Goal: Contribute content: Contribute content

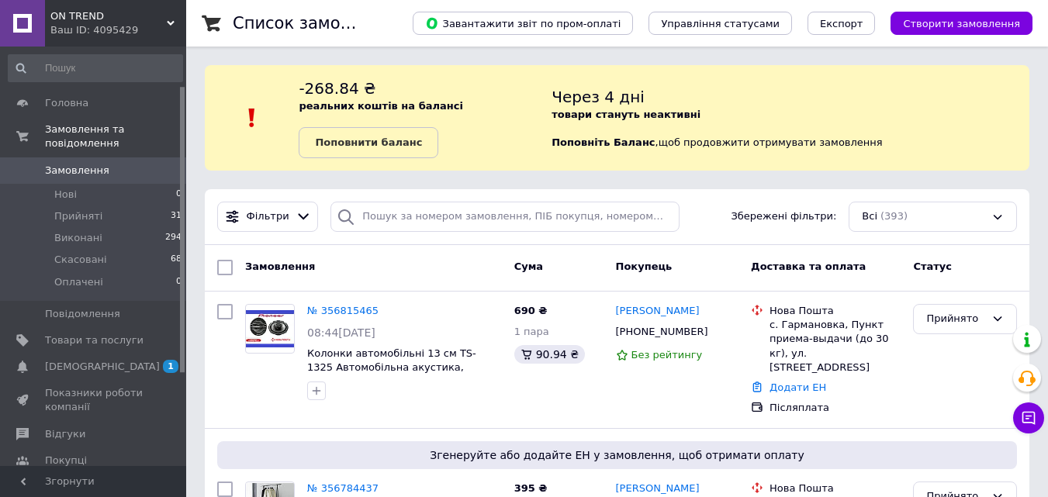
scroll to position [193, 0]
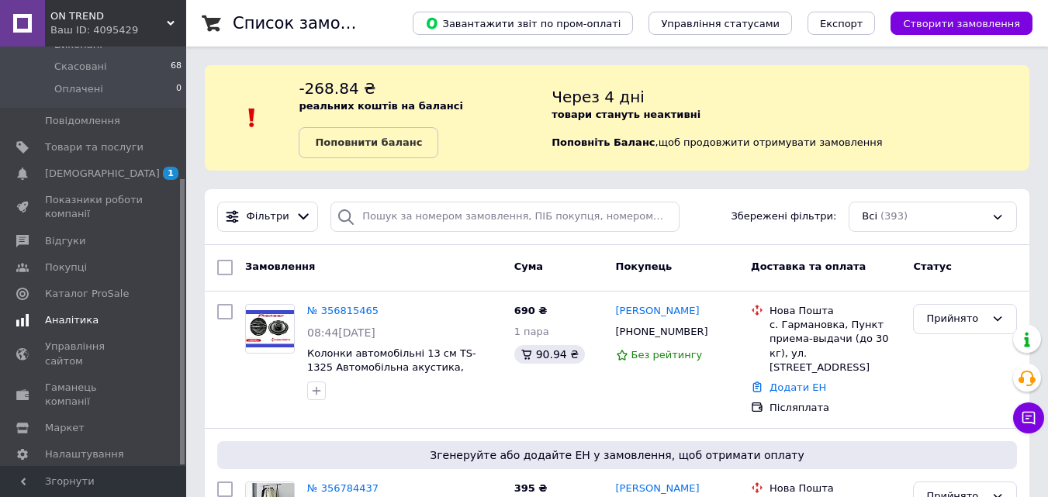
click at [100, 313] on span "Аналітика" at bounding box center [94, 320] width 99 height 14
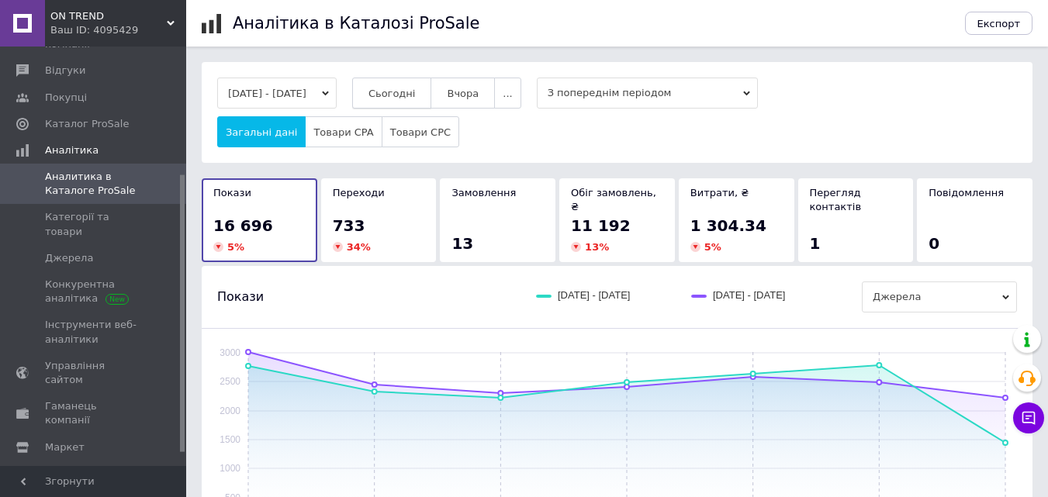
click at [424, 85] on button "Сьогодні" at bounding box center [392, 93] width 80 height 31
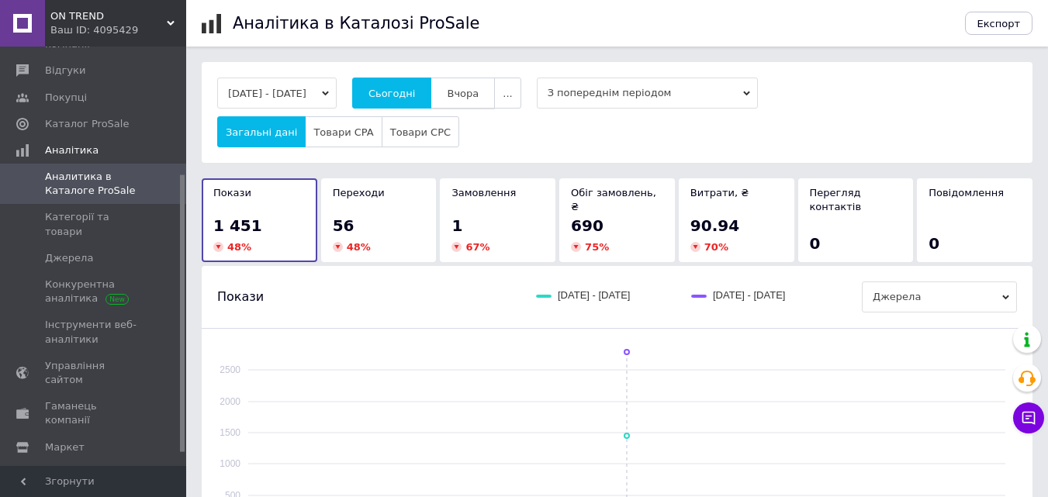
click at [490, 102] on button "Вчора" at bounding box center [463, 93] width 64 height 31
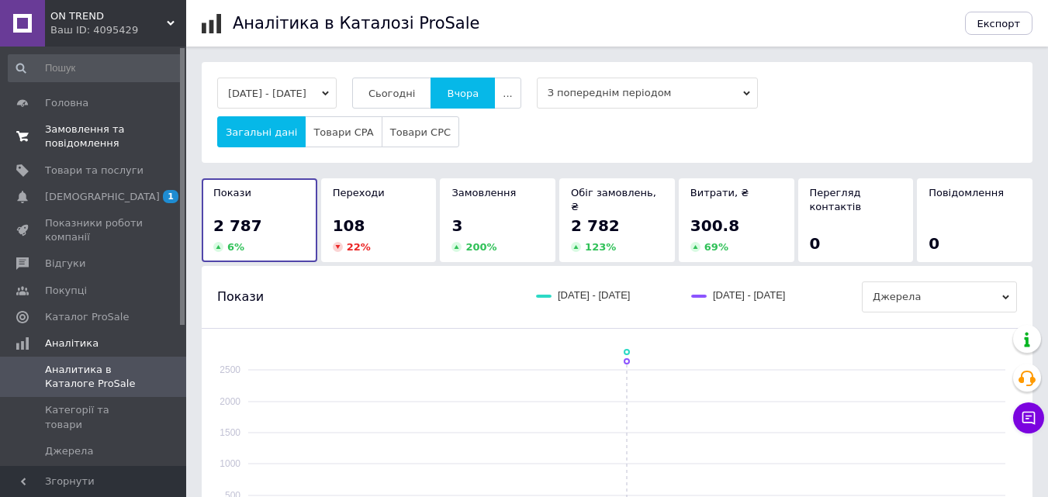
click at [121, 128] on span "Замовлення та повідомлення" at bounding box center [94, 137] width 99 height 28
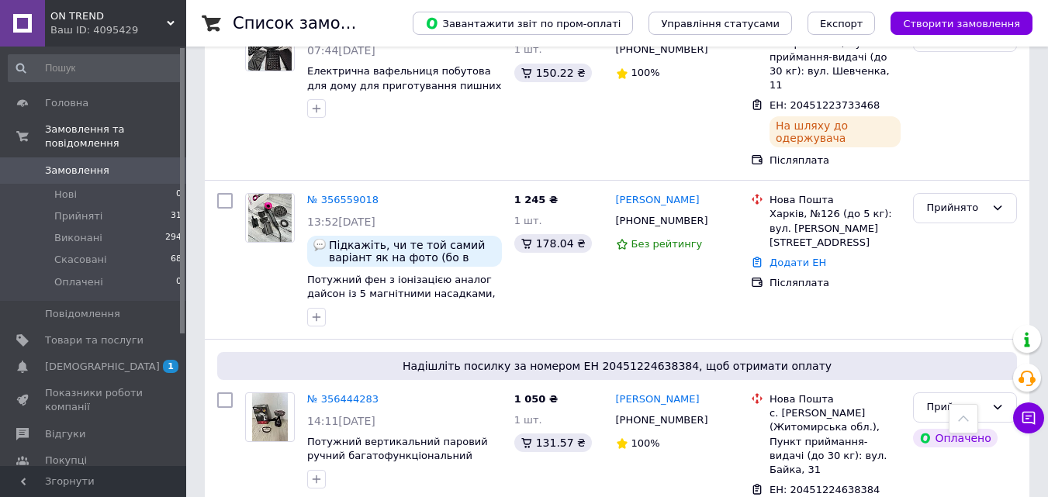
scroll to position [776, 0]
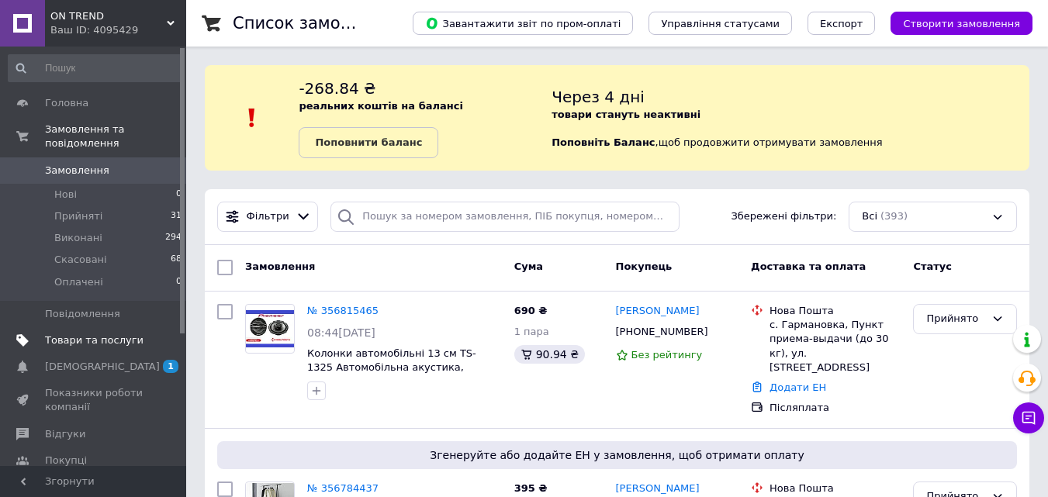
click at [109, 334] on span "Товари та послуги" at bounding box center [94, 341] width 99 height 14
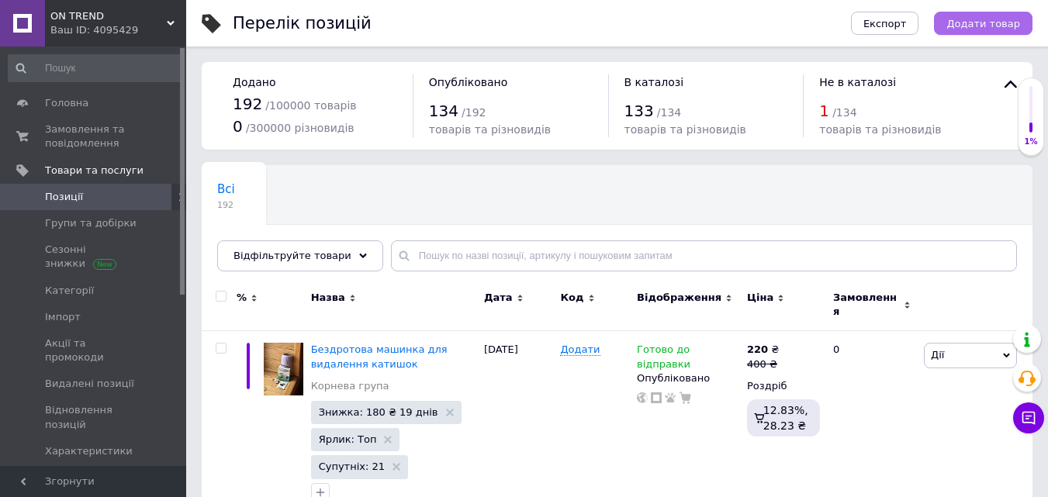
click at [991, 22] on span "Додати товар" at bounding box center [983, 24] width 74 height 12
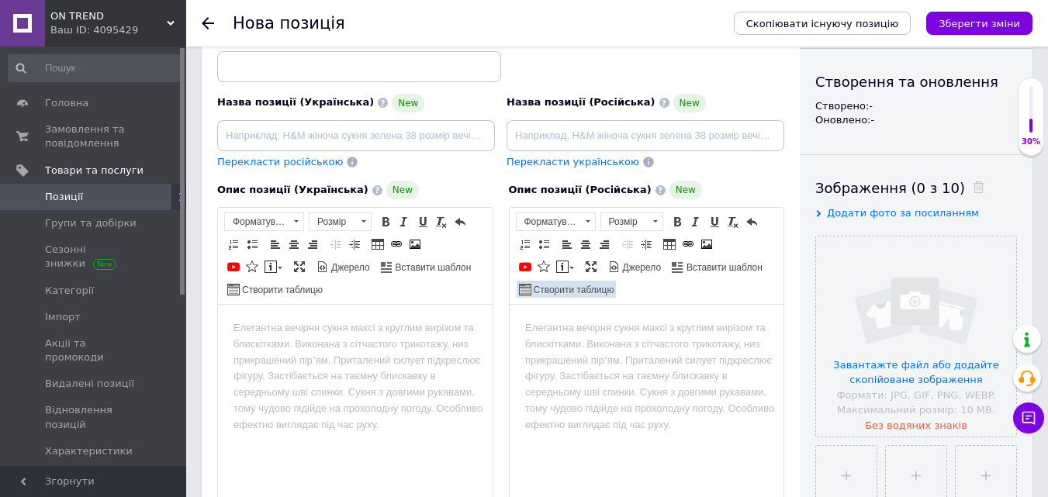
scroll to position [310, 0]
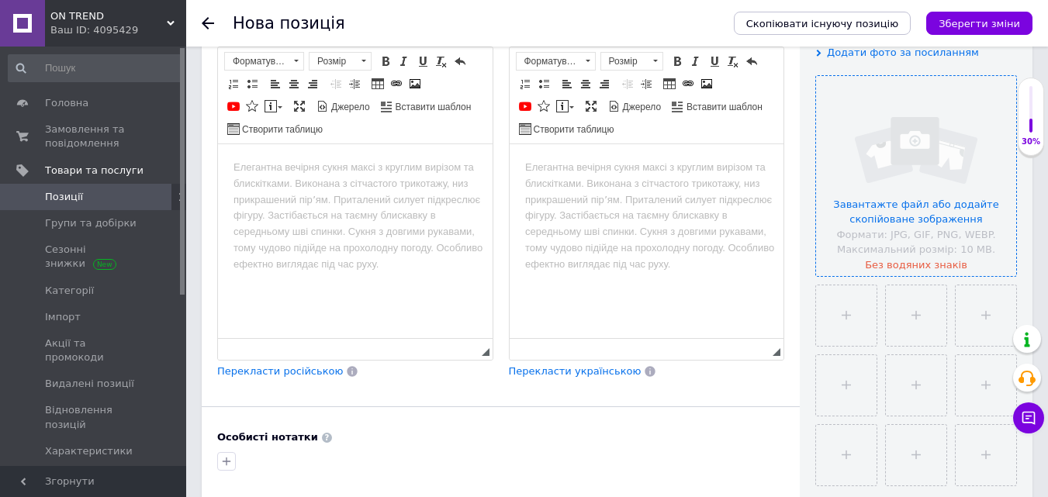
click at [907, 144] on input "file" at bounding box center [916, 176] width 200 height 200
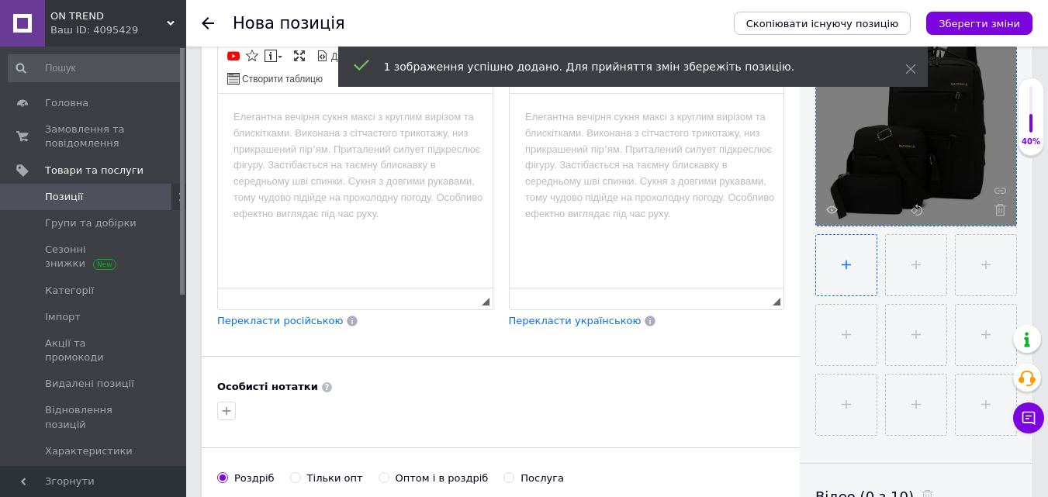
scroll to position [388, 0]
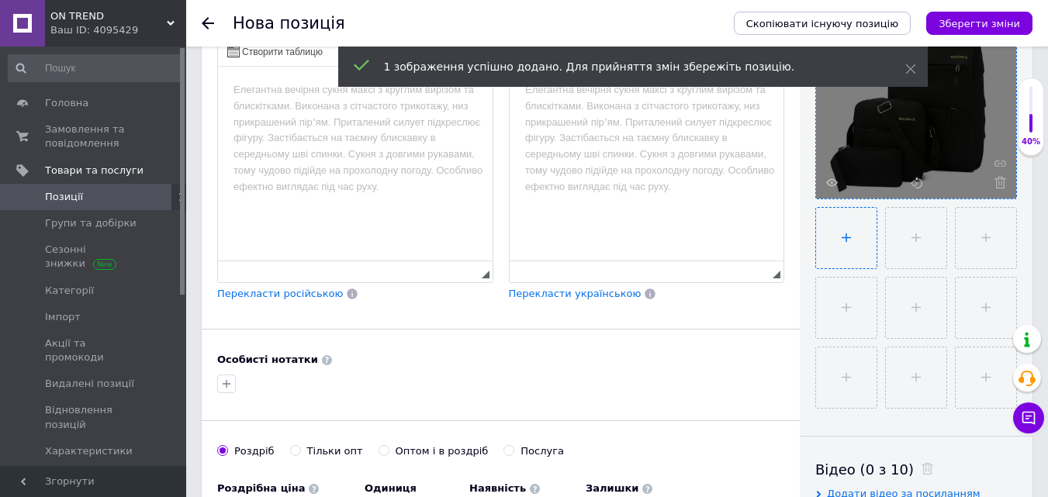
click at [843, 231] on input "file" at bounding box center [846, 238] width 61 height 61
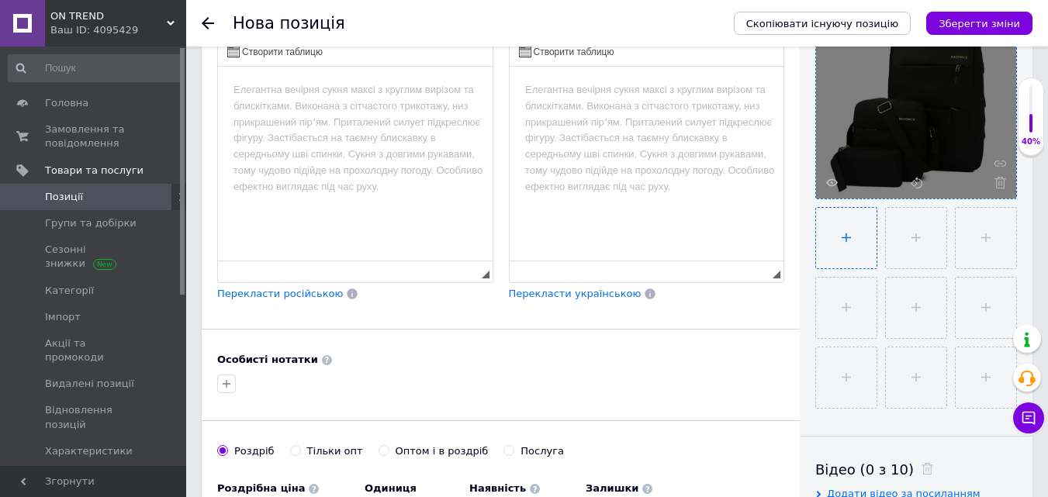
type input "C:\fakepath\6149582209_ryukzak-gorodskoj-3v1.jpg"
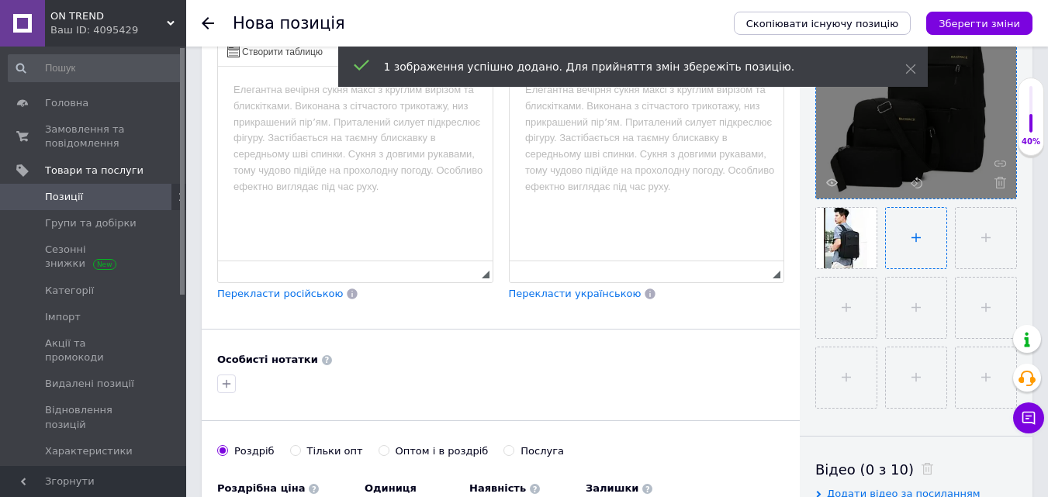
click at [903, 230] on input "file" at bounding box center [916, 238] width 61 height 61
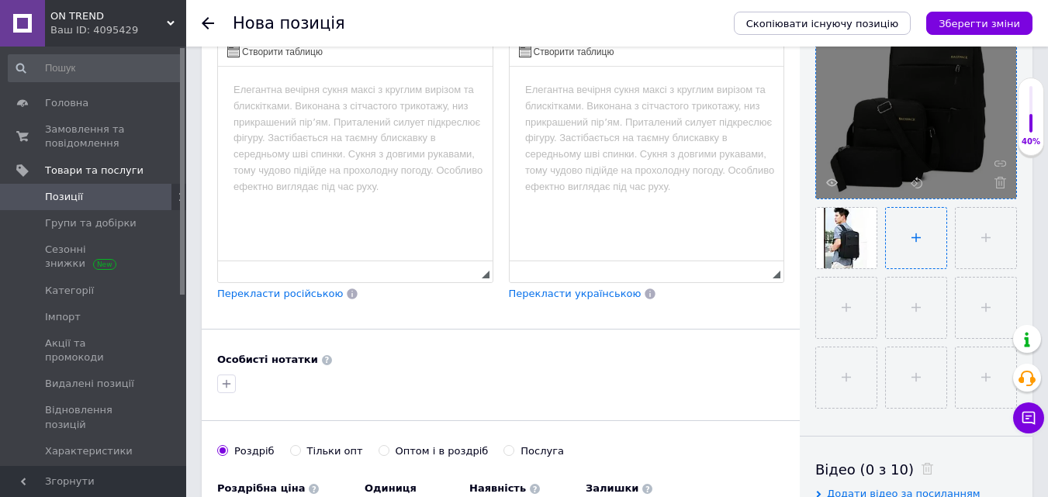
type input "C:\fakepath\6149582220_ryukzak-gorodskoj-3v1.jpg"
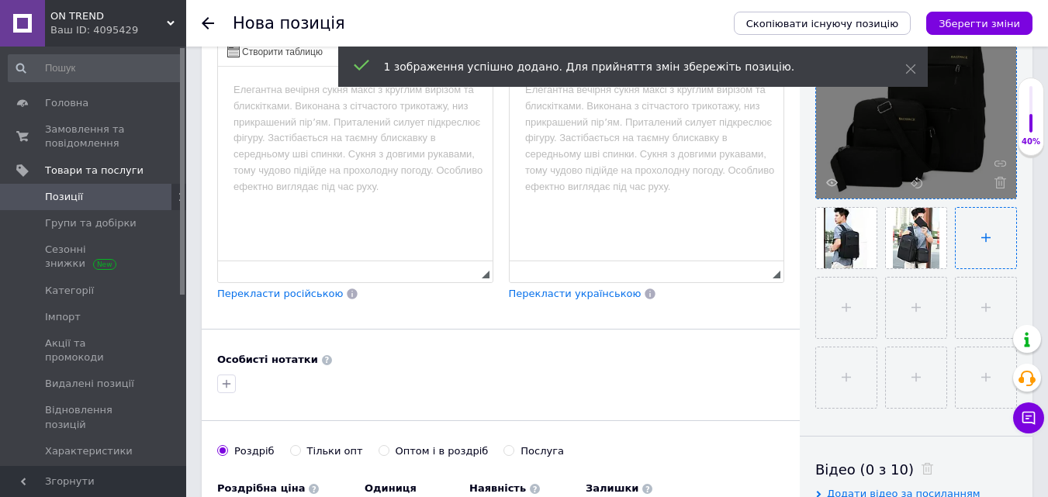
click at [972, 241] on input "file" at bounding box center [986, 238] width 61 height 61
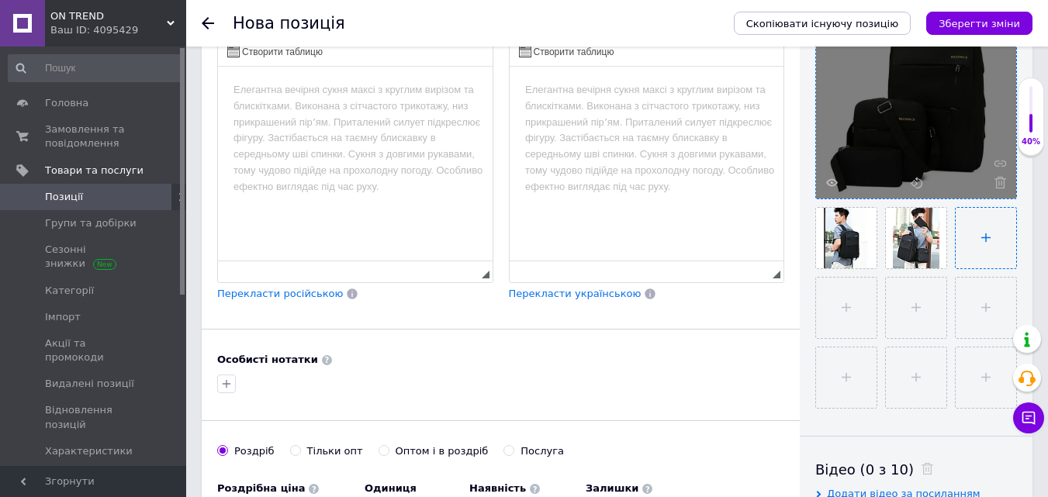
type input "C:\fakepath\6149582202_ryukzak-gorodskoj-3v1.jpg"
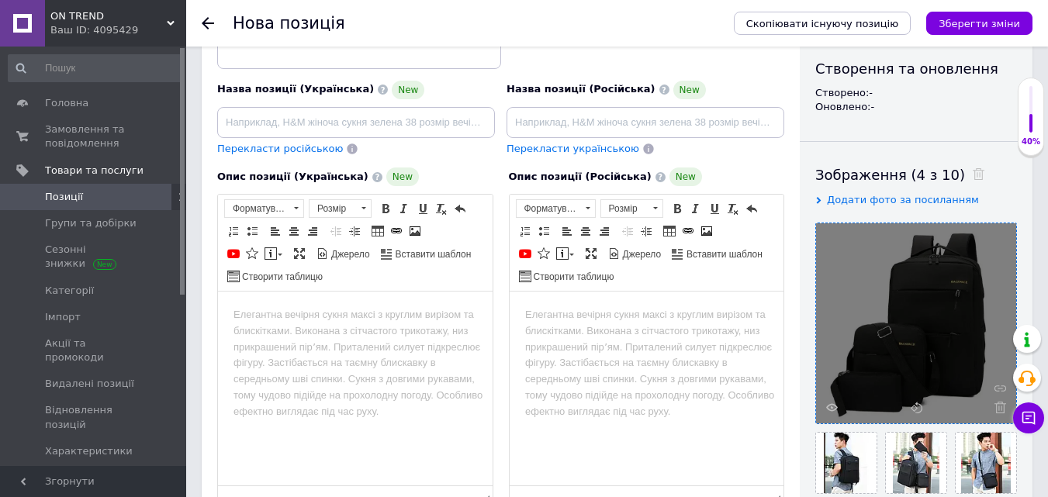
scroll to position [155, 0]
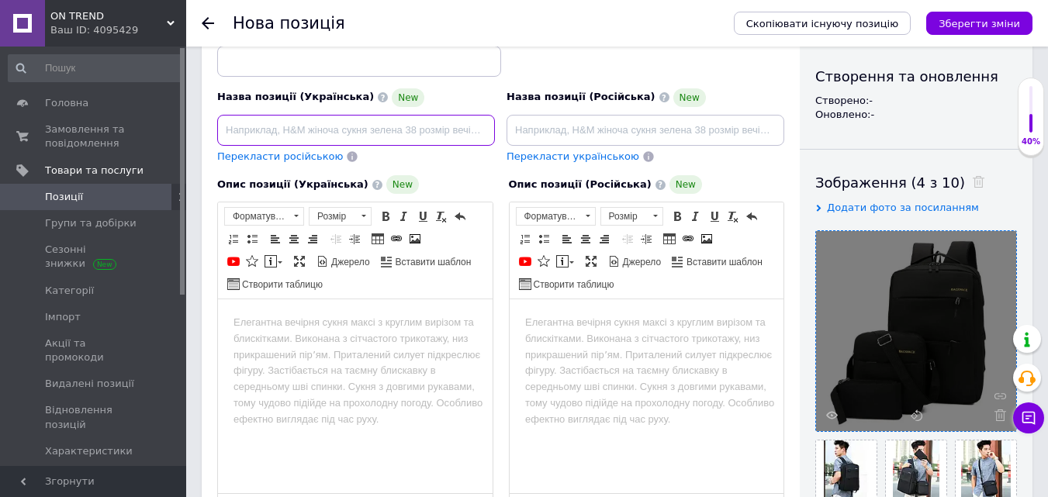
click at [348, 130] on input at bounding box center [356, 130] width 278 height 31
paste input "Міський рюкзак 3в1 Backpack 9018 чорний з сумкою та гаманцем"
type input "Міський рюкзак 3в1 Backpack 9018 чорний з сумкою та гаманцем"
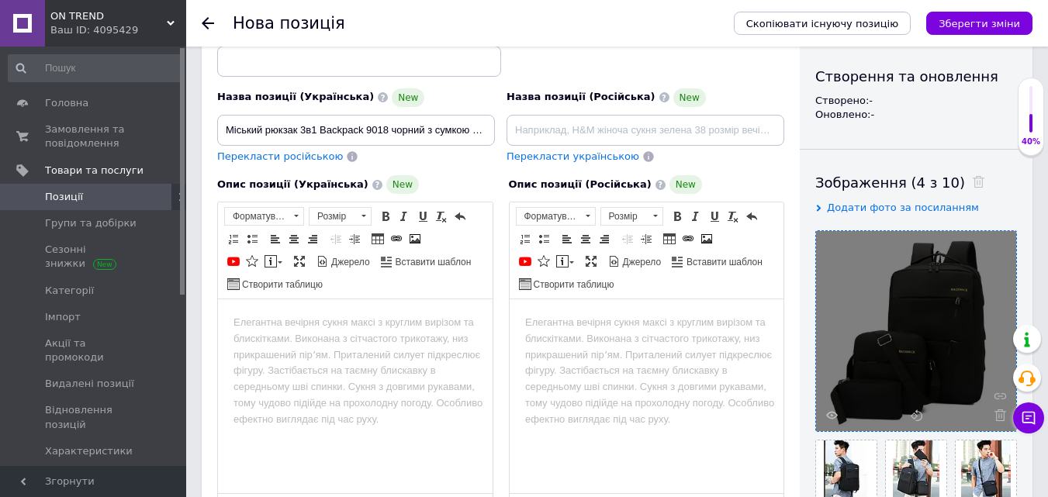
click at [289, 320] on body "Редактор, 77DB2306-0F49-40B4-9DC4-071B8B51C538" at bounding box center [356, 323] width 244 height 16
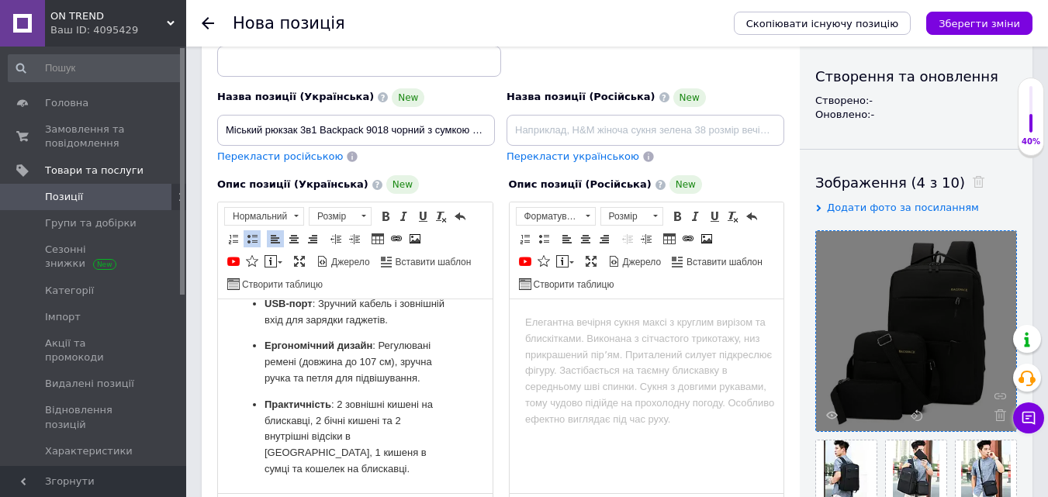
scroll to position [398, 0]
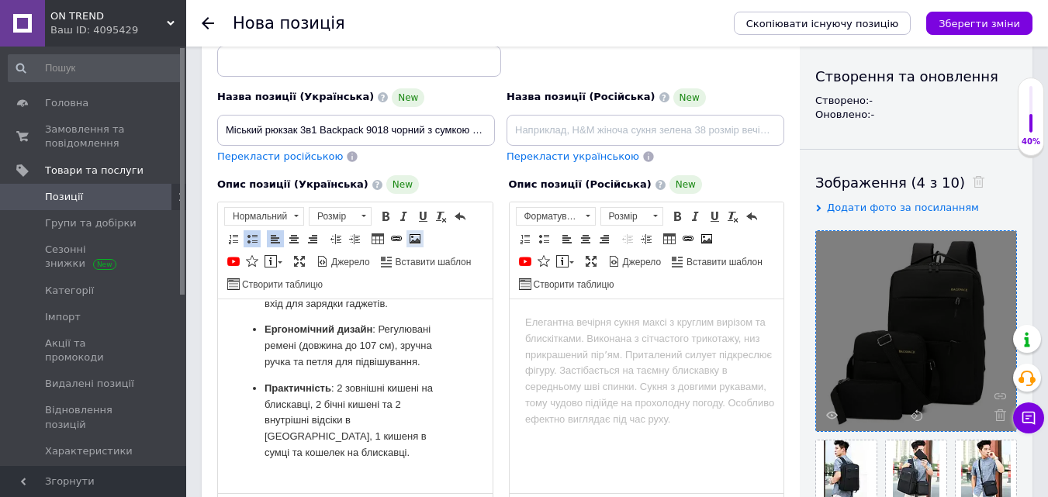
click at [413, 235] on span at bounding box center [415, 239] width 12 height 12
select select
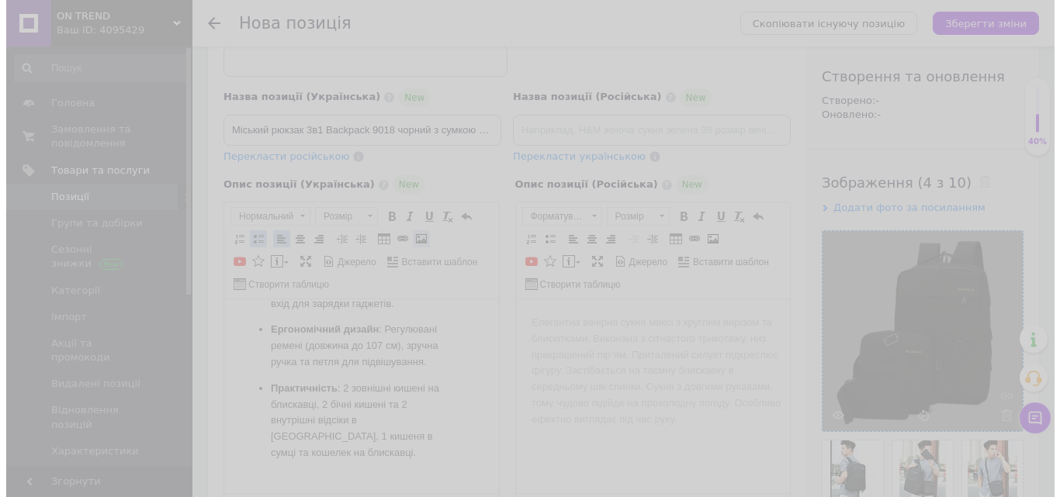
scroll to position [382, 0]
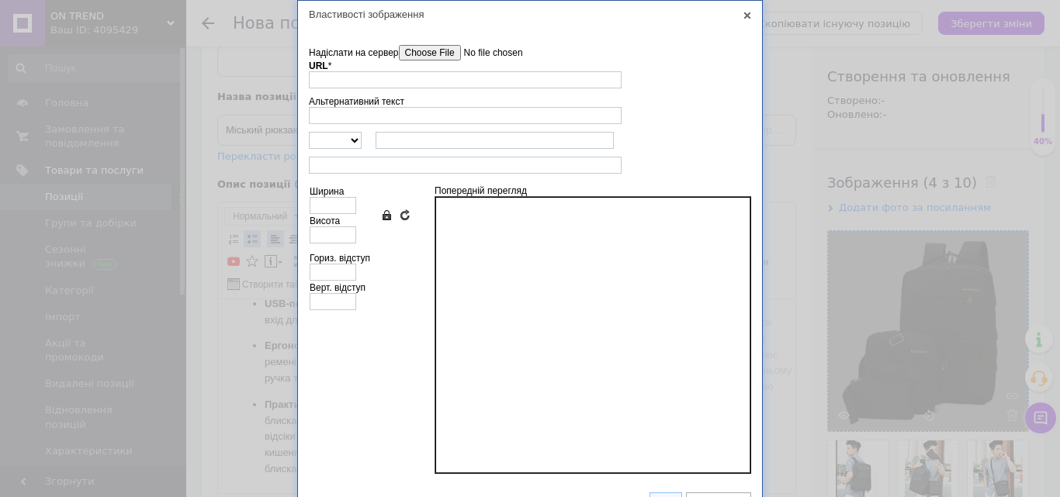
click at [439, 53] on input"] "Надіслати на сервер" at bounding box center [487, 53] width 176 height 16
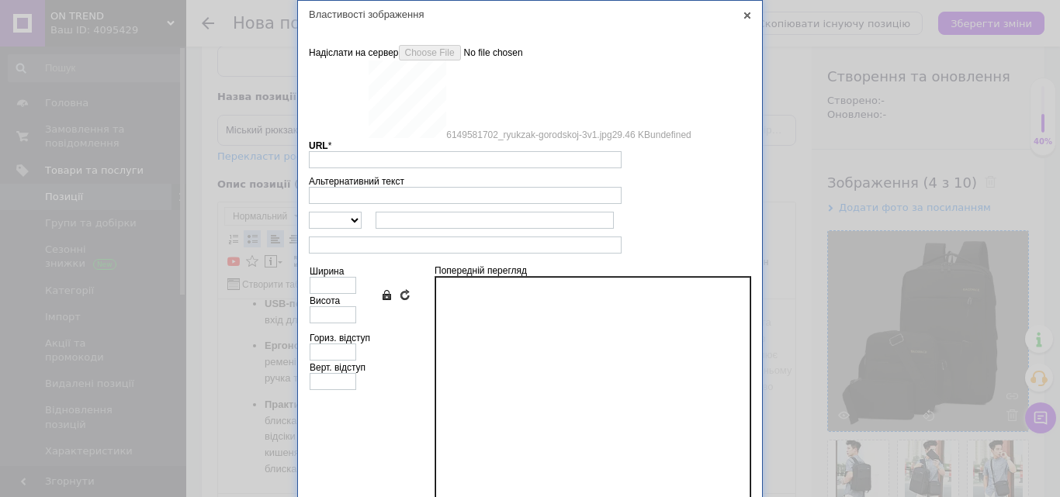
type input "https://images.prom.ua/6789427308_w640_h2048_6149581702_ryukzak_gorodskoj_3v1.j…"
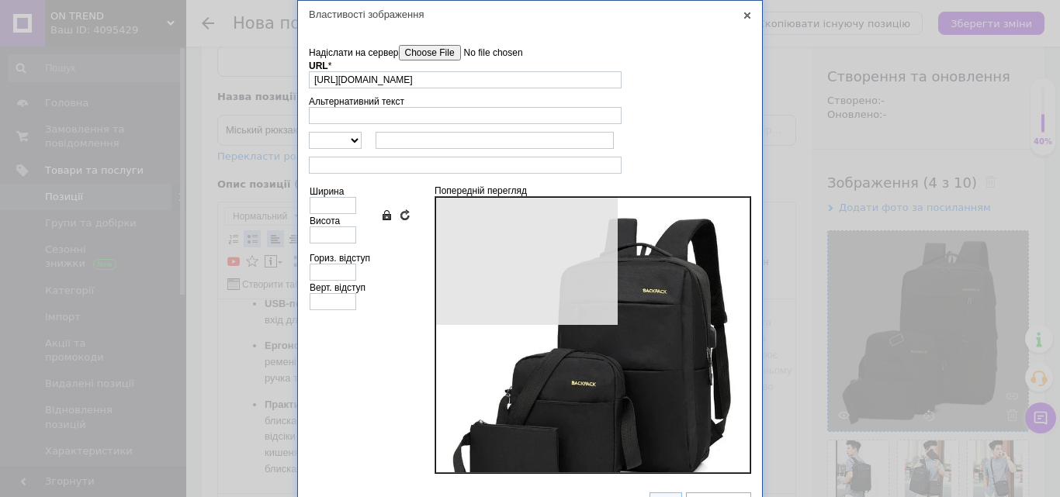
type input "630"
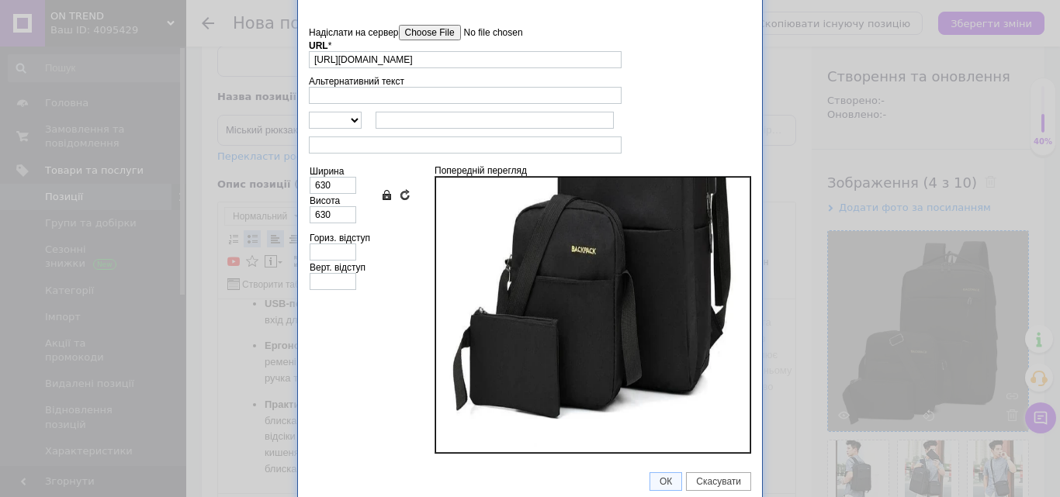
scroll to position [26, 0]
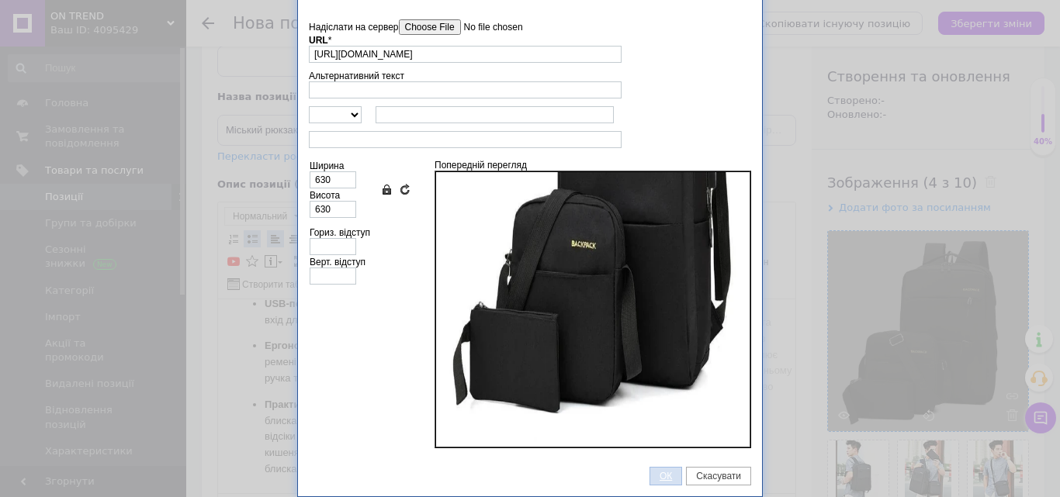
click at [652, 478] on span "ОК" at bounding box center [665, 476] width 31 height 11
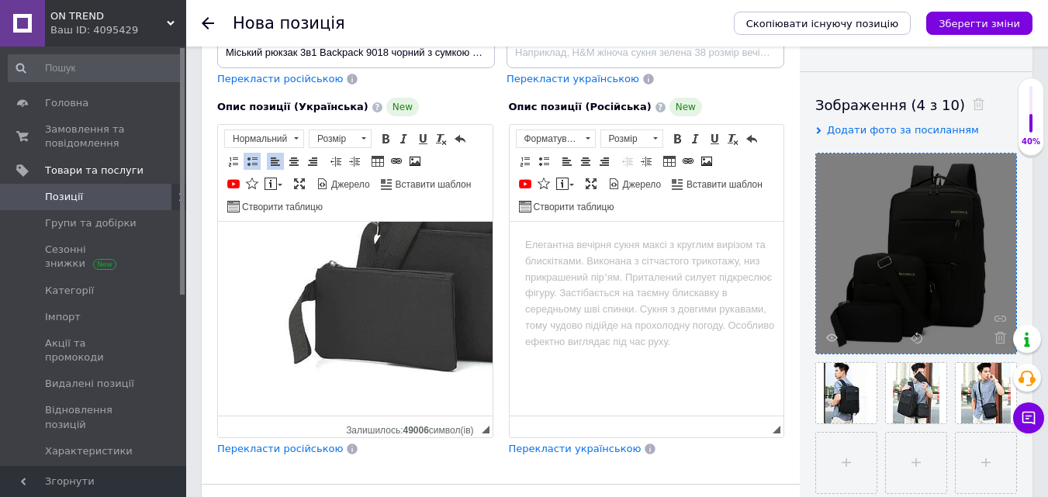
scroll to position [919, 0]
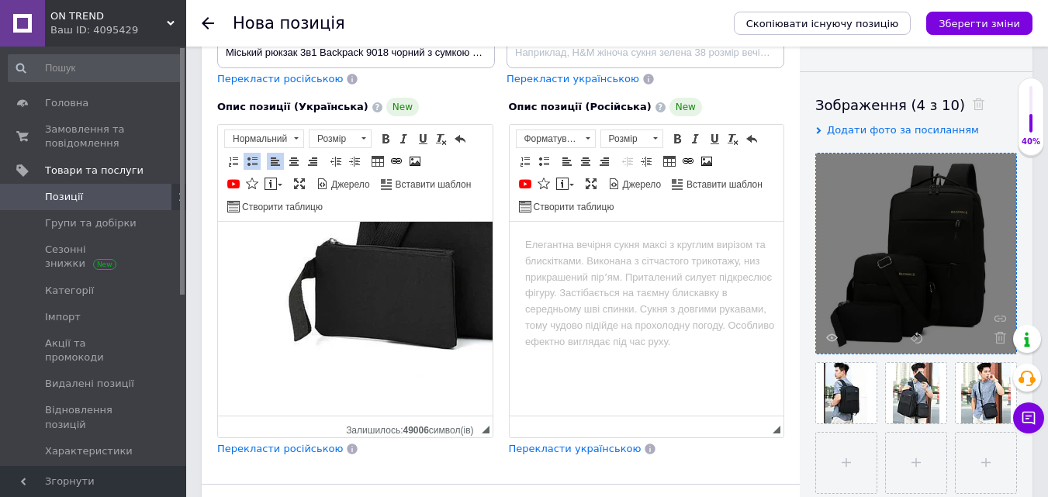
click at [259, 375] on ul "Вологостійка тканина : Захистить ваші речі від дощу. Надійна фурнітура : Міцні …" at bounding box center [356, 4] width 244 height 793
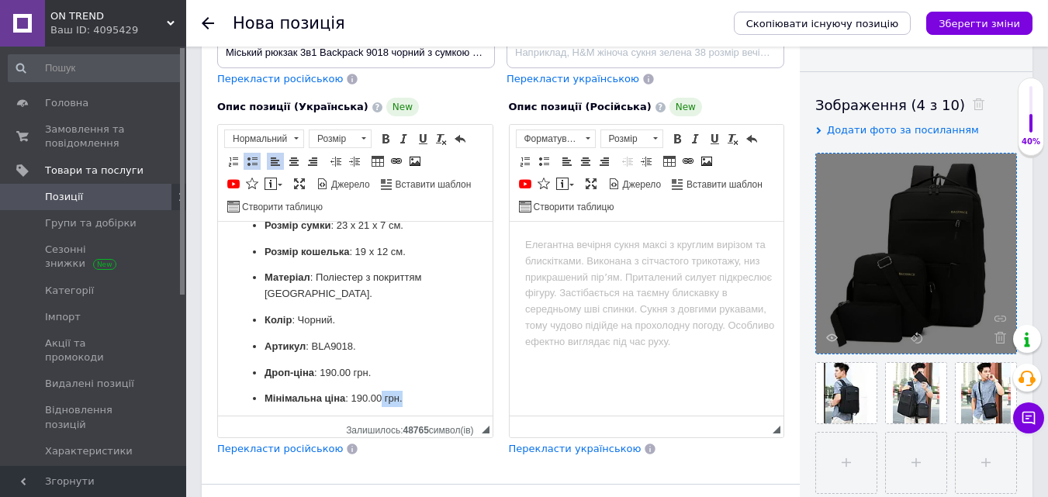
scroll to position [1157, 0]
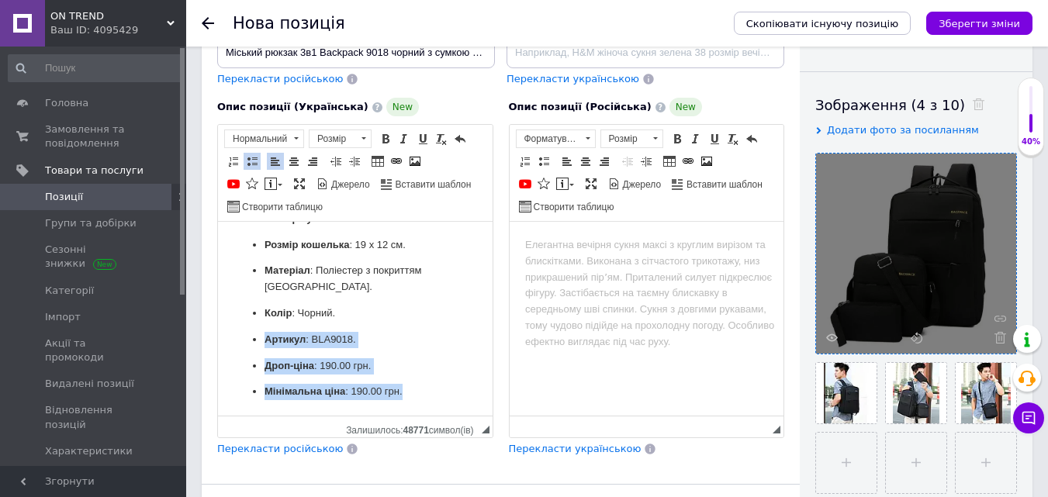
drag, startPoint x: 403, startPoint y: 395, endPoint x: 251, endPoint y: 330, distance: 165.8
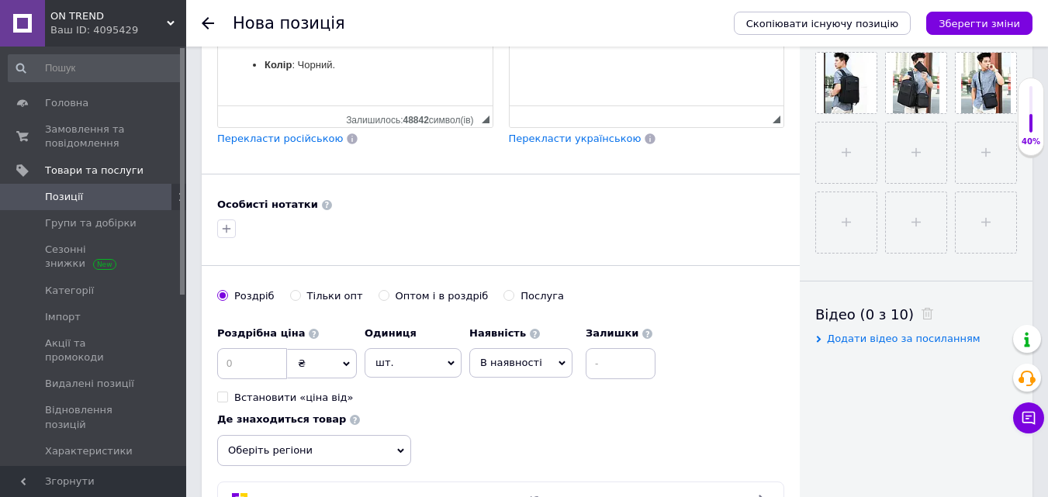
scroll to position [853, 0]
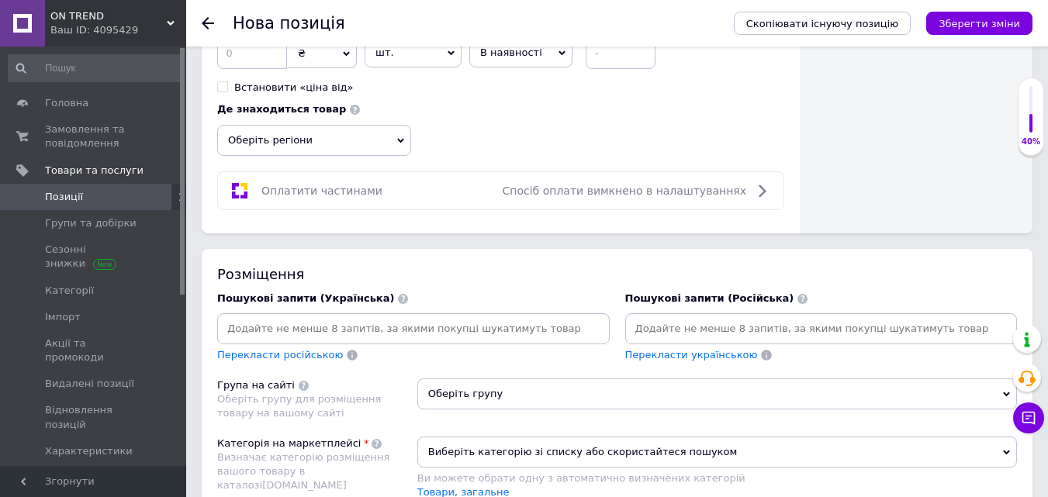
click at [248, 338] on input at bounding box center [413, 328] width 386 height 23
paste input "Рюкзак міський 3в1 купити"
type input "Рюкзак міський 3в1 купити"
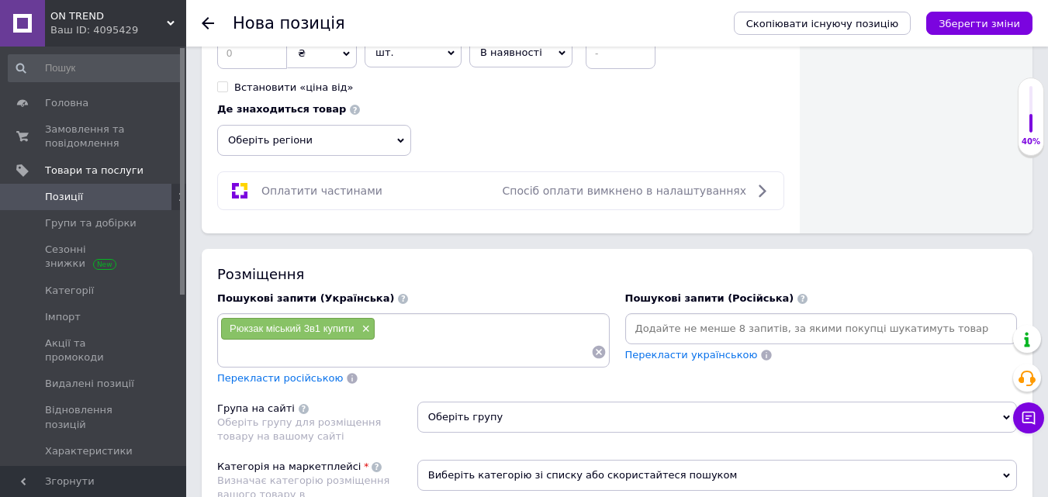
click at [263, 355] on input at bounding box center [405, 352] width 371 height 23
paste input "Міський рюкзак 3в1 чорний з сумкою"
type input "Міський рюкзак 3в1 чорний з сумкою"
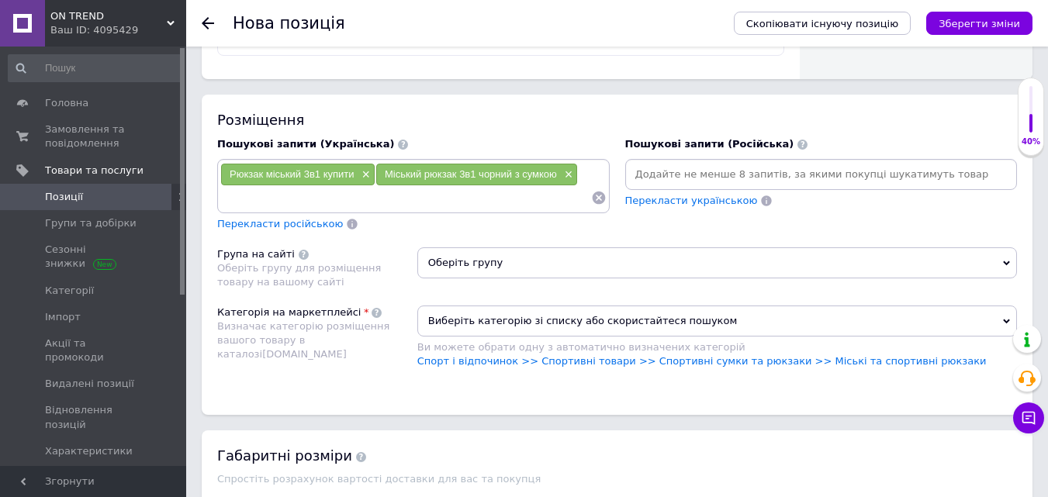
scroll to position [1009, 0]
click at [591, 362] on link "Спорт і відпочинок >> Спортивні товари >> Спортивні сумки та рюкзаки >> Міські …" at bounding box center [701, 361] width 569 height 12
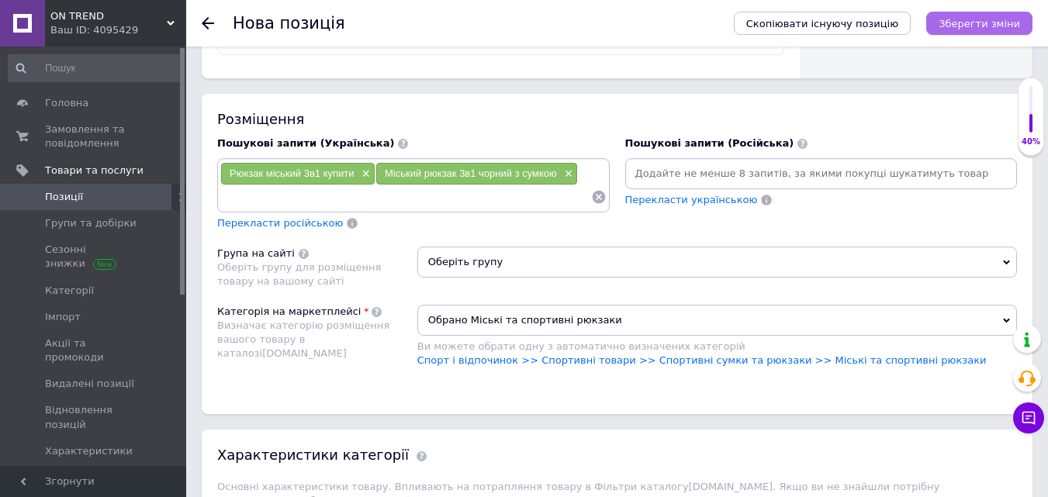
click at [979, 24] on icon "Зберегти зміни" at bounding box center [979, 24] width 81 height 12
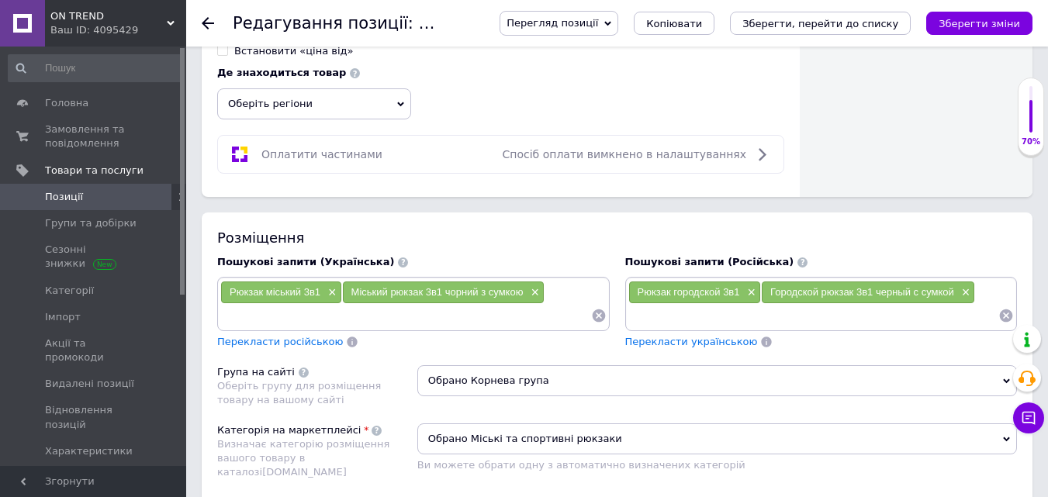
scroll to position [931, 0]
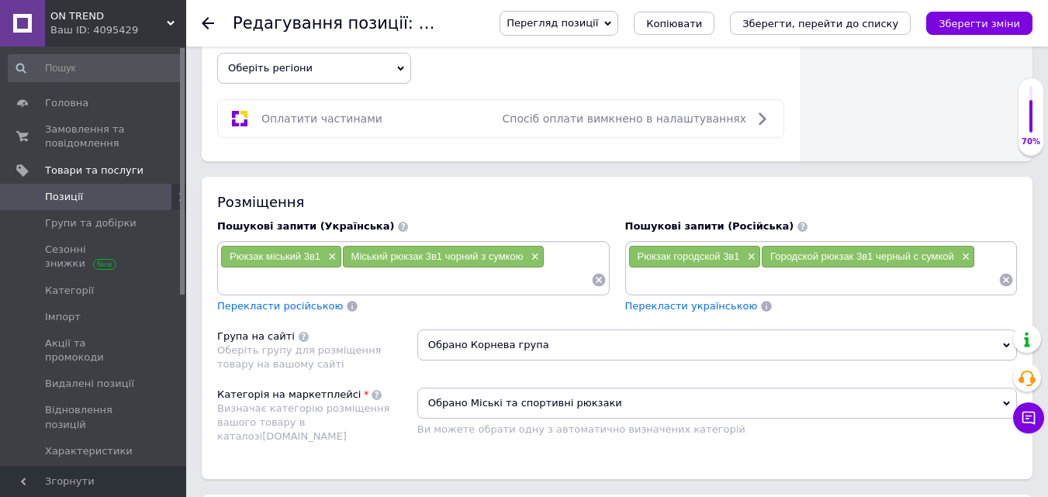
click at [246, 279] on input at bounding box center [405, 279] width 371 height 23
paste input "Рюкзак Backpack 9018 дорожній комплек"
type input "Рюкзак Backpack 9018 дорожній комплек"
click at [246, 279] on input "Рюкзак Backpack 9018 дорожній комплек" at bounding box center [405, 279] width 371 height 23
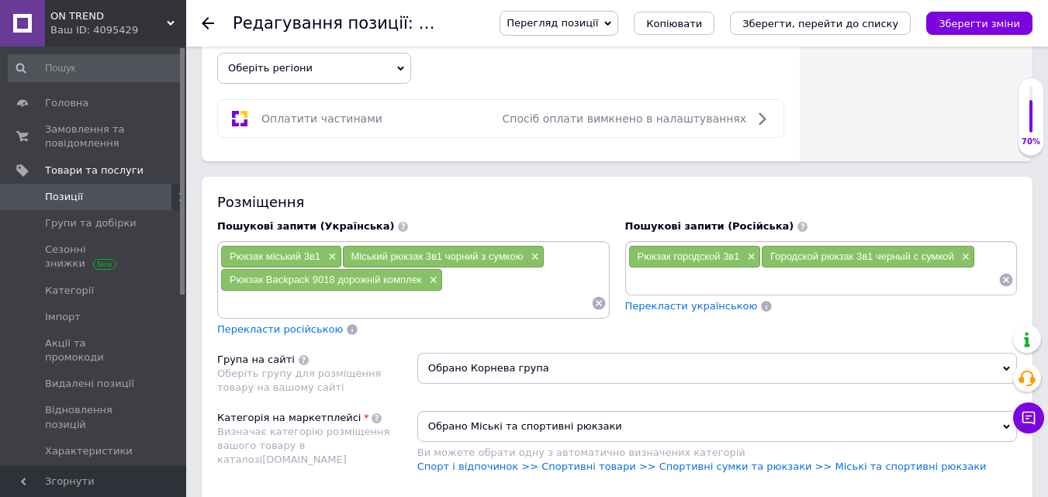
click at [318, 303] on input at bounding box center [405, 303] width 371 height 23
paste input "Рюкзак Backpack 9018 дорожній комплек"
type input "Р"
click at [265, 299] on input at bounding box center [405, 303] width 371 height 23
paste input "Міський рюкзак з USB порт чорний"
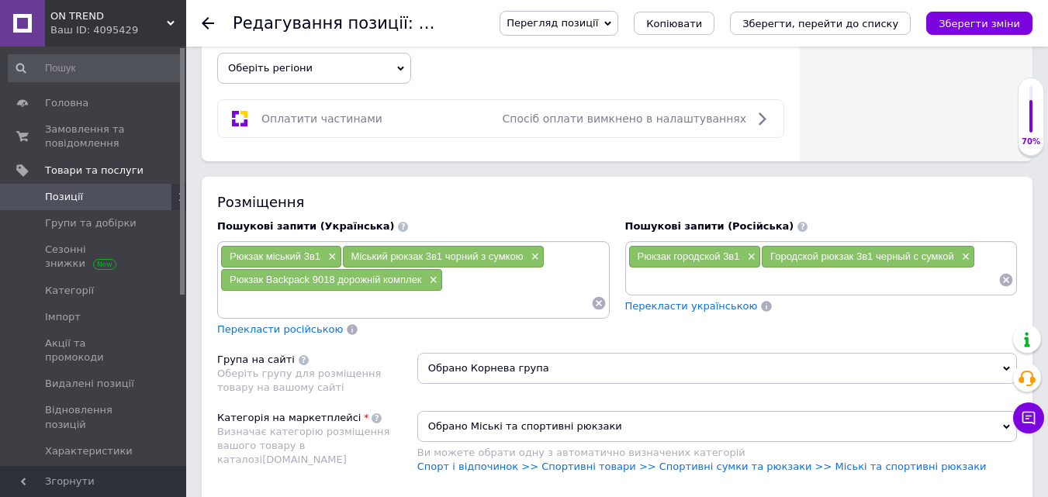
type input "Міський рюкзак з USB порт чорний"
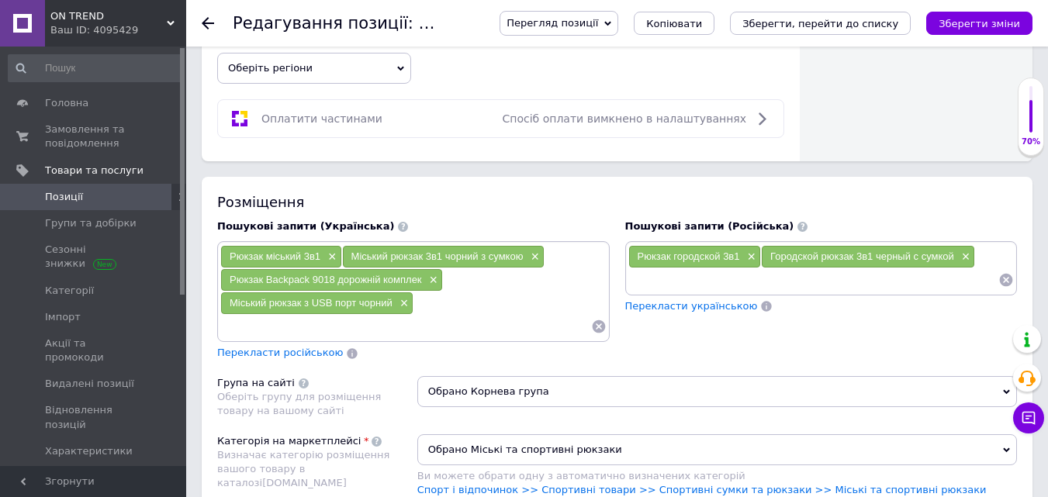
click at [244, 330] on input at bounding box center [405, 326] width 371 height 23
paste input "Дорожній комплект рюкзак сумка гаманець"
type input "Дорожній комплект рюкзак сумка гаманець"
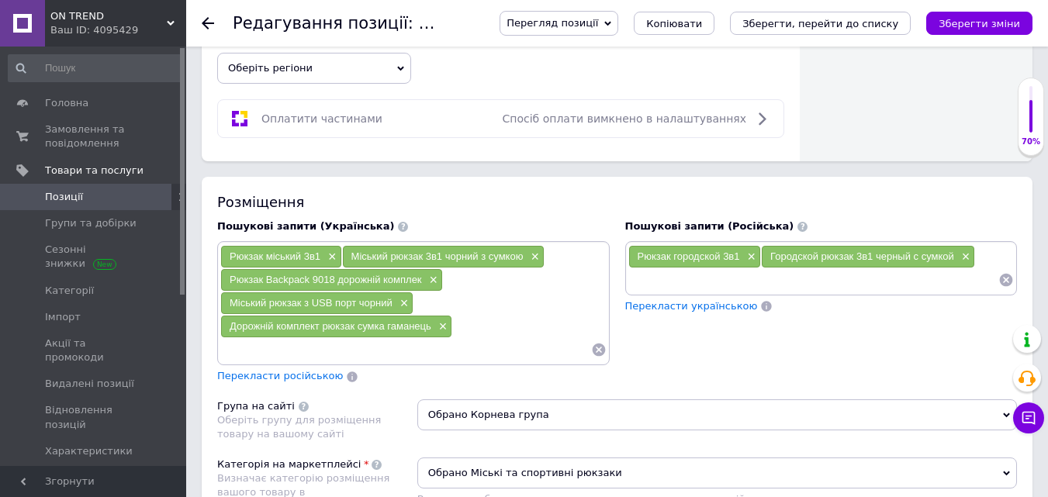
click at [272, 358] on input at bounding box center [405, 349] width 371 height 23
paste input "Комплект шкільний 3в1 рюкзак сумка гаманець"
type input "Комплект шкільний 3в1 рюкзак сумка гаманець"
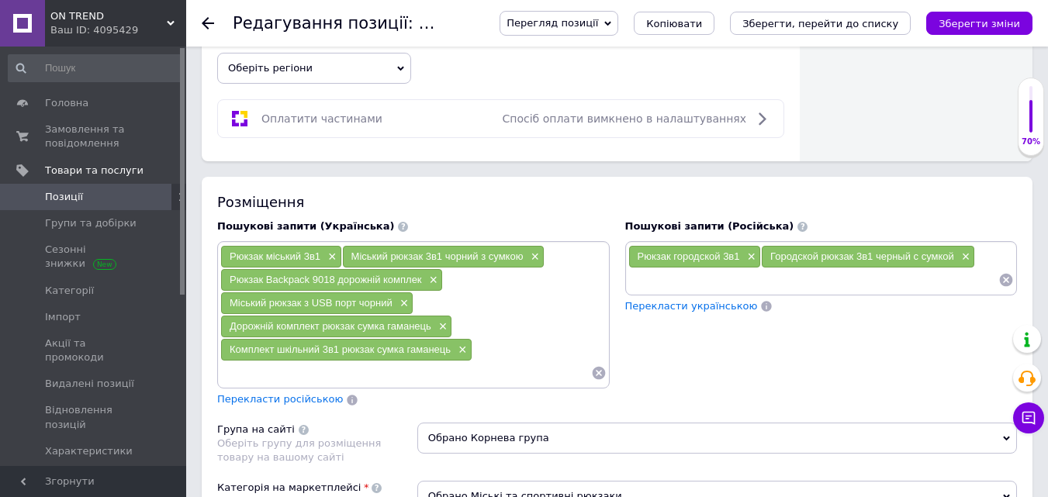
click at [344, 373] on input at bounding box center [405, 373] width 371 height 23
paste input "Рюкзак шкільний"
type input "Рюкзак шкільний"
click at [269, 373] on input at bounding box center [405, 373] width 371 height 23
paste input "Шкільні рюкзаки та портфелі"
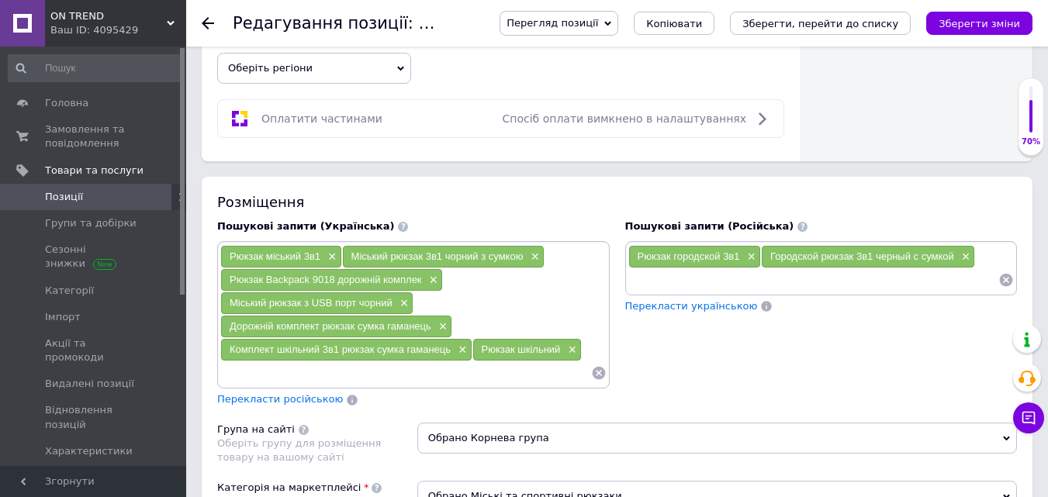
type input "Шкільні рюкзаки та портфелі"
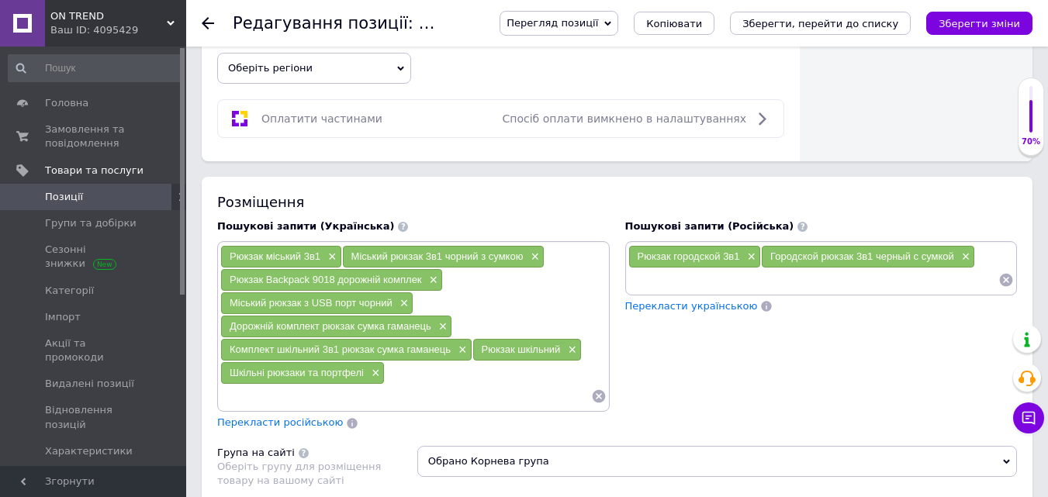
click at [241, 398] on input at bounding box center [405, 396] width 371 height 23
paste input "Папка портфель для первоклассника"
type input "Папка портфель для первоклассника"
click at [265, 404] on input at bounding box center [405, 396] width 371 height 23
paste input "Комплект для школи рюкзак сумка гаманец"
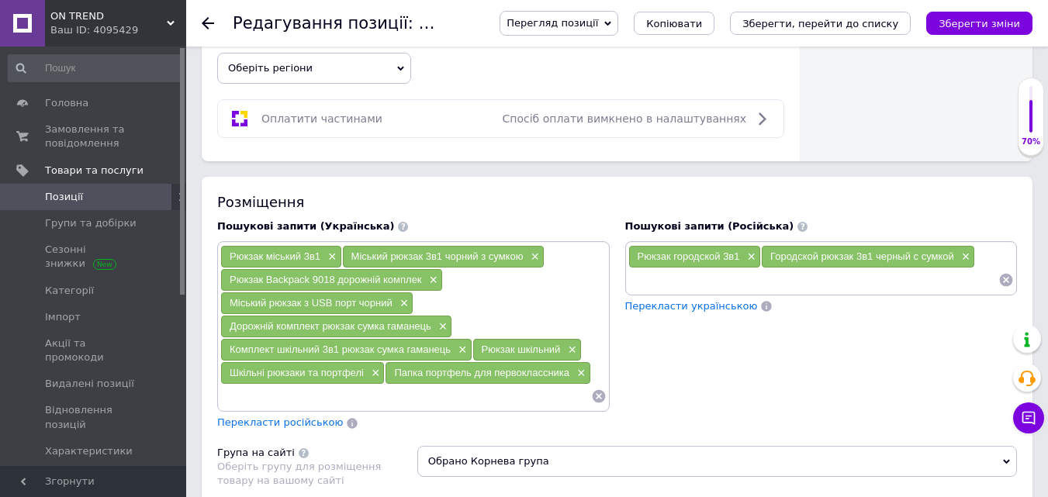
type input "Комплект для школи рюкзак сумка гаманец"
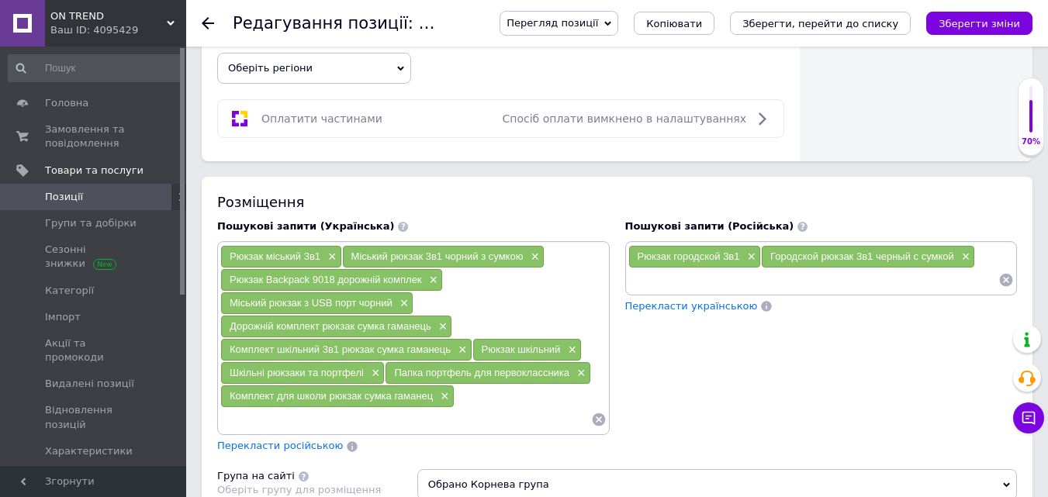
click at [250, 428] on input at bounding box center [405, 419] width 371 height 23
paste input "Шкільна комплектація рюкзак пенал сумка"
type input "Шкільна комплектація рюкзак пенал сумка"
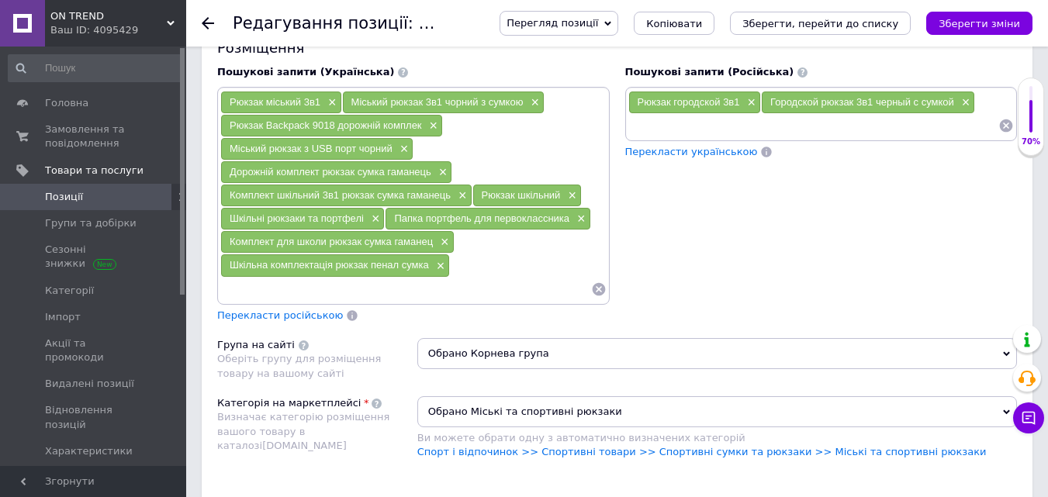
scroll to position [1086, 0]
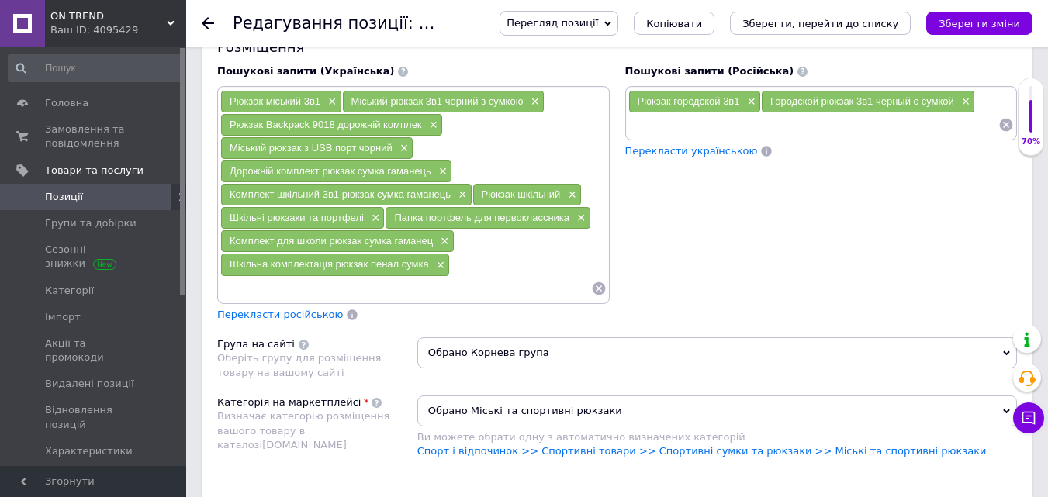
click at [303, 287] on input at bounding box center [405, 288] width 371 height 23
paste input "Комплект дитячий шкільний набір"
type input "Комплект дитячий шкільний набір"
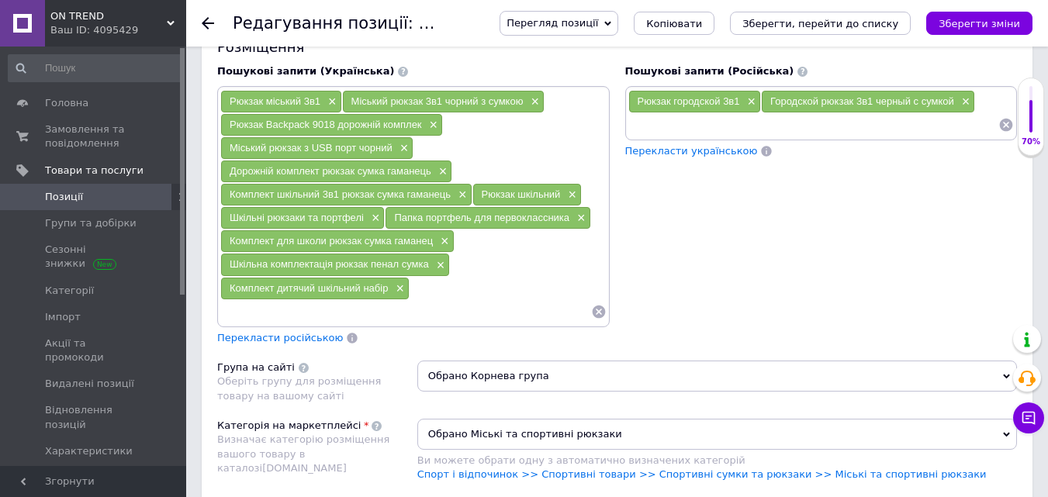
click at [290, 310] on input at bounding box center [405, 311] width 371 height 23
paste input "шкільний комплект 3в1 рюкзак сумка гаманець"
type input "шкільний комплект 3в1 рюкзак сумка гаманець"
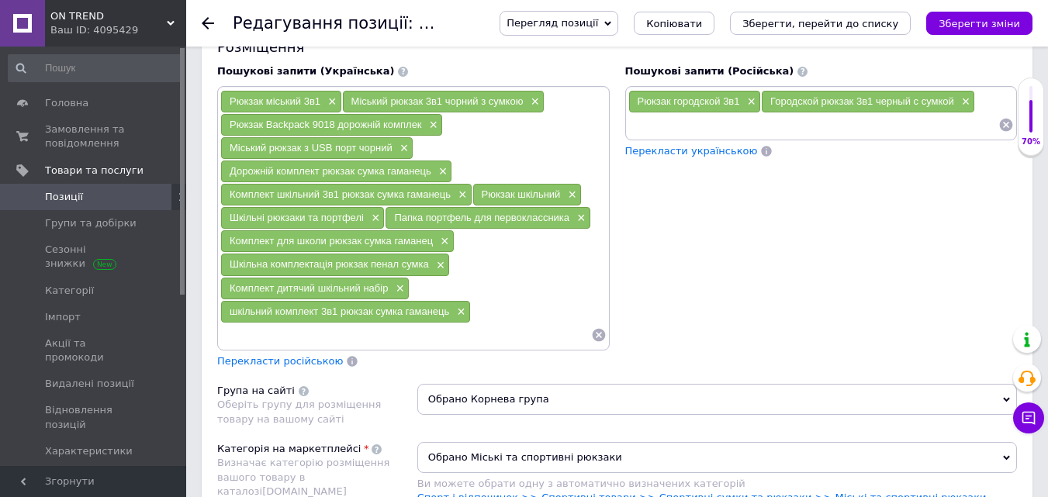
click at [303, 335] on input at bounding box center [405, 335] width 371 height 23
paste input "рюкзак шкільний з сумкою та пеналом"
type input "рюкзак шкільний з сумкою та пеналом"
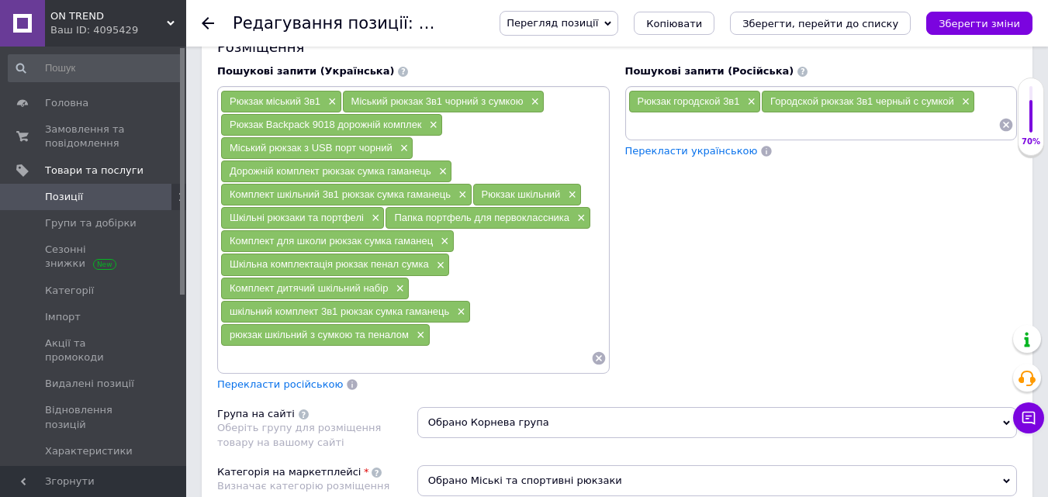
click at [294, 365] on input at bounding box center [405, 358] width 371 height 23
paste input "комплект шкільний рюкзак і сумка для дівчинки"
type input "комплект шкільний рюкзак і сумка для дівчинки"
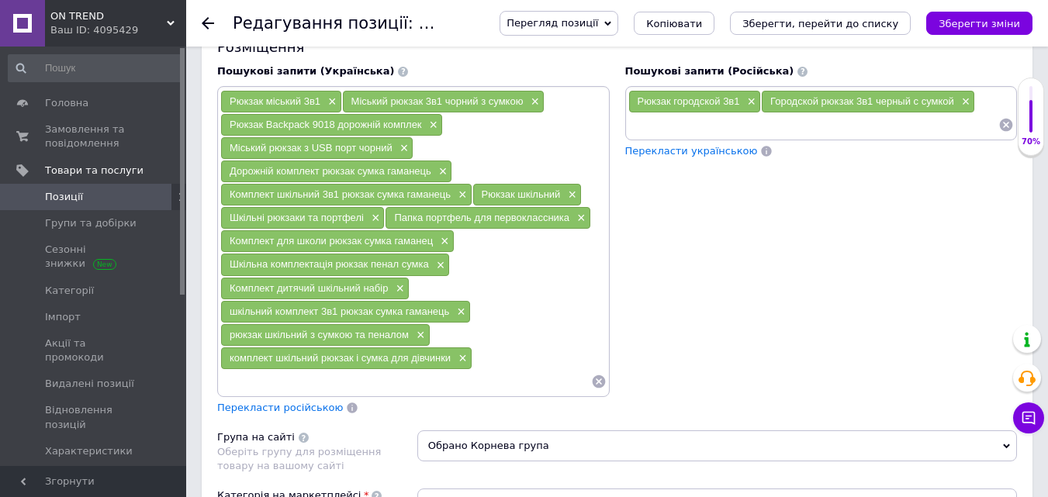
click at [313, 387] on input at bounding box center [405, 381] width 371 height 23
paste input "комплект шкільний рюкзак і сумка для хлопчика"
type input "комплект шкільний рюкзак і сумка для хлопчика"
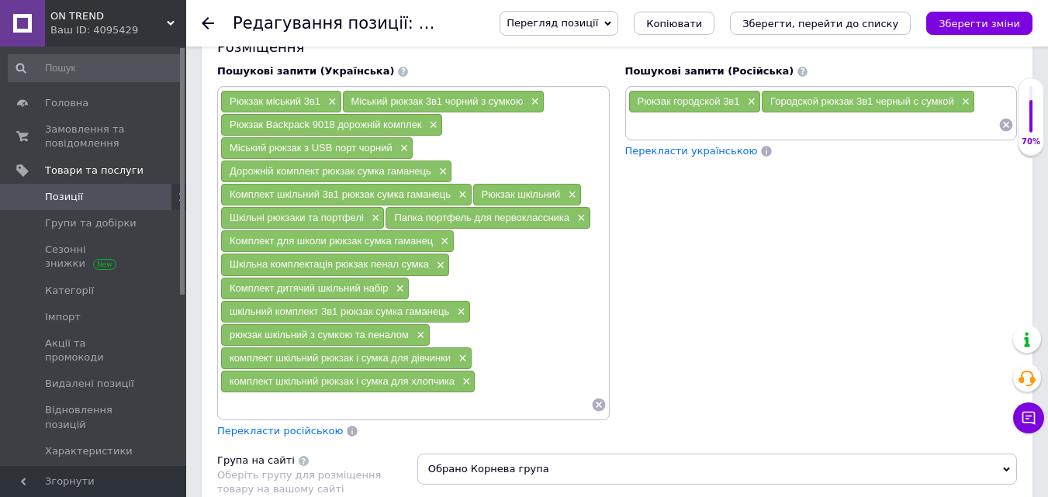
click at [236, 406] on input at bounding box center [405, 404] width 371 height 23
paste input "дитячий комплект рюкзак і сумка для школи"
type input "дитячий комплект рюкзак і сумка для школи"
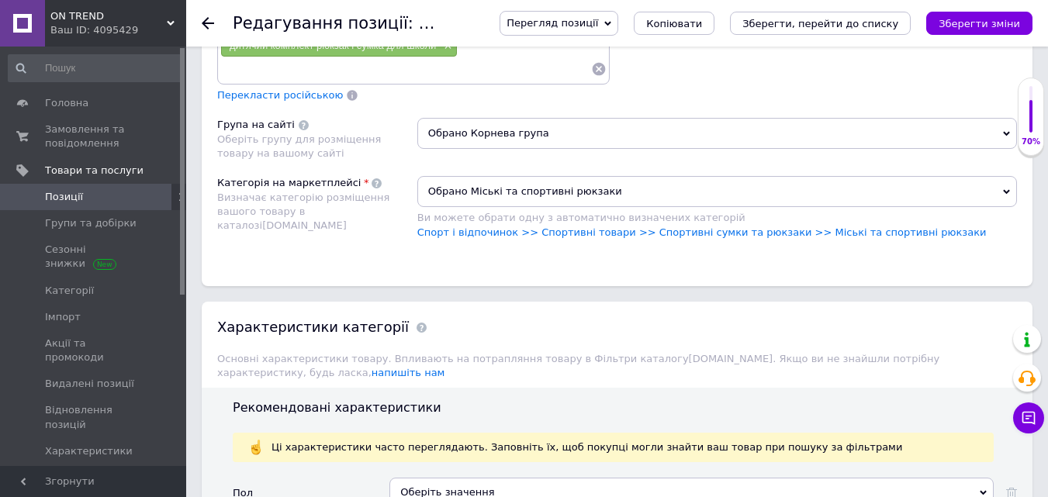
scroll to position [1552, 0]
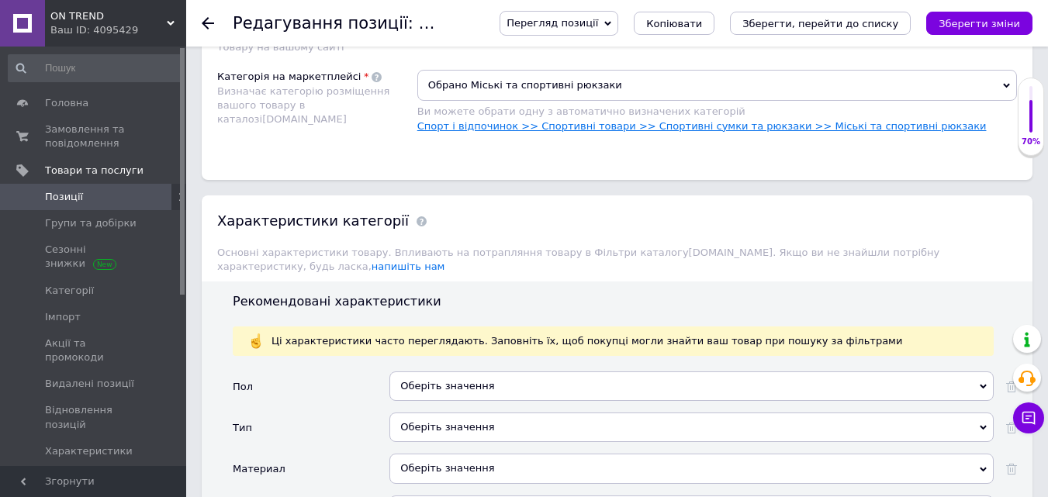
click at [576, 129] on link "Спорт і відпочинок >> Спортивні товари >> Спортивні сумки та рюкзаки >> Міські …" at bounding box center [701, 126] width 569 height 12
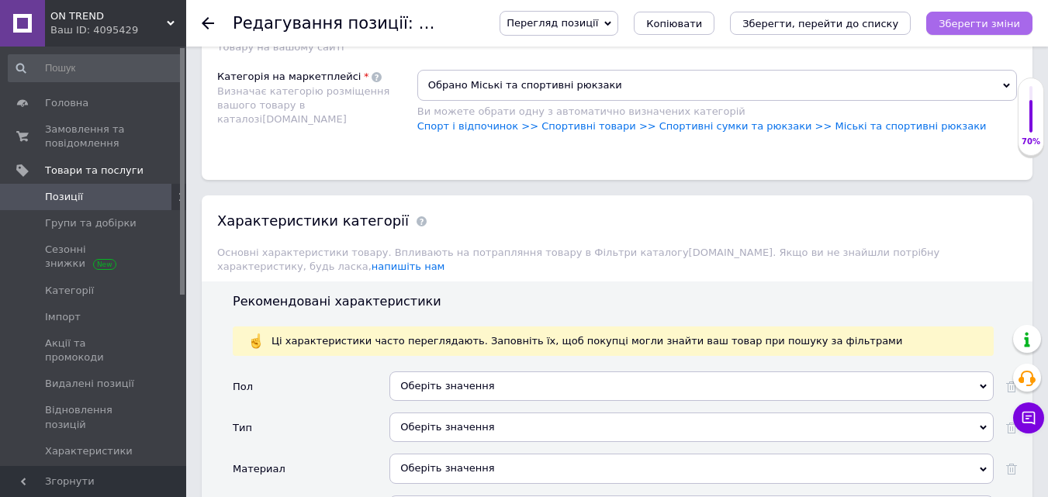
click at [1006, 12] on button "Зберегти зміни" at bounding box center [979, 23] width 106 height 23
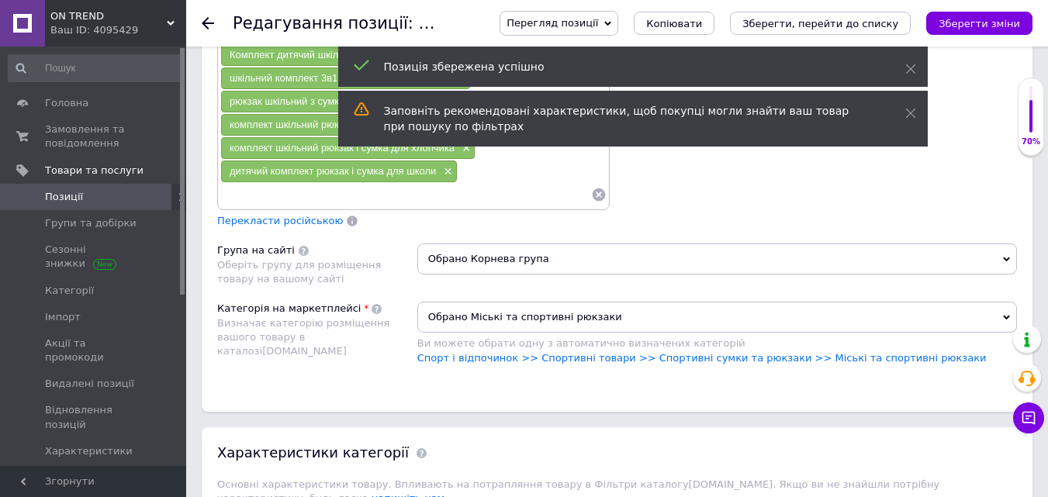
scroll to position [1319, 0]
click at [299, 224] on span "Перекласти російською" at bounding box center [280, 222] width 126 height 12
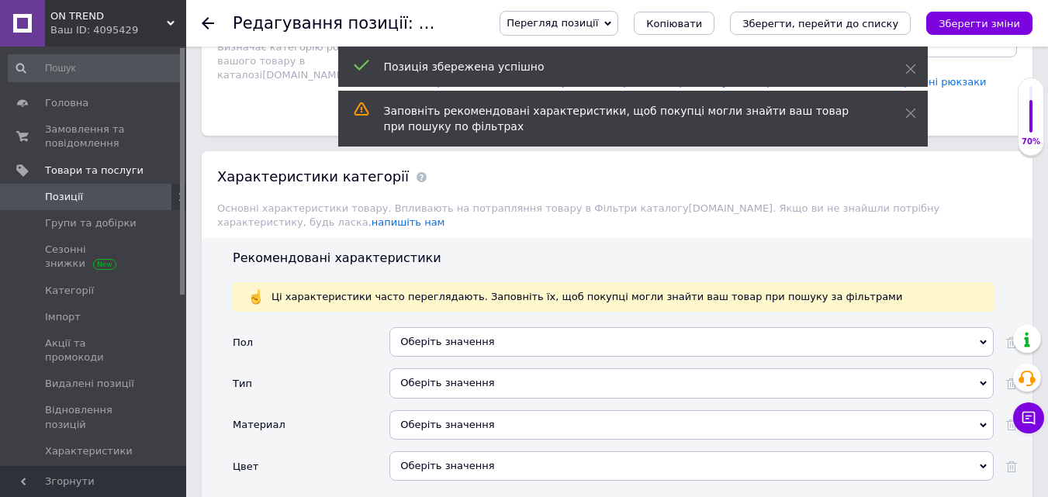
scroll to position [1707, 0]
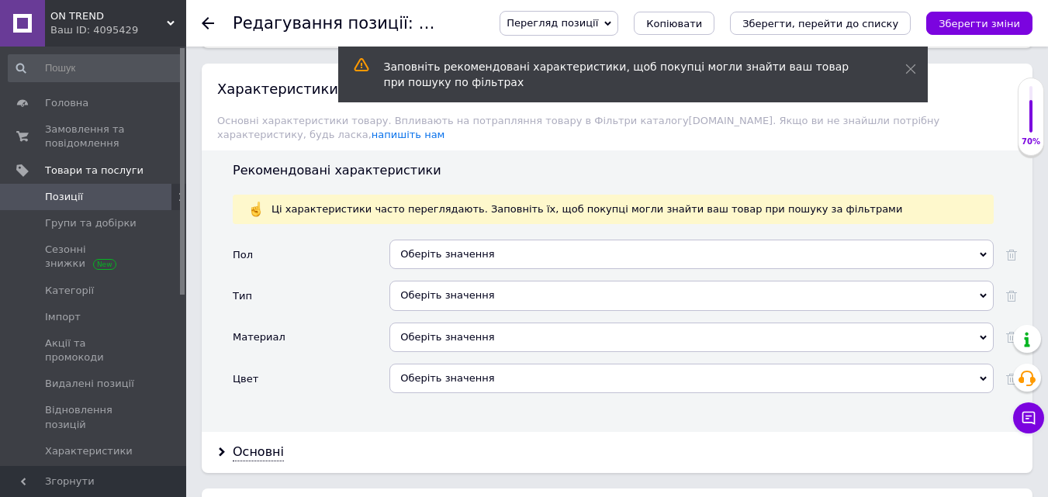
click at [452, 246] on div "Оберіть значення" at bounding box center [691, 254] width 604 height 29
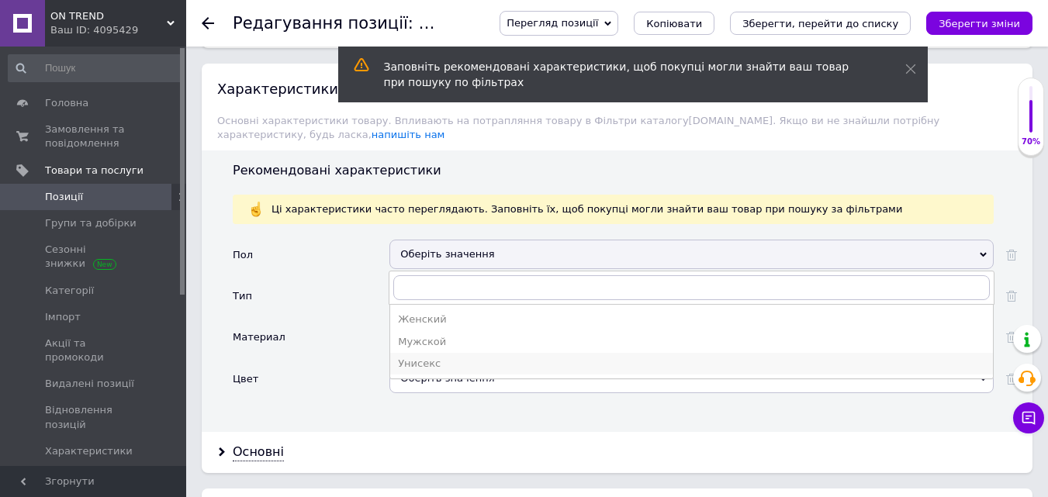
click at [425, 357] on div "Унисекс" at bounding box center [691, 364] width 587 height 14
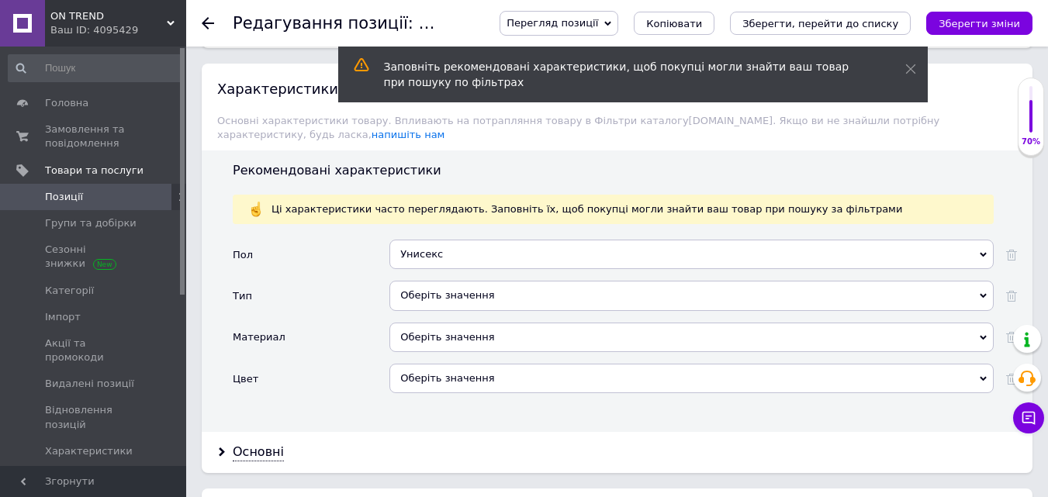
click at [437, 282] on div "Оберіть значення" at bounding box center [691, 295] width 604 height 29
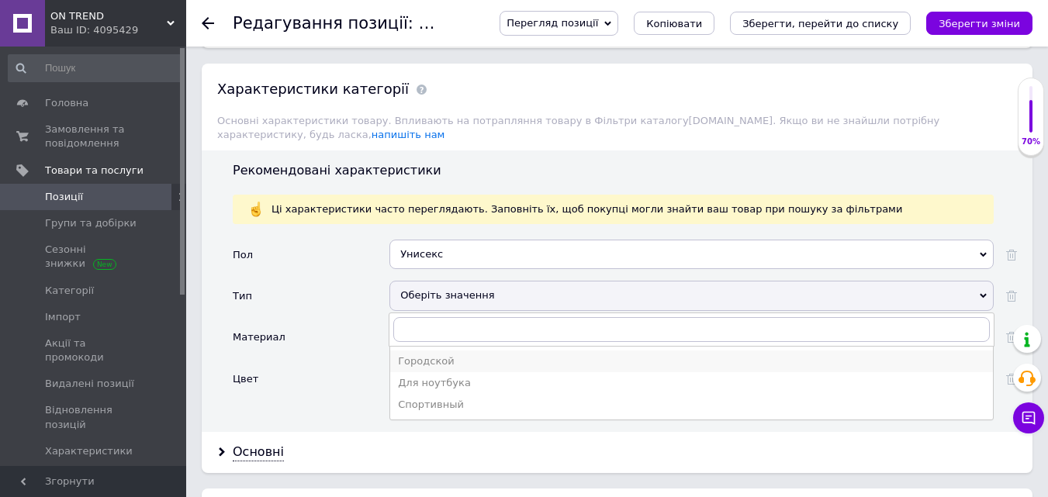
click at [416, 355] on div "Городской" at bounding box center [691, 362] width 587 height 14
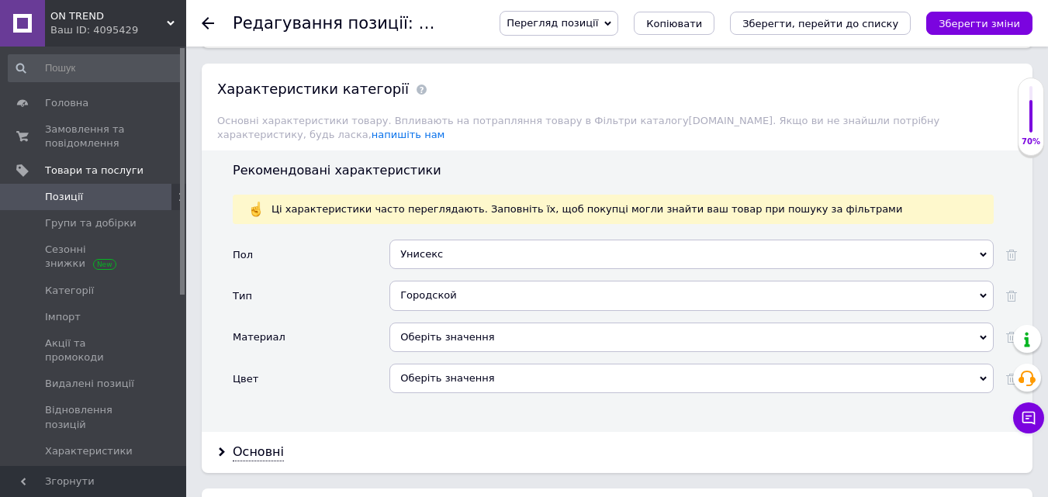
click at [447, 323] on div "Оберіть значення" at bounding box center [691, 337] width 604 height 29
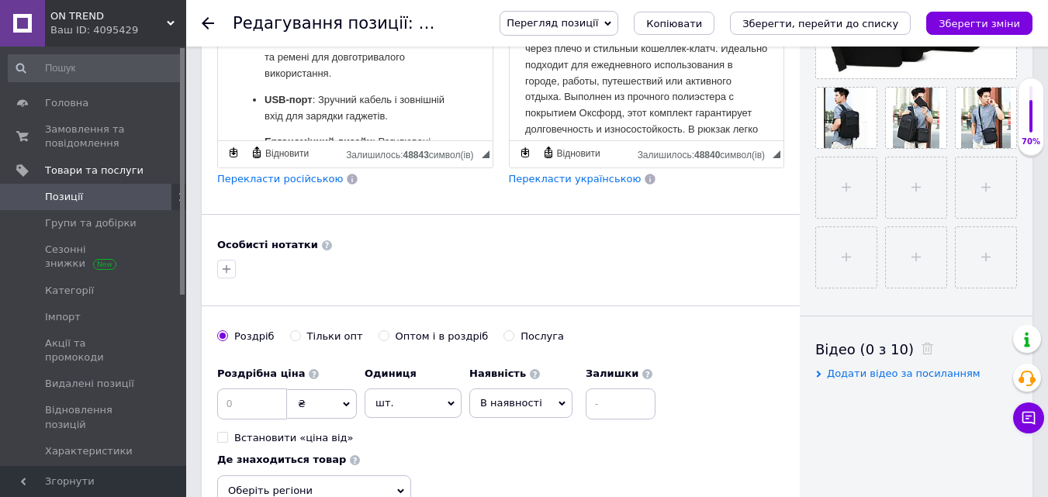
scroll to position [621, 0]
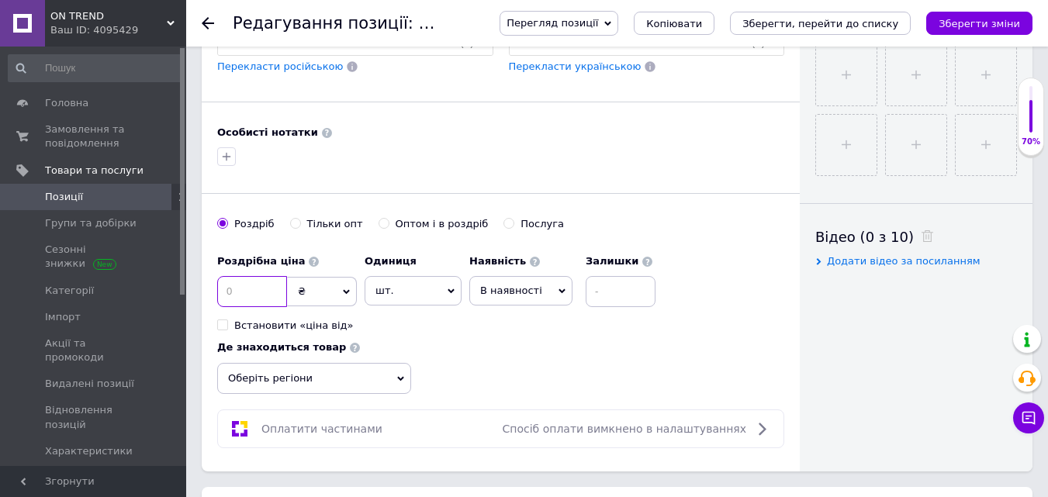
click at [262, 285] on input at bounding box center [252, 291] width 70 height 31
type input "600"
click at [519, 288] on span "В наявності" at bounding box center [511, 291] width 62 height 12
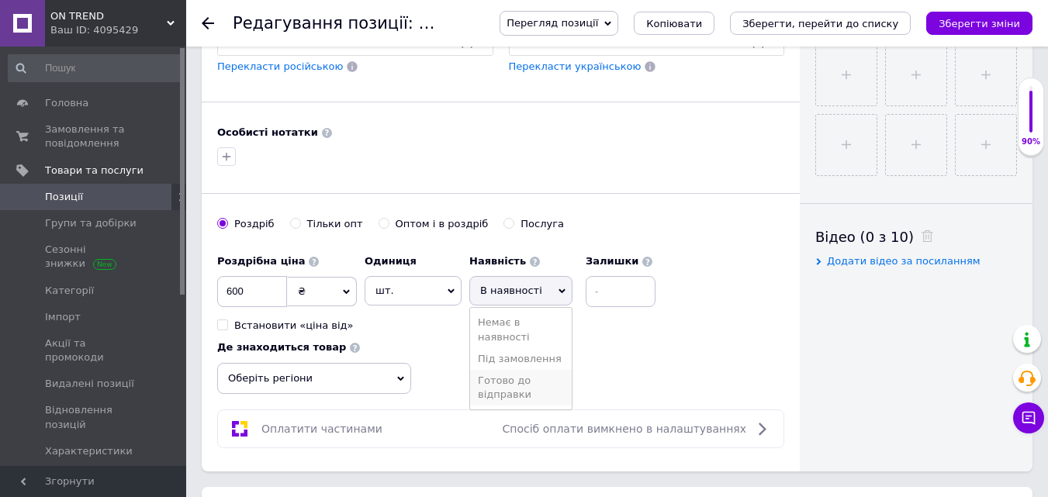
click at [518, 393] on li "Готово до відправки" at bounding box center [521, 388] width 102 height 36
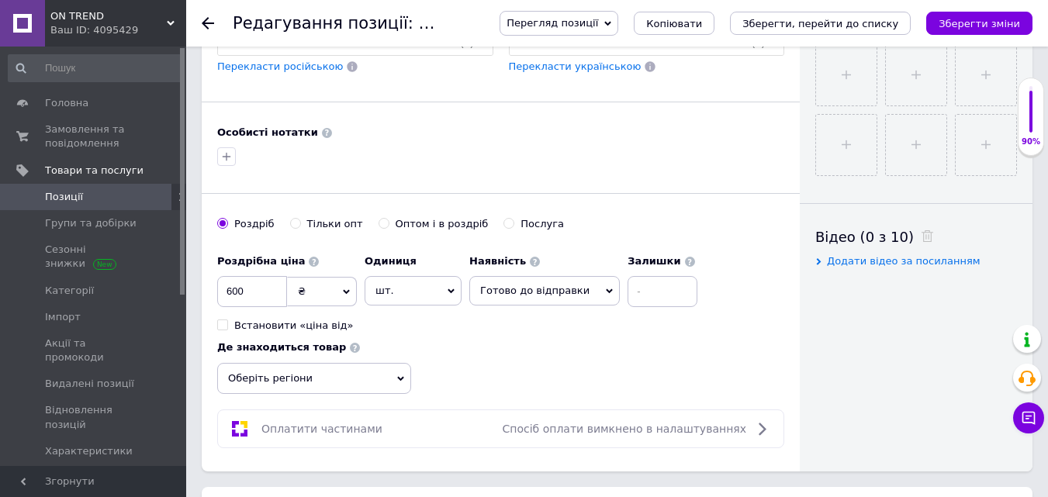
scroll to position [776, 0]
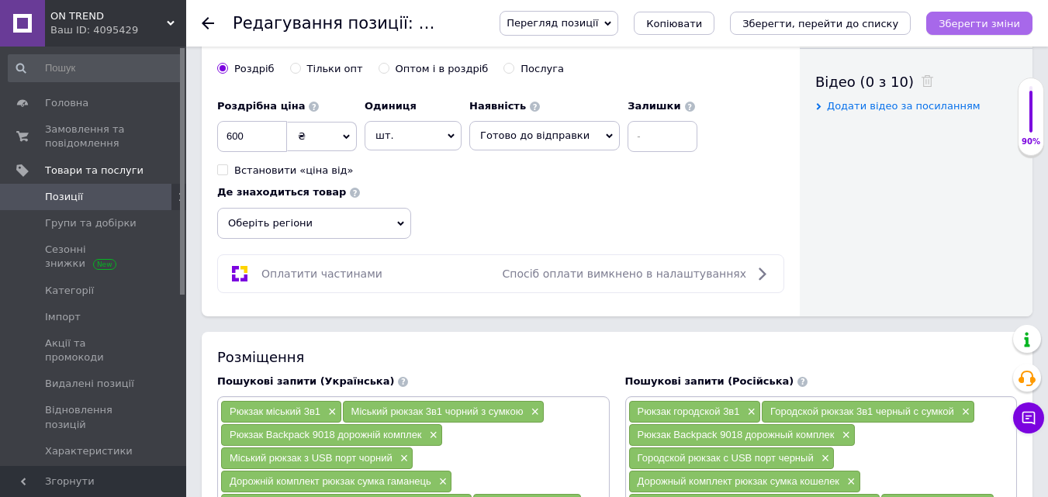
click at [966, 23] on icon "Зберегти зміни" at bounding box center [979, 24] width 81 height 12
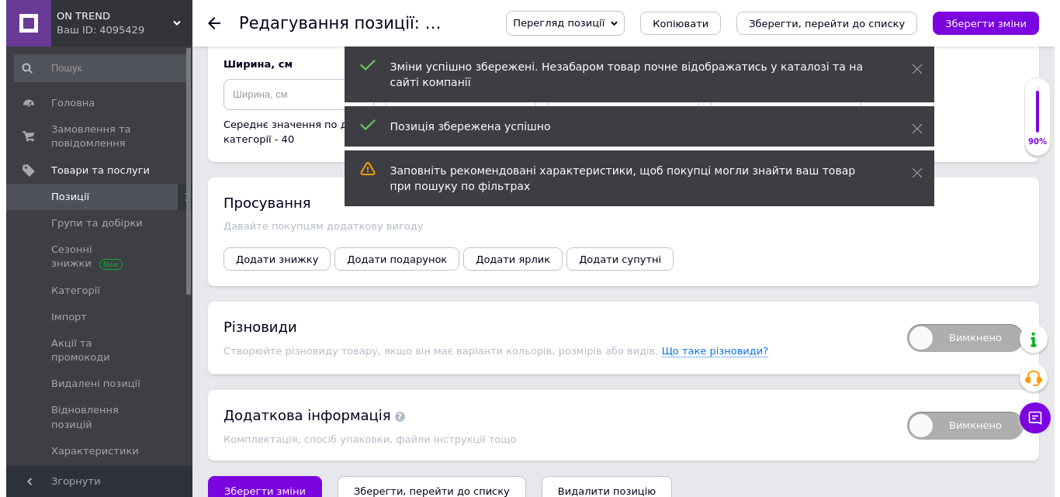
scroll to position [2372, 0]
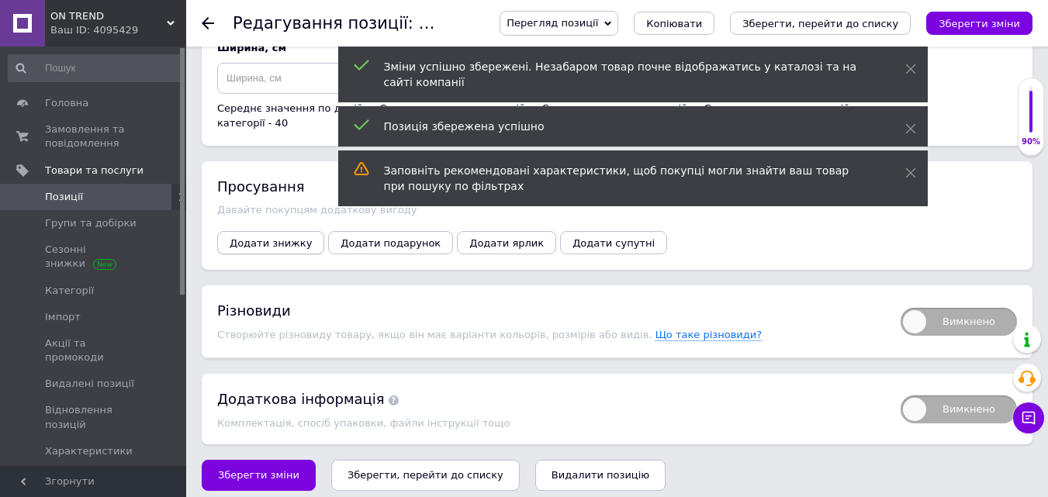
click at [270, 237] on span "Додати знижку" at bounding box center [271, 243] width 82 height 12
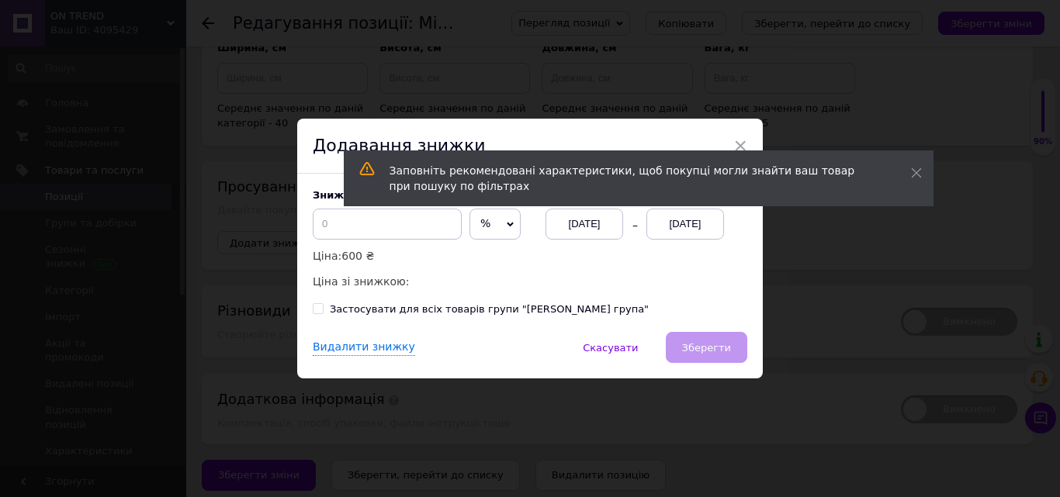
click at [498, 222] on span "%" at bounding box center [494, 224] width 51 height 31
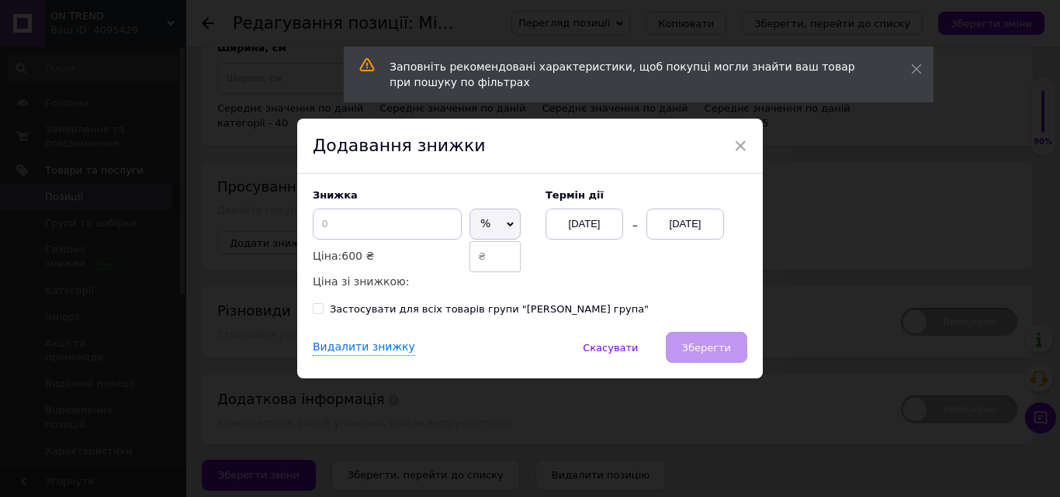
click at [483, 257] on li "₴" at bounding box center [495, 257] width 50 height 22
click at [386, 234] on input at bounding box center [387, 224] width 149 height 31
type input "210"
click at [669, 221] on div "12.08.2025" at bounding box center [685, 224] width 78 height 31
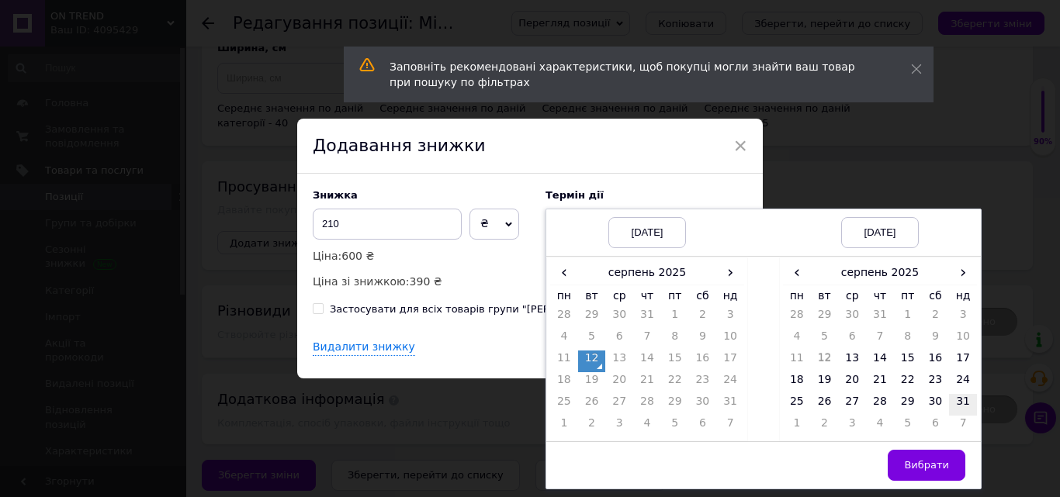
click at [964, 404] on td "31" at bounding box center [963, 405] width 28 height 22
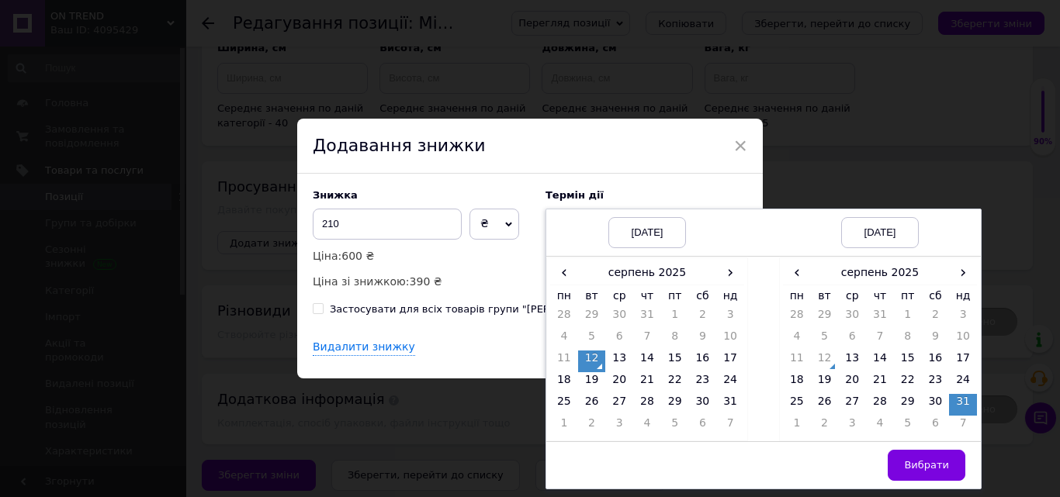
click at [923, 457] on button "Вибрати" at bounding box center [927, 465] width 78 height 31
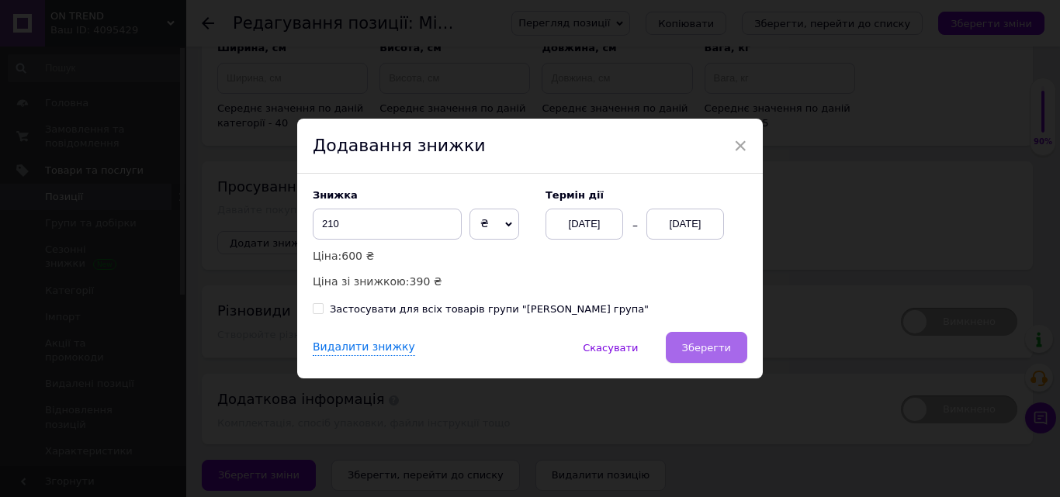
click at [694, 350] on span "Зберегти" at bounding box center [706, 348] width 49 height 12
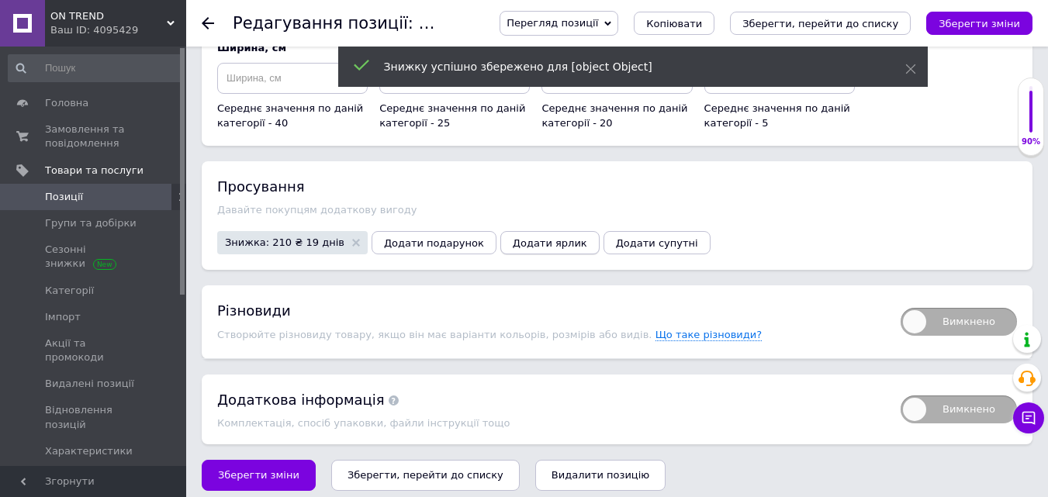
click at [513, 237] on span "Додати ярлик" at bounding box center [550, 243] width 74 height 12
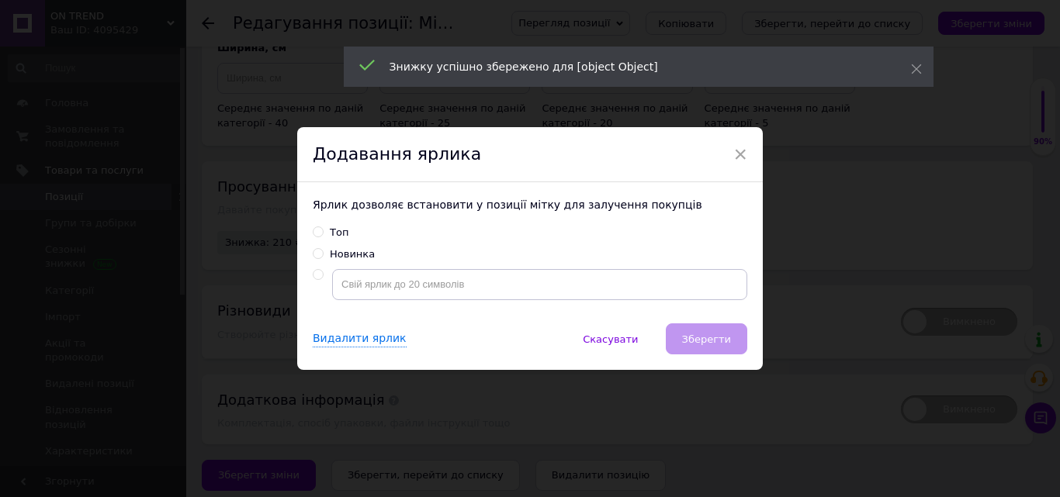
drag, startPoint x: 317, startPoint y: 230, endPoint x: 328, endPoint y: 234, distance: 11.5
click at [317, 230] on input "Топ" at bounding box center [318, 232] width 10 height 10
radio input "true"
click at [726, 327] on button "Зберегти" at bounding box center [706, 339] width 81 height 31
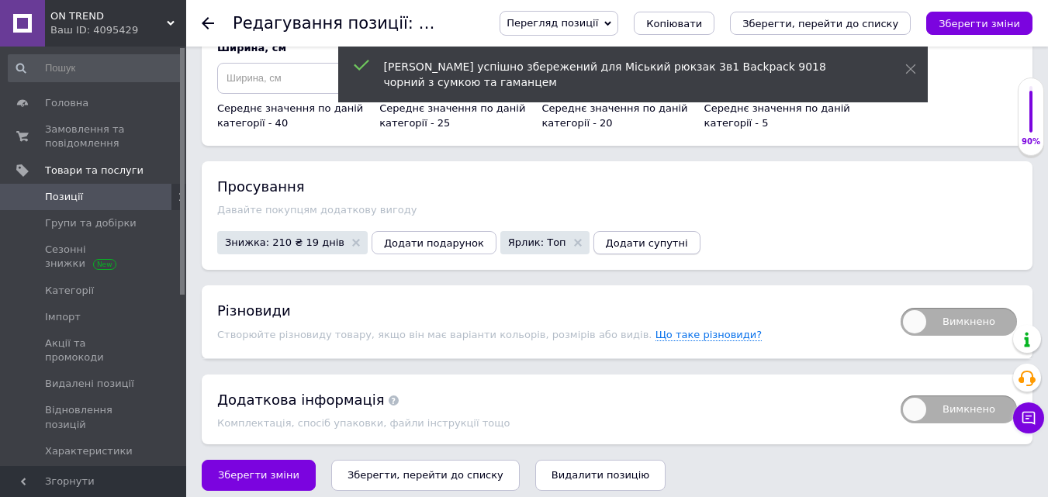
click at [606, 237] on span "Додати супутні" at bounding box center [647, 243] width 82 height 12
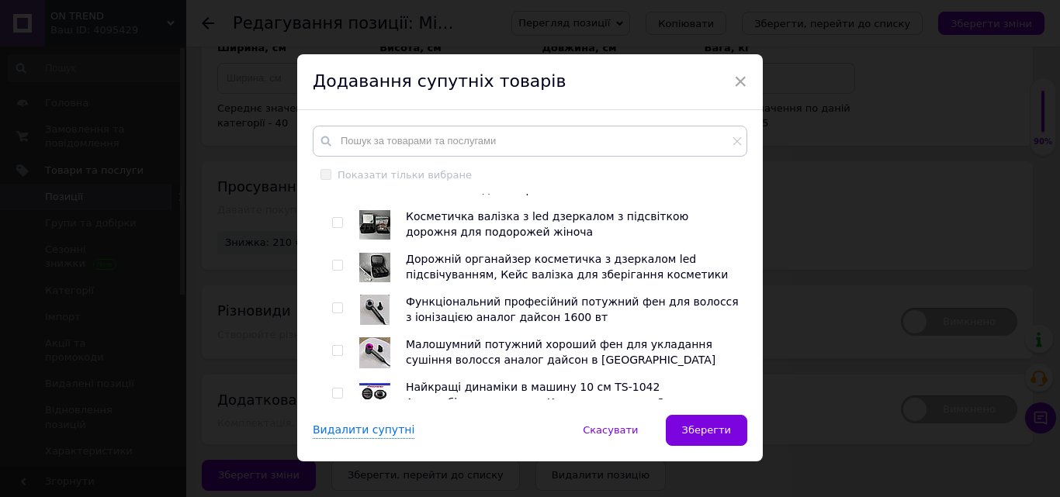
scroll to position [233, 0]
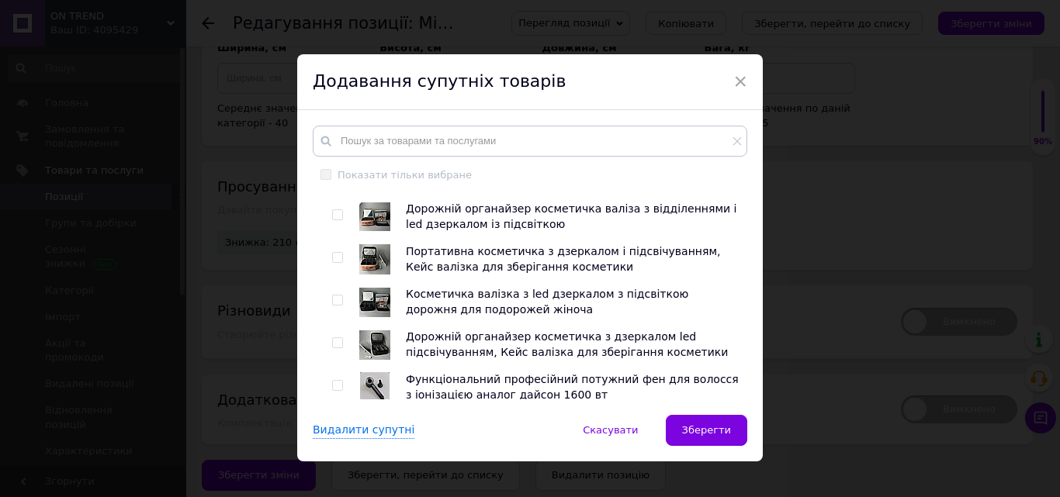
click at [335, 215] on input "checkbox" at bounding box center [337, 215] width 10 height 10
checkbox input "true"
click at [333, 299] on input "checkbox" at bounding box center [337, 301] width 10 height 10
checkbox input "true"
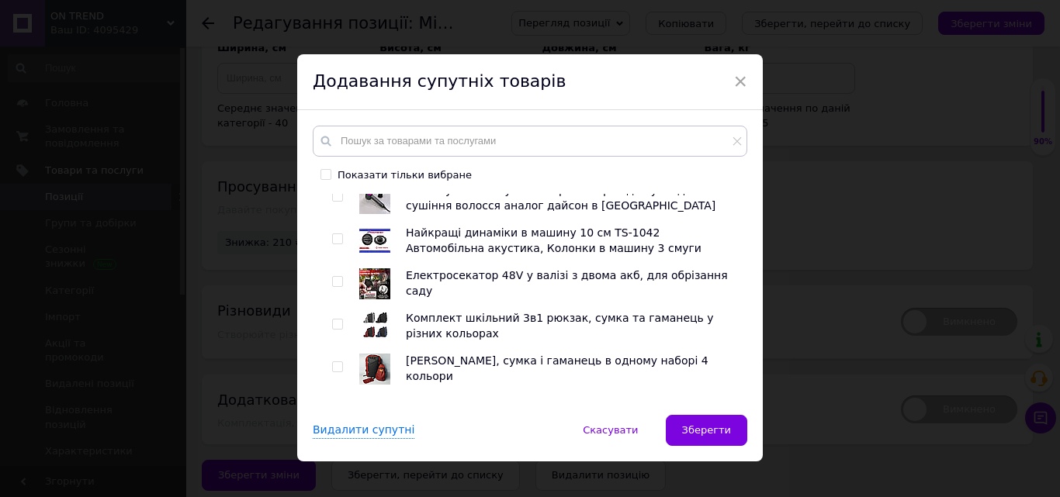
scroll to position [465, 0]
click at [338, 364] on input "checkbox" at bounding box center [337, 367] width 10 height 10
checkbox input "true"
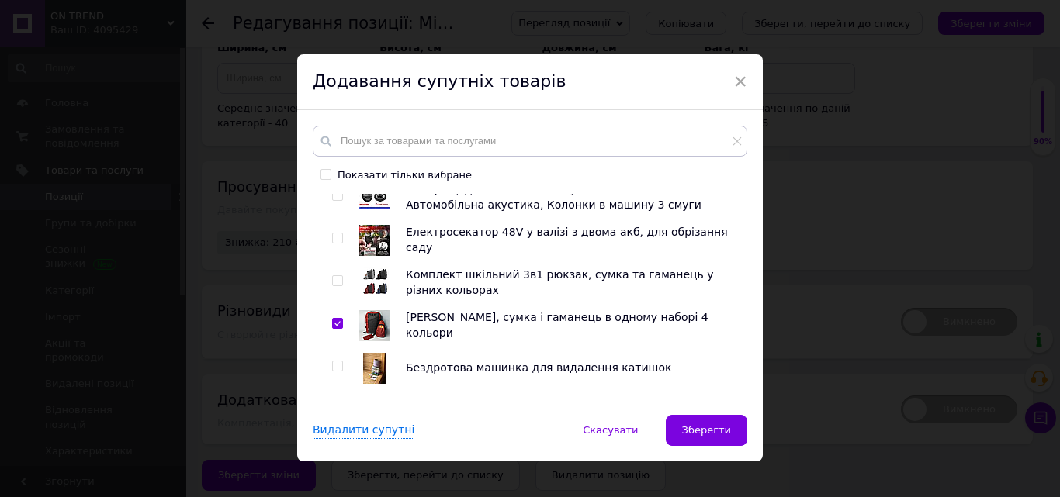
scroll to position [543, 0]
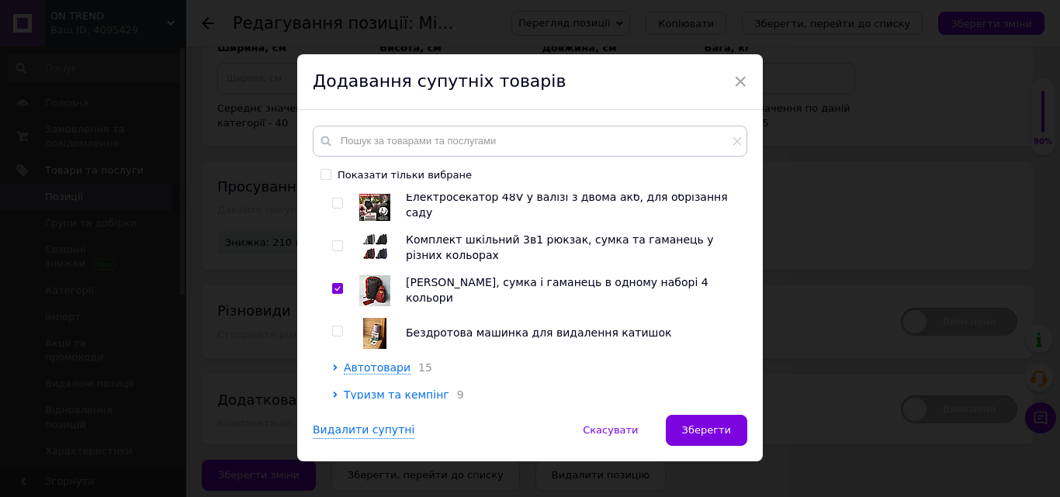
click at [332, 245] on input "checkbox" at bounding box center [337, 246] width 10 height 10
checkbox input "true"
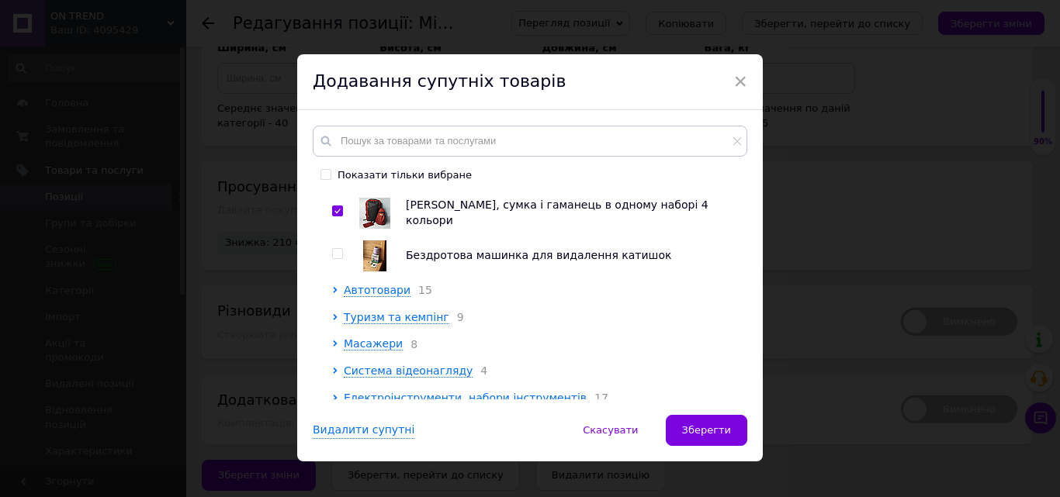
click at [334, 251] on input "checkbox" at bounding box center [337, 254] width 10 height 10
checkbox input "true"
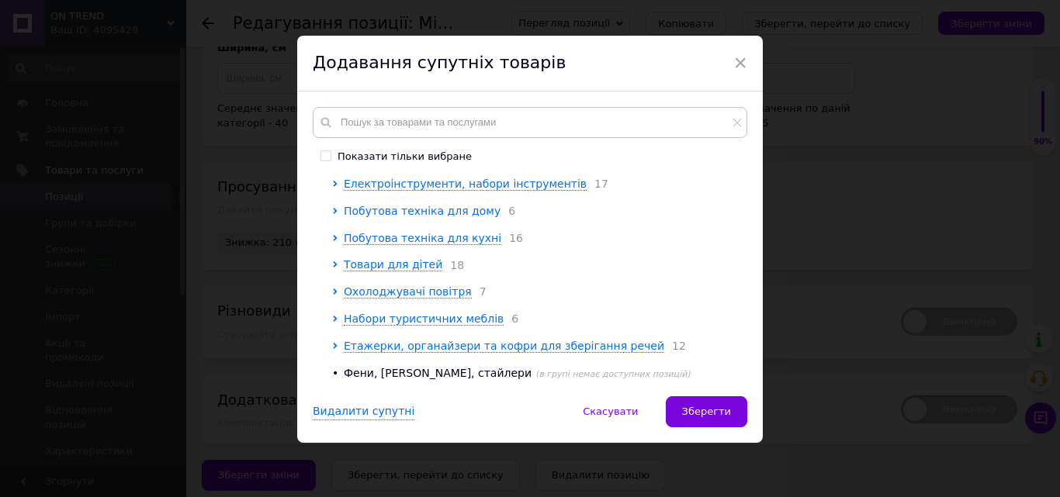
scroll to position [753, 0]
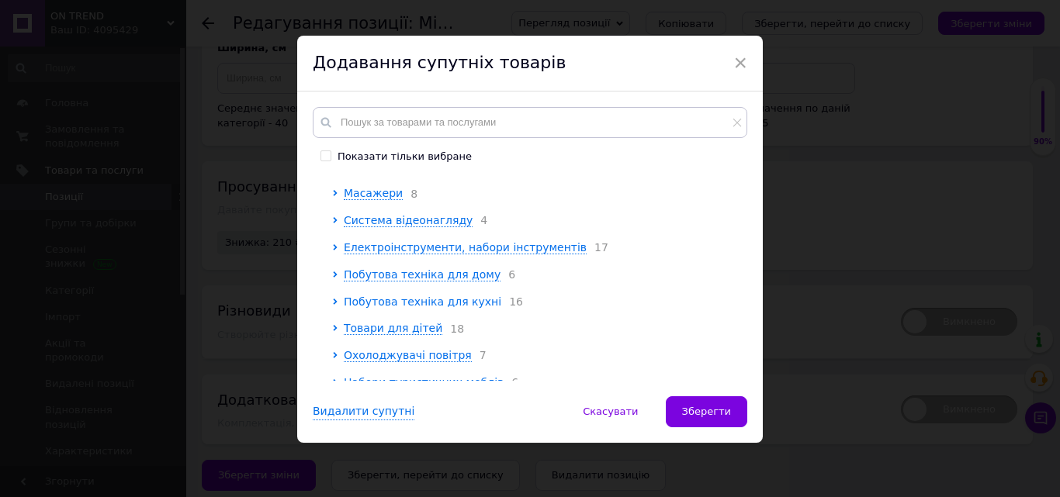
click at [383, 307] on span "Побутова техніка для кухні" at bounding box center [422, 302] width 157 height 12
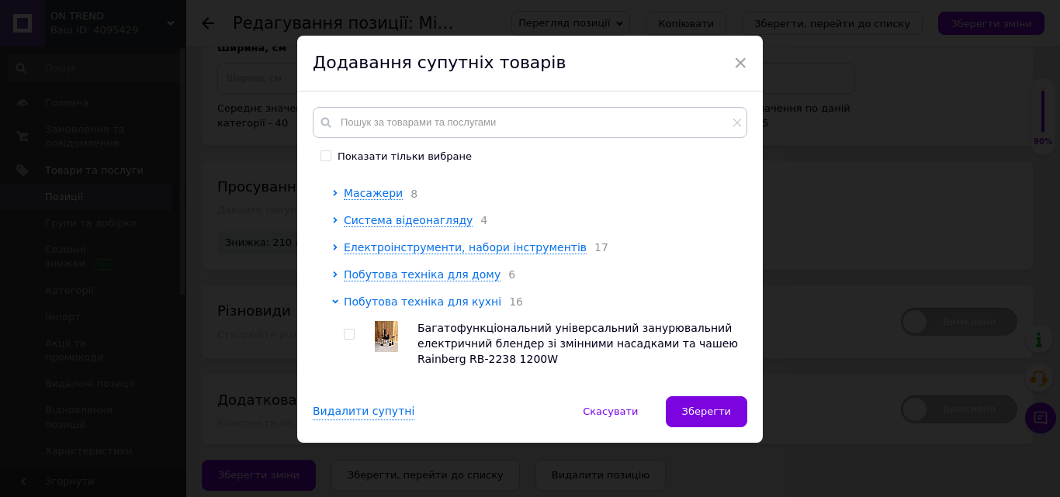
scroll to position [908, 0]
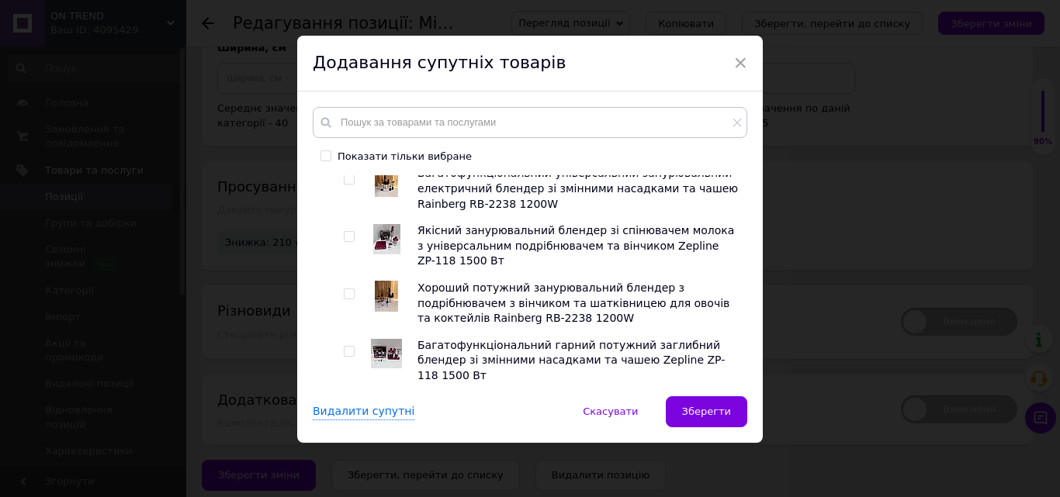
click at [346, 185] on input "checkbox" at bounding box center [349, 180] width 10 height 10
checkbox input "true"
drag, startPoint x: 347, startPoint y: 246, endPoint x: 352, endPoint y: 265, distance: 20.1
click at [347, 242] on input "checkbox" at bounding box center [349, 237] width 10 height 10
checkbox input "true"
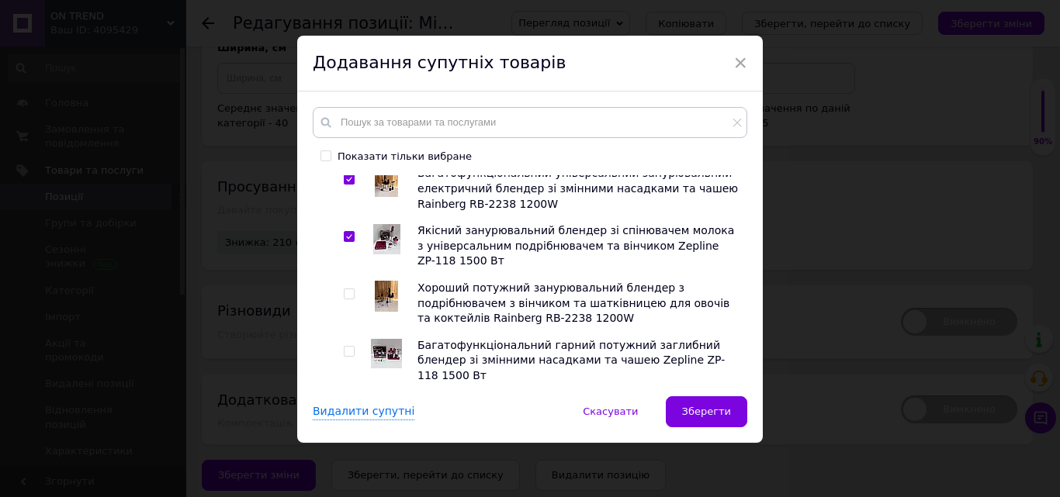
click at [350, 299] on input "checkbox" at bounding box center [349, 294] width 10 height 10
checkbox input "true"
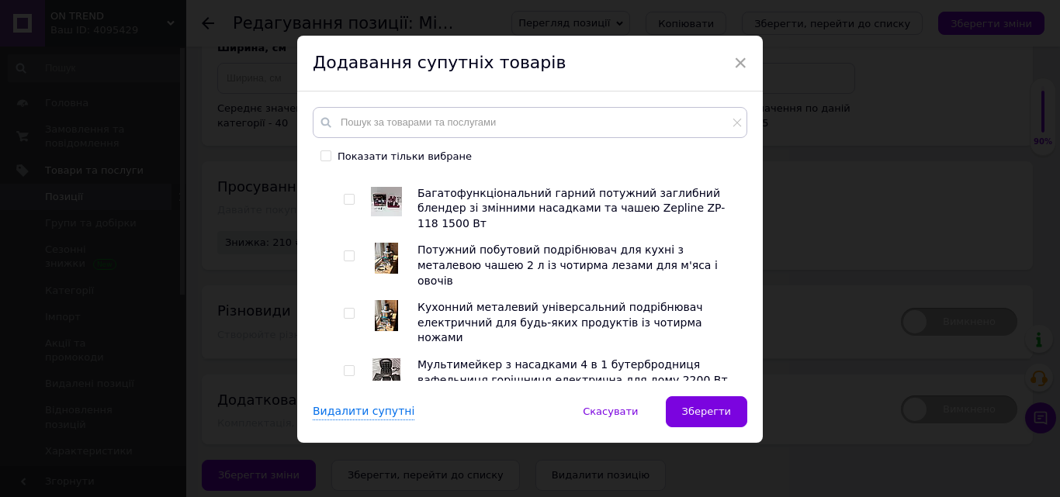
scroll to position [1063, 0]
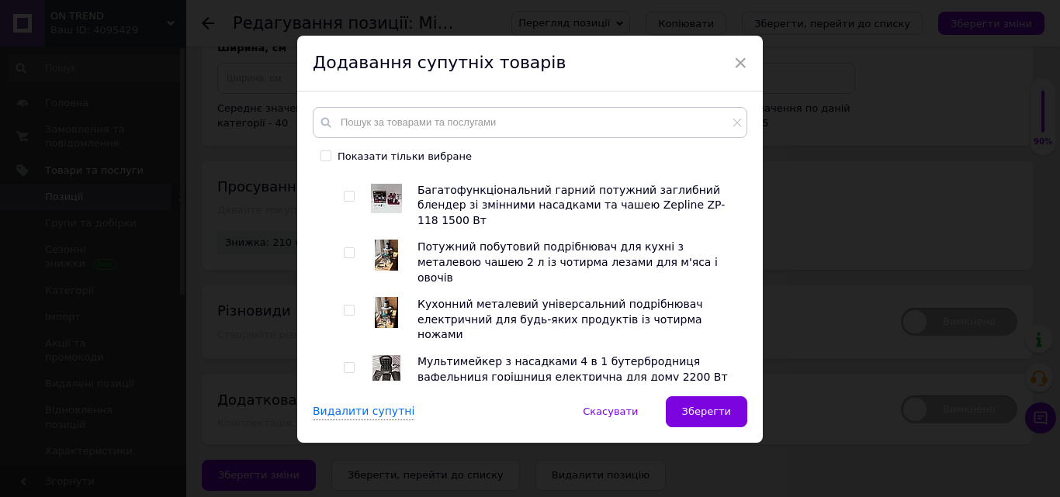
click at [347, 249] on input "checkbox" at bounding box center [349, 253] width 10 height 10
checkbox input "true"
click at [352, 362] on div at bounding box center [350, 367] width 12 height 11
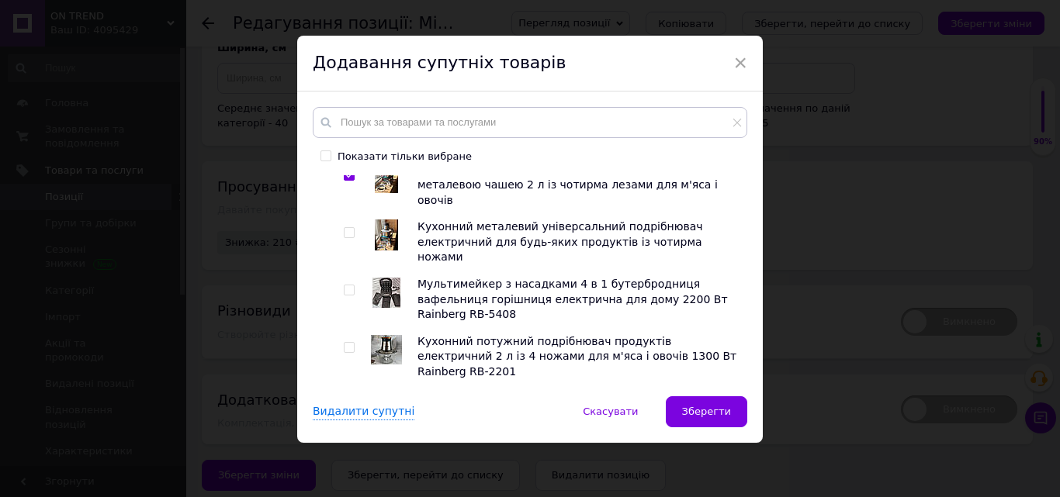
click at [346, 286] on input "checkbox" at bounding box center [349, 291] width 10 height 10
checkbox input "true"
click at [349, 343] on input "checkbox" at bounding box center [349, 348] width 10 height 10
checkbox input "true"
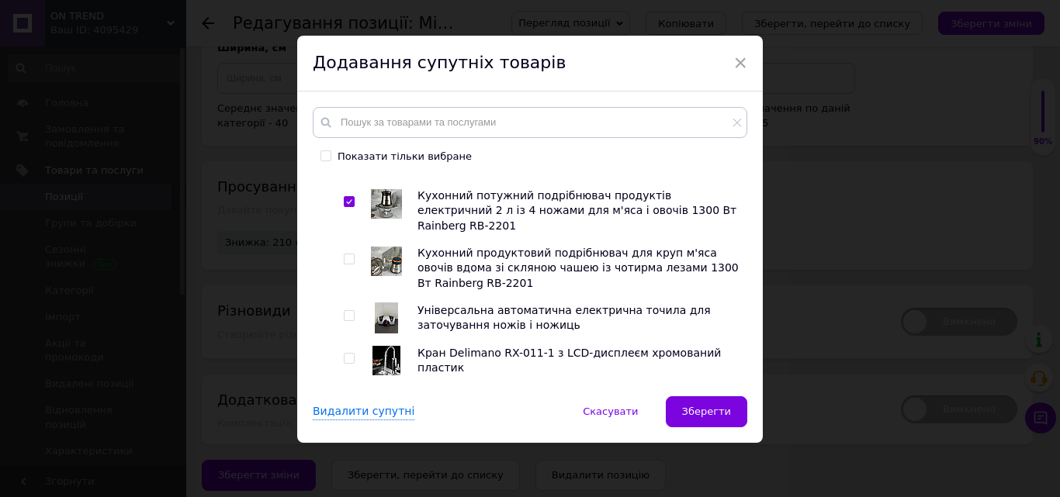
scroll to position [1296, 0]
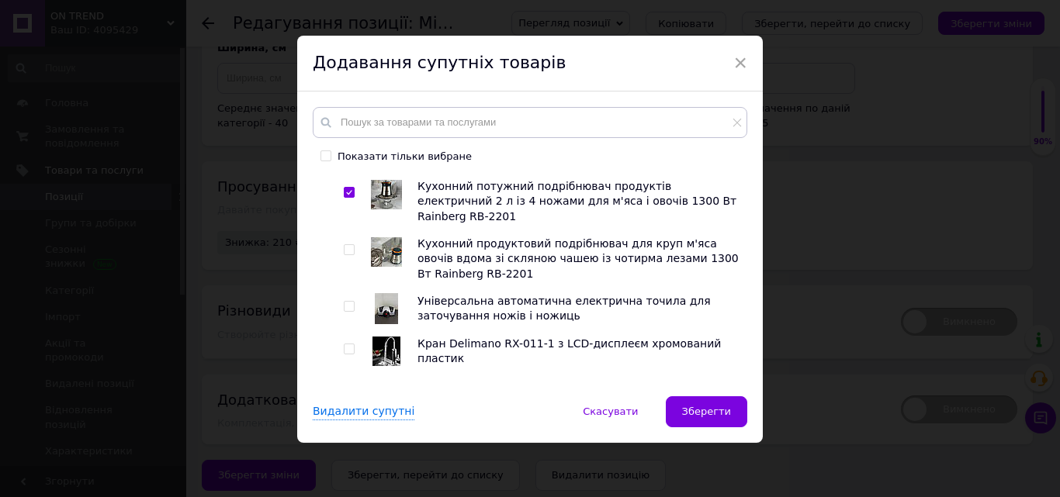
click at [345, 302] on input "checkbox" at bounding box center [349, 307] width 10 height 10
checkbox input "true"
click at [345, 344] on input "checkbox" at bounding box center [349, 349] width 10 height 10
checkbox input "true"
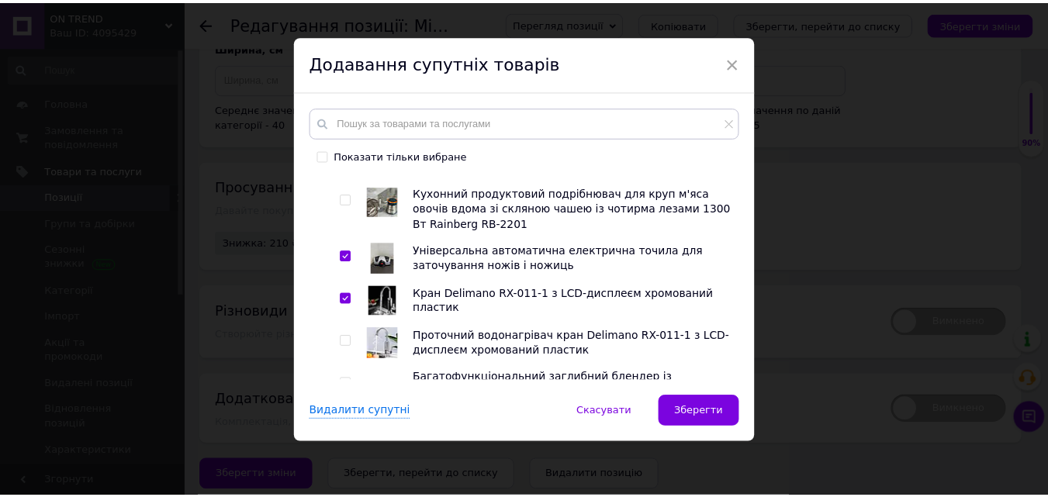
scroll to position [1373, 0]
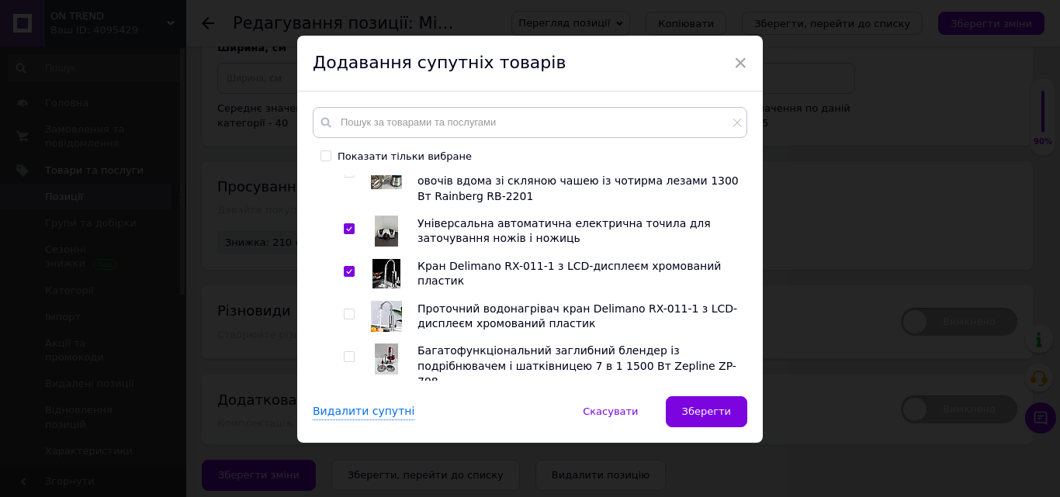
click at [349, 352] on input "checkbox" at bounding box center [349, 357] width 10 height 10
checkbox input "true"
drag, startPoint x: 346, startPoint y: 336, endPoint x: 406, endPoint y: 348, distance: 61.0
click at [346, 410] on input "checkbox" at bounding box center [349, 415] width 10 height 10
checkbox input "true"
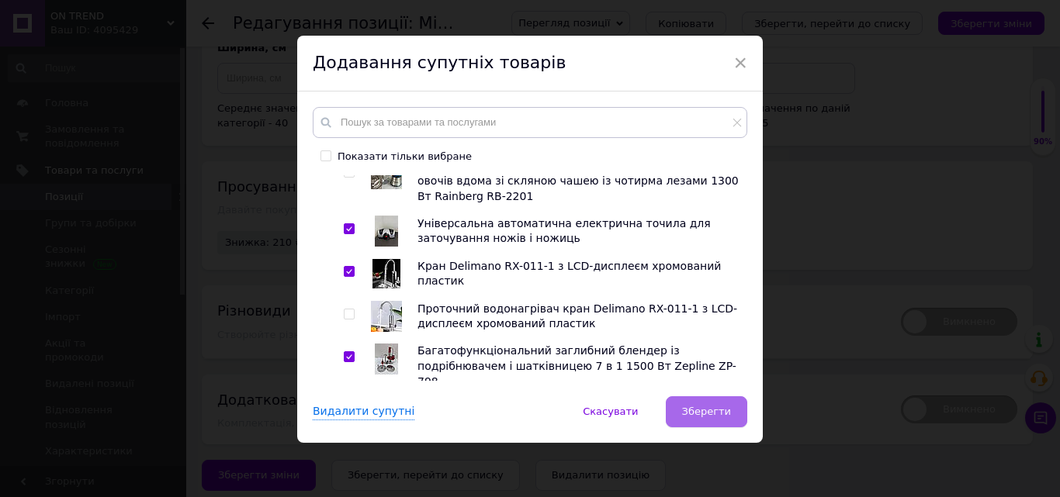
click at [676, 419] on button "Зберегти" at bounding box center [706, 411] width 81 height 31
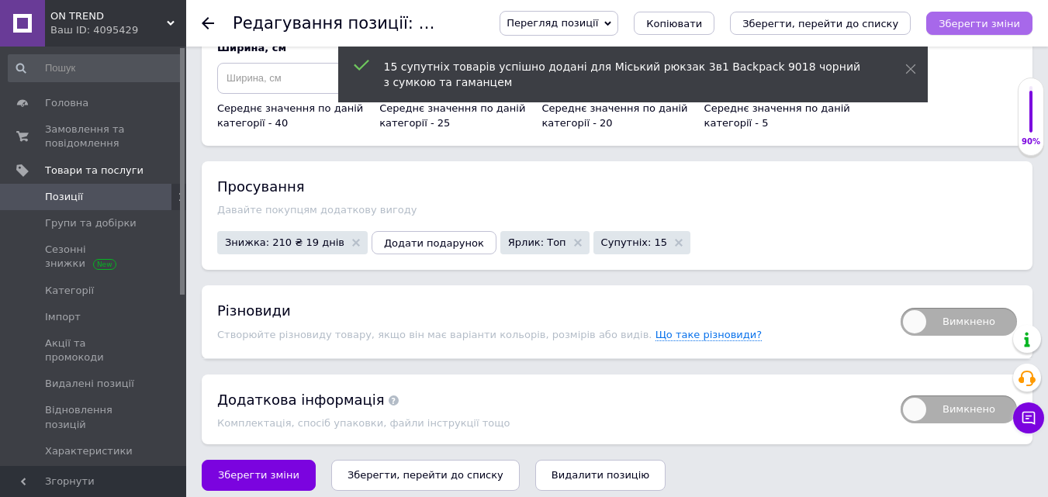
click at [1005, 21] on icon "Зберегти зміни" at bounding box center [979, 24] width 81 height 12
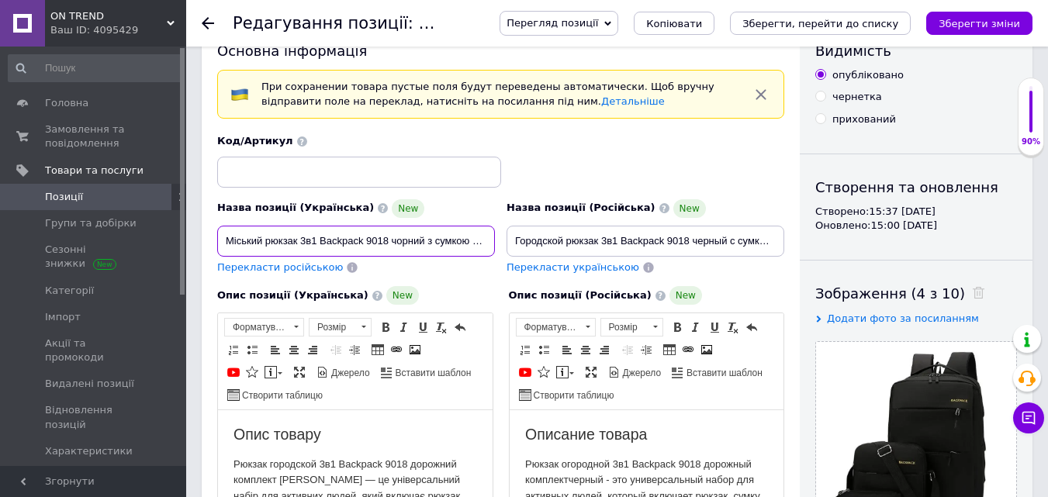
scroll to position [0, 46]
drag, startPoint x: 227, startPoint y: 240, endPoint x: 514, endPoint y: 241, distance: 287.8
click at [514, 241] on div "Назва позиції (Українська) New Міський рюкзак 3в1 Backpack 9018 чорний з сумкою…" at bounding box center [501, 205] width 579 height 152
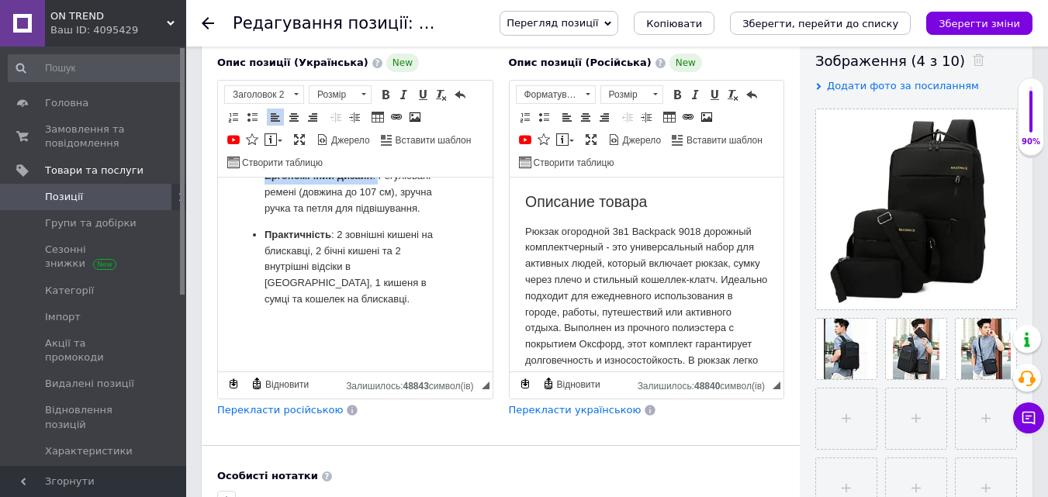
scroll to position [425, 0]
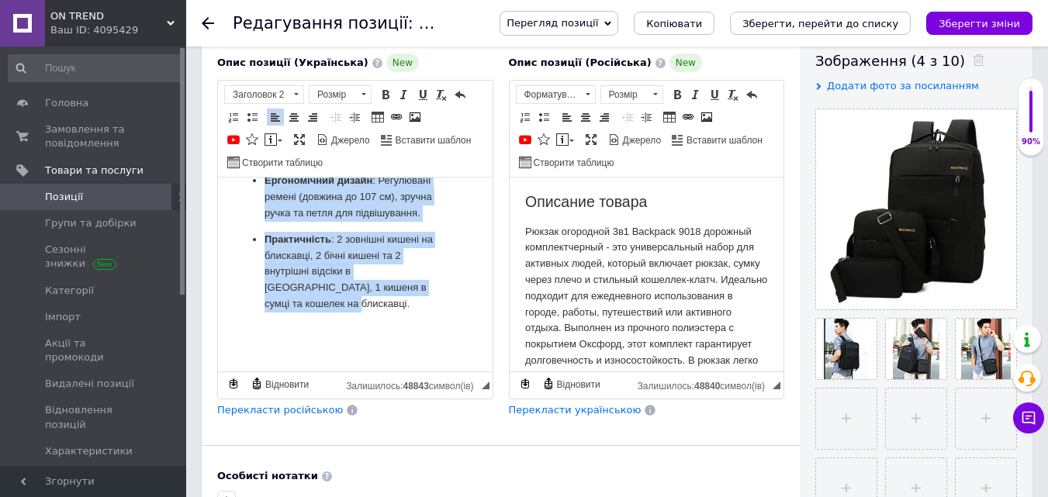
drag, startPoint x: 241, startPoint y: 192, endPoint x: 402, endPoint y: 320, distance: 206.5
click at [402, 320] on html "Опис товару Рюкзак городской 3в1 Backpack 9018 дорожний комплект черний — це ун…" at bounding box center [355, 391] width 275 height 1277
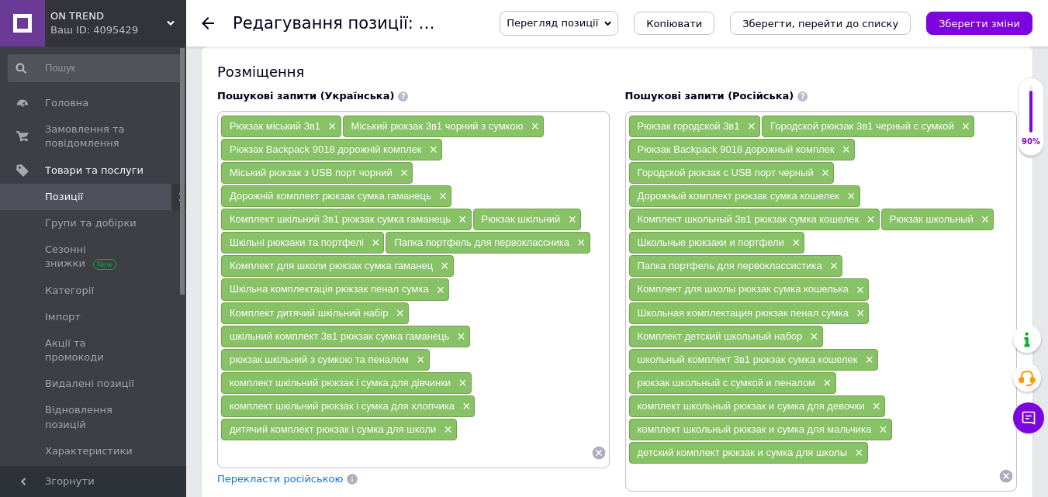
scroll to position [1208, 0]
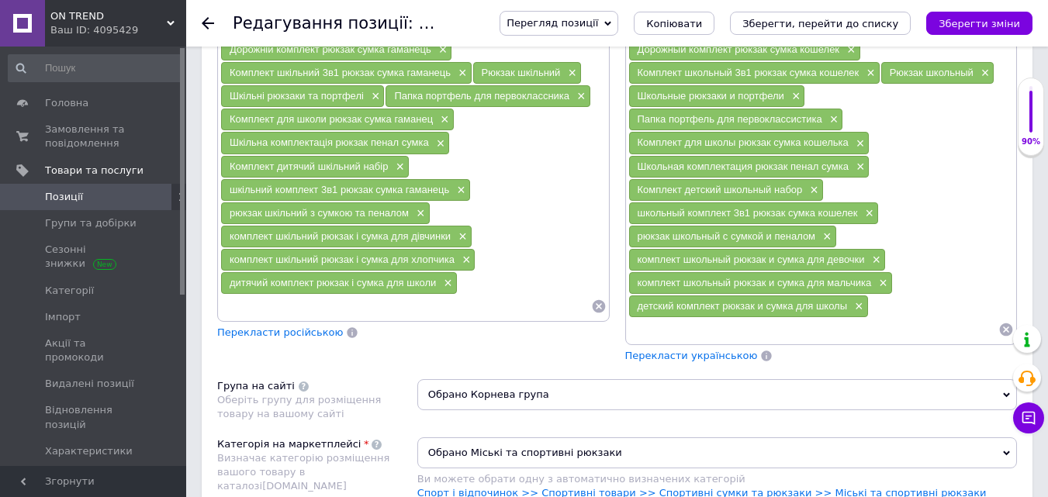
drag, startPoint x: 227, startPoint y: 286, endPoint x: 438, endPoint y: 286, distance: 211.8
click at [438, 286] on div "дитячий комплект рюкзак і сумка для школи ×" at bounding box center [339, 283] width 236 height 22
copy span "дитячий комплект рюкзак і сумка для школи"
drag, startPoint x: 226, startPoint y: 257, endPoint x: 453, endPoint y: 261, distance: 227.4
click at [453, 261] on div "комплект шкільний рюкзак і сумка для хлопчика ×" at bounding box center [348, 260] width 254 height 22
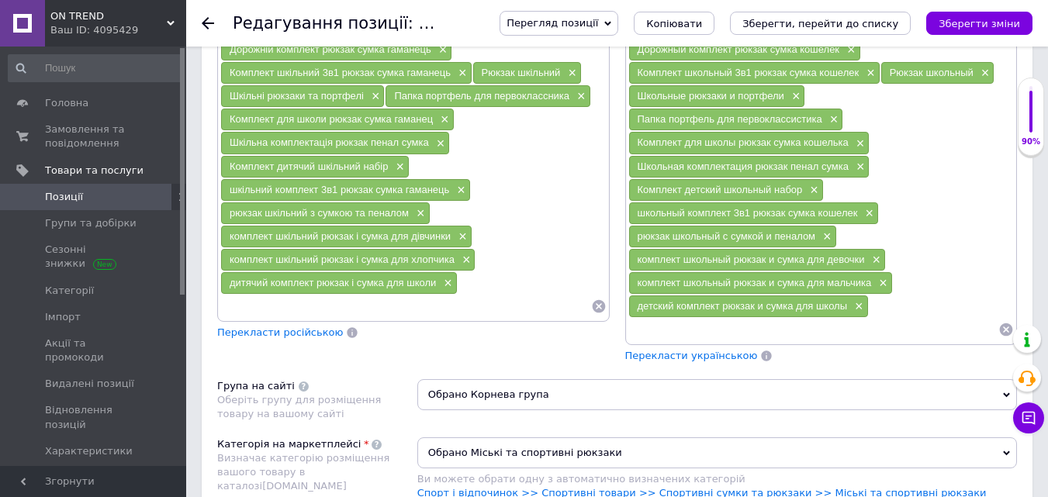
copy span "комплект шкільний рюкзак і сумка для хлопчика"
drag, startPoint x: 230, startPoint y: 237, endPoint x: 449, endPoint y: 245, distance: 219.7
click at [449, 245] on div "комплект шкільний рюкзак і сумка для дівчинки ×" at bounding box center [346, 237] width 251 height 22
copy span "комплект шкільний рюкзак і сумка для дівчинки"
drag, startPoint x: 223, startPoint y: 216, endPoint x: 412, endPoint y: 214, distance: 188.5
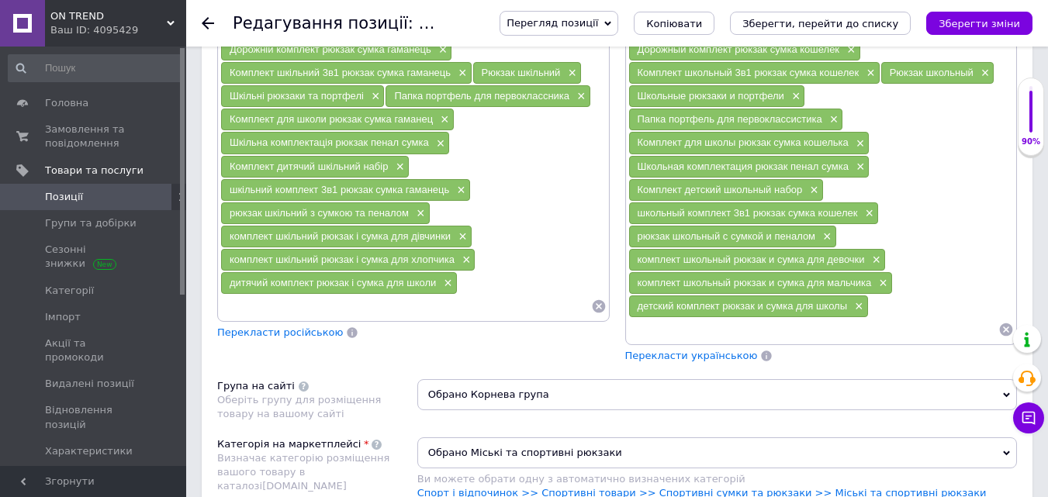
click at [412, 214] on div "рюкзак шкільний з сумкою та пеналом ×" at bounding box center [325, 213] width 209 height 22
copy span "рюкзак шкільний з сумкою та пеналом"
drag, startPoint x: 230, startPoint y: 185, endPoint x: 452, endPoint y: 191, distance: 221.9
click at [452, 191] on div "шкільний комплект 3в1 рюкзак сумка гаманець ×" at bounding box center [345, 190] width 249 height 22
copy span "шкільний комплект 3в1 рюкзак сумка гаманець"
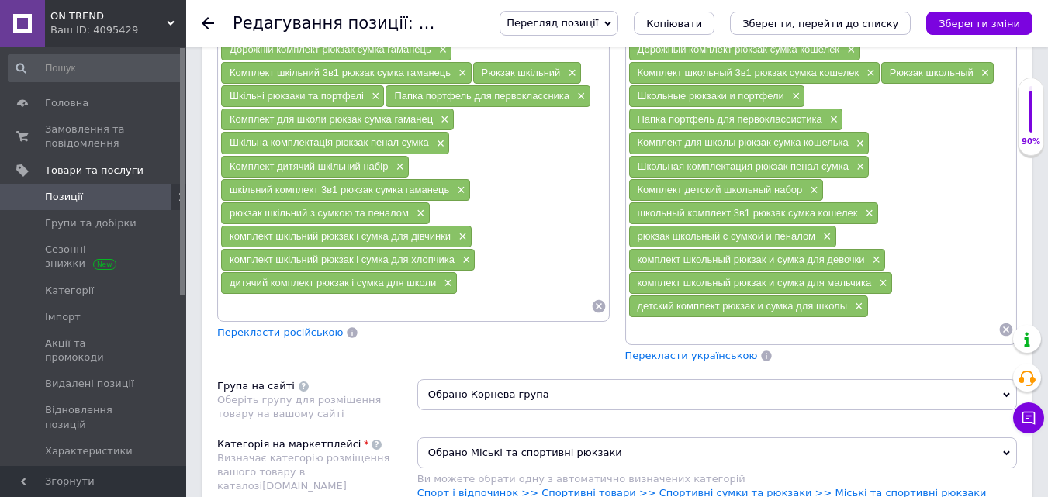
drag, startPoint x: 223, startPoint y: 162, endPoint x: 389, endPoint y: 169, distance: 166.2
click at [389, 169] on div "Комплект дитячий шкільний набір ×" at bounding box center [315, 167] width 188 height 22
copy span "Комплект дитячий шкільний набір"
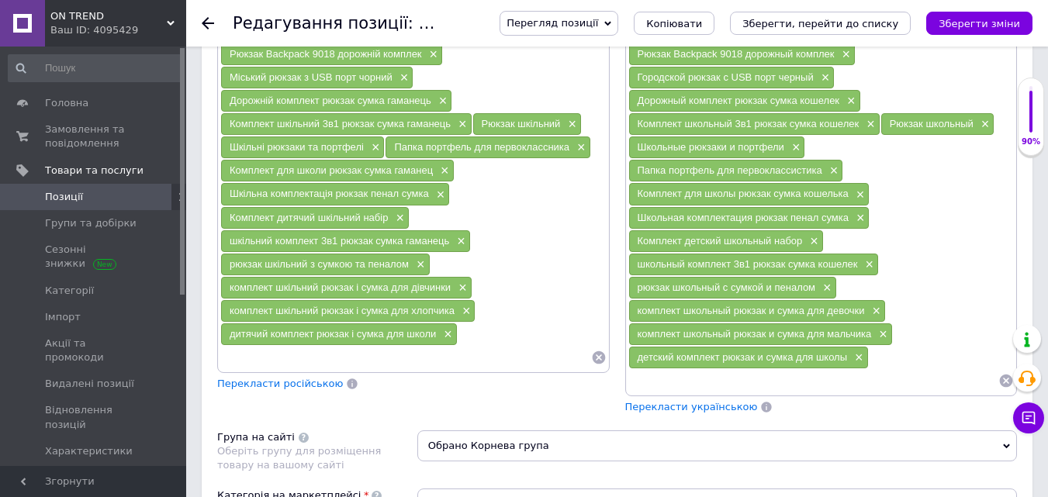
scroll to position [1130, 0]
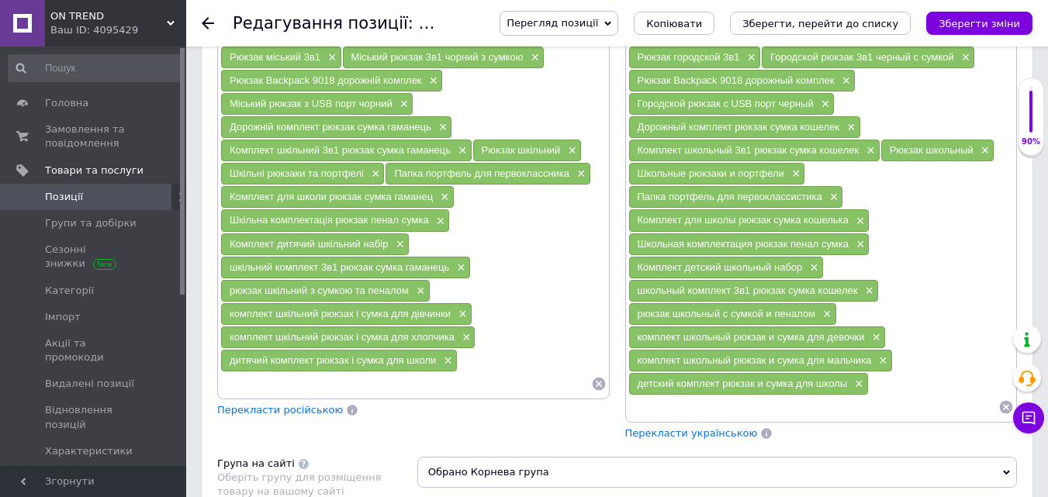
drag, startPoint x: 226, startPoint y: 220, endPoint x: 429, endPoint y: 222, distance: 203.3
click at [429, 221] on div "Шкільна комплектація рюкзак пенал сумка ×" at bounding box center [335, 220] width 228 height 22
copy span "Шкільна комплектація рюкзак пенал сумка"
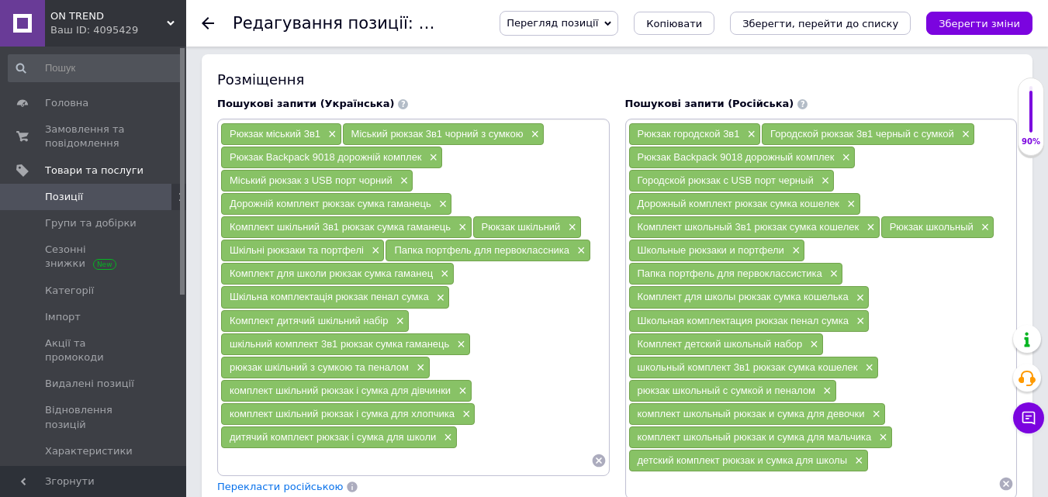
scroll to position [1053, 0]
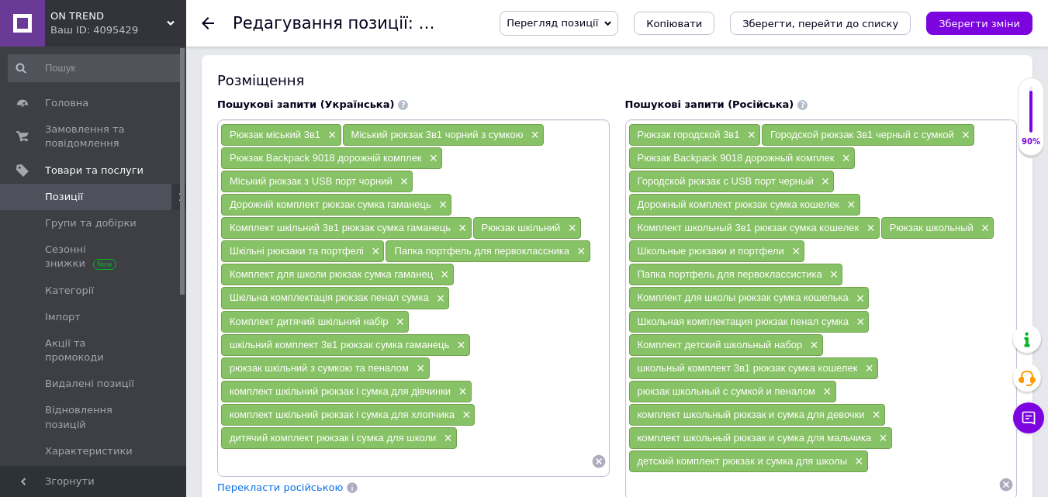
drag, startPoint x: 232, startPoint y: 277, endPoint x: 433, endPoint y: 285, distance: 201.1
click at [433, 285] on div "Комплект для школи рюкзак сумка гаманец ×" at bounding box center [337, 275] width 233 height 22
copy span "Комплект для школи рюкзак сумка гаманец"
drag, startPoint x: 395, startPoint y: 253, endPoint x: 572, endPoint y: 256, distance: 176.9
click at [572, 256] on div "Папка портфель для первоклассника ×" at bounding box center [488, 252] width 204 height 22
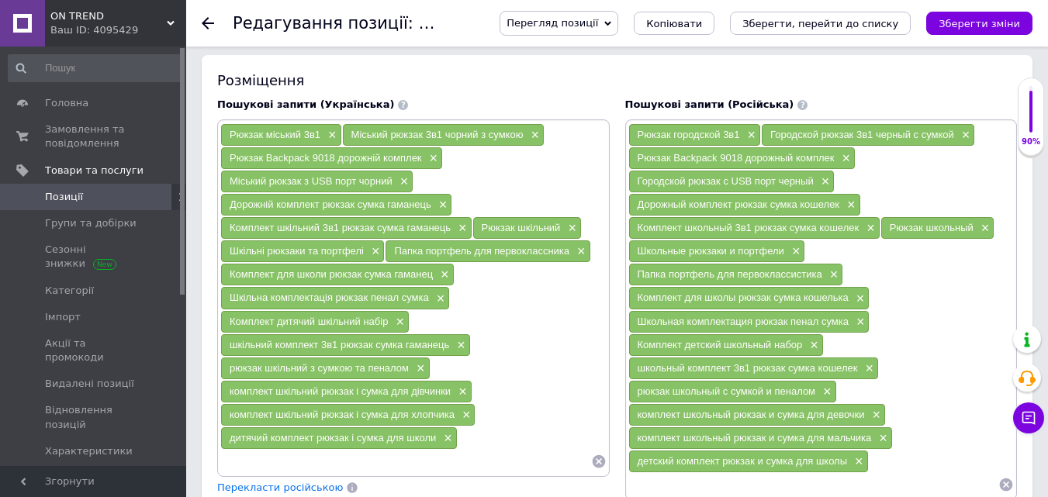
copy span "Папка портфель для первоклассника"
drag, startPoint x: 230, startPoint y: 253, endPoint x: 365, endPoint y: 258, distance: 135.1
click at [365, 258] on div "Шкільні рюкзаки та портфелі ×" at bounding box center [302, 252] width 163 height 22
copy span "Шкільні рюкзаки та портфелі"
drag, startPoint x: 483, startPoint y: 229, endPoint x: 561, endPoint y: 232, distance: 78.4
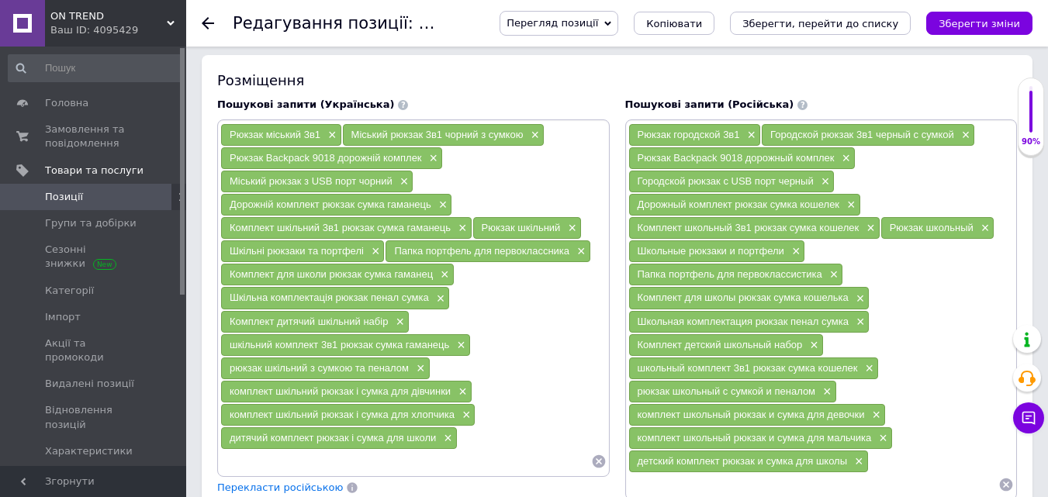
click at [561, 232] on div "Рюкзак шкільний ×" at bounding box center [527, 228] width 108 height 22
drag, startPoint x: 228, startPoint y: 231, endPoint x: 452, endPoint y: 230, distance: 224.2
click at [452, 230] on div "Комплект шкільний 3в1 рюкзак сумка гаманець ×" at bounding box center [346, 228] width 251 height 22
drag, startPoint x: 299, startPoint y: 203, endPoint x: 434, endPoint y: 209, distance: 135.9
click at [434, 209] on div "Дорожній комплект рюкзак сумка гаманець ×" at bounding box center [336, 205] width 230 height 22
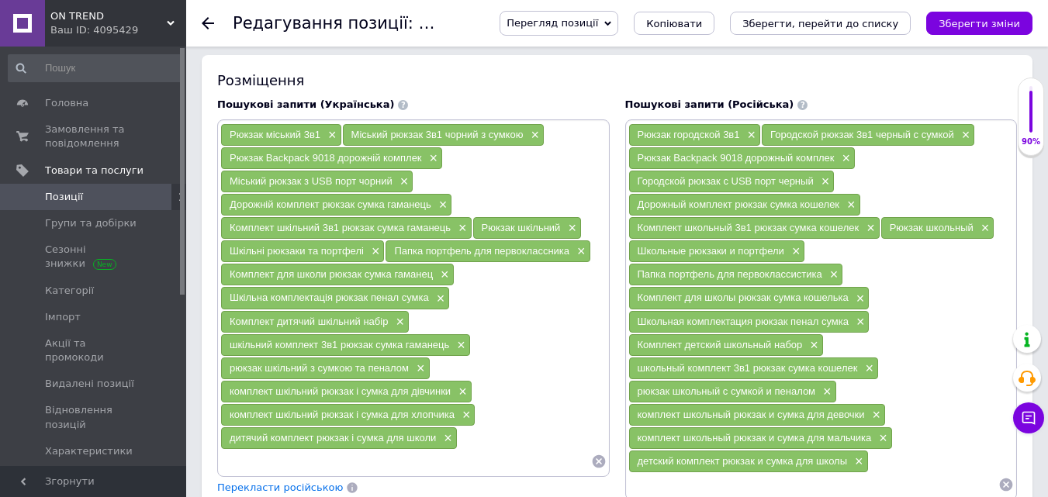
drag, startPoint x: 223, startPoint y: 178, endPoint x: 396, endPoint y: 189, distance: 173.3
click at [396, 189] on div "Міський рюкзак з USB порт чорний ×" at bounding box center [317, 182] width 192 height 22
drag, startPoint x: 225, startPoint y: 160, endPoint x: 424, endPoint y: 158, distance: 199.4
click at [424, 158] on div "Рюкзак Backpack 9018 дорожній комплек ×" at bounding box center [331, 158] width 221 height 22
drag, startPoint x: 352, startPoint y: 131, endPoint x: 524, endPoint y: 140, distance: 172.5
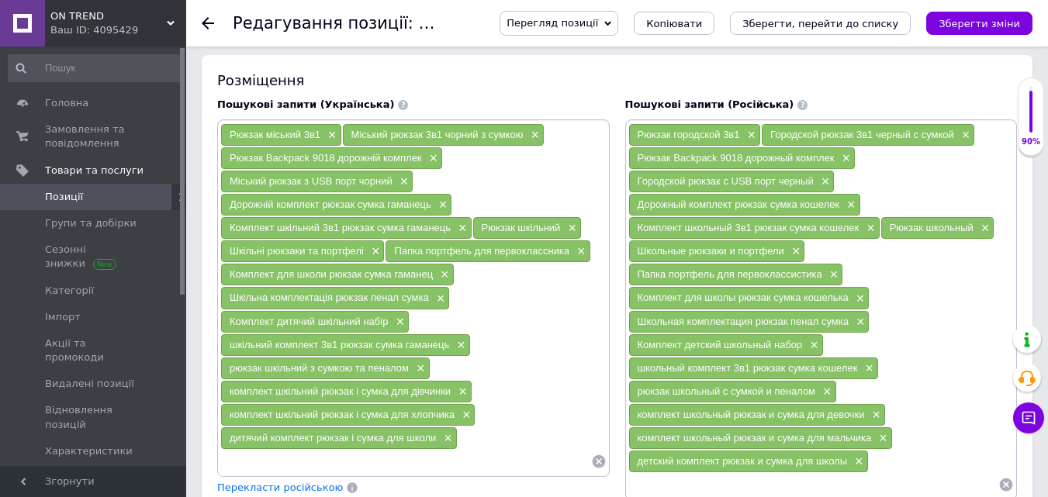
click at [524, 140] on div "Міський рюкзак 3в1 чорний з сумкою ×" at bounding box center [443, 135] width 201 height 22
drag, startPoint x: 225, startPoint y: 132, endPoint x: 320, endPoint y: 137, distance: 95.6
click at [320, 137] on div "Рюкзак міський 3в1 ×" at bounding box center [281, 135] width 120 height 22
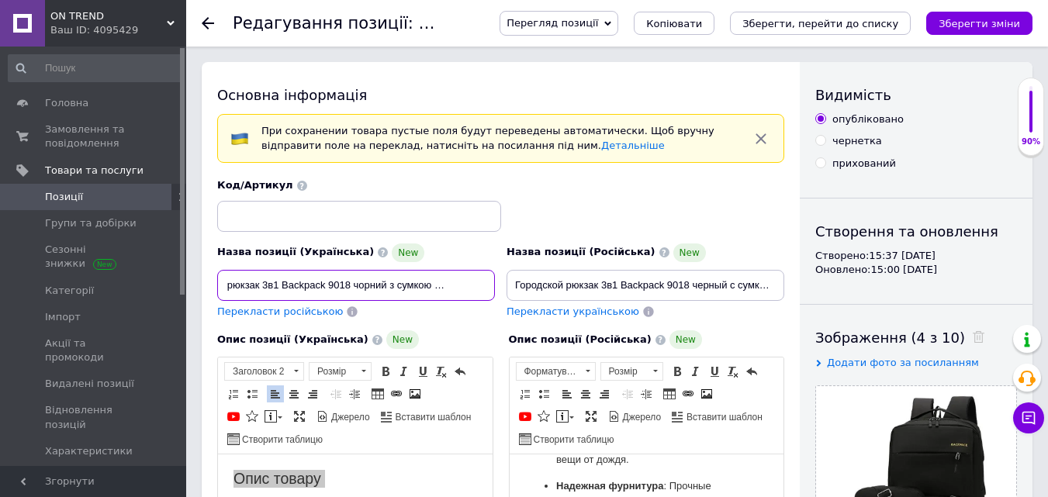
scroll to position [0, 46]
drag, startPoint x: 230, startPoint y: 282, endPoint x: 497, endPoint y: 293, distance: 267.9
click at [497, 293] on div "Назва позиції (Українська) New Міський рюкзак 3в1 Backpack 9018 чорний з сумкою…" at bounding box center [356, 281] width 289 height 88
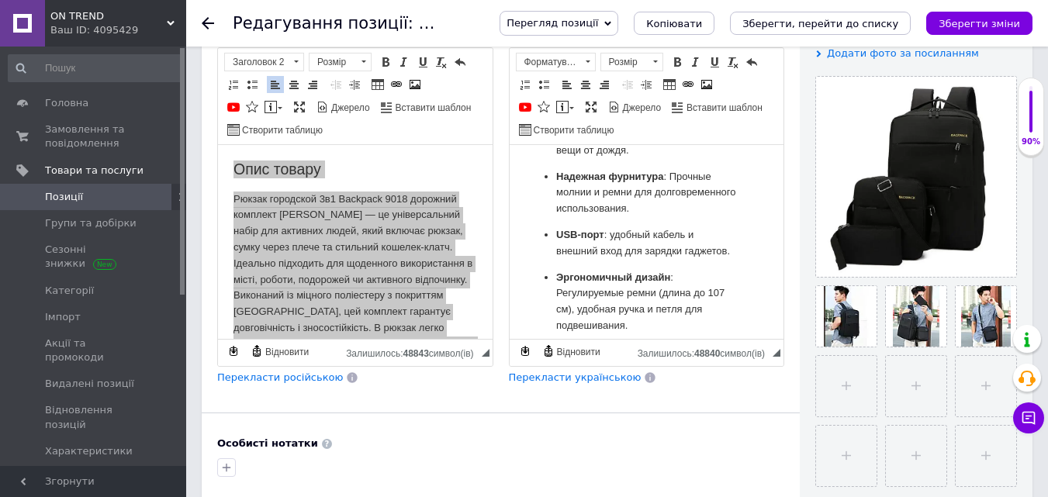
scroll to position [310, 0]
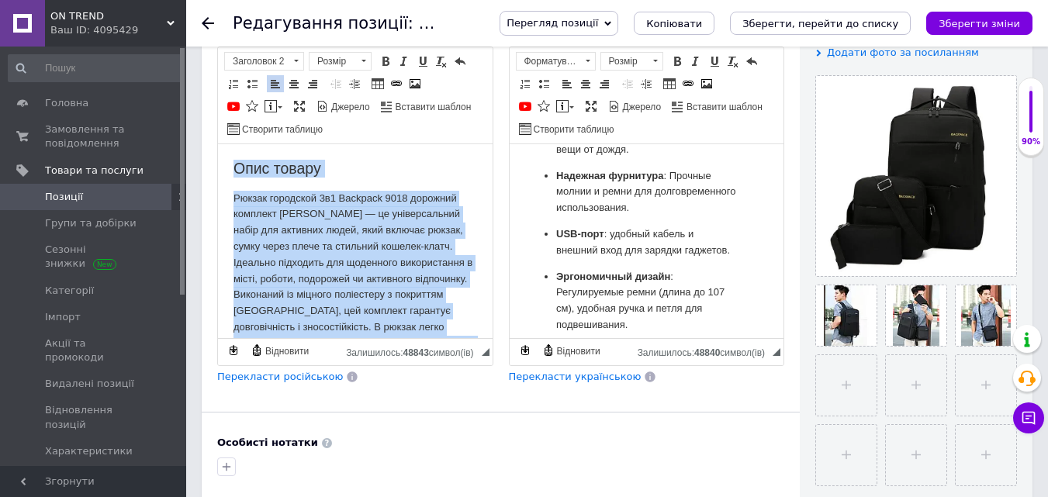
click at [288, 259] on p "Рюкзак городской 3в1 Backpack 9018 дорожний комплект черний — це універсальний …" at bounding box center [356, 288] width 244 height 194
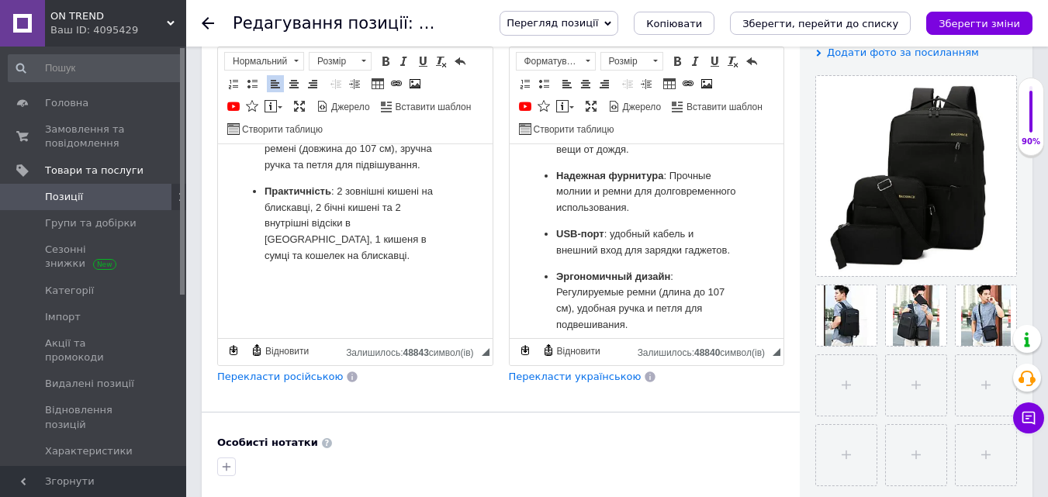
scroll to position [407, 0]
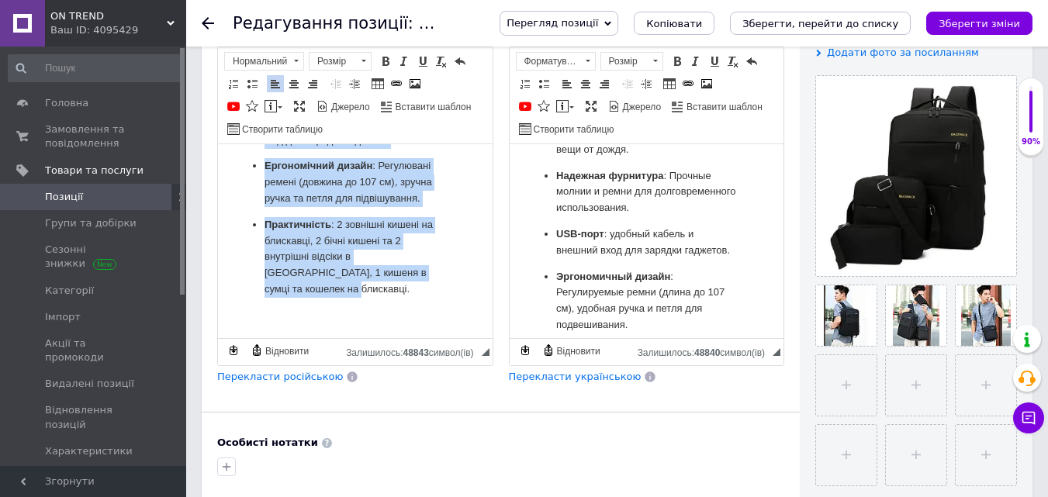
drag, startPoint x: 237, startPoint y: 161, endPoint x: 410, endPoint y: 305, distance: 225.3
click at [410, 305] on body "Опис товару Рюкзак городской 3в1 Backpack 9018 дорожний комплект черний — це ун…" at bounding box center [356, 376] width 244 height 1246
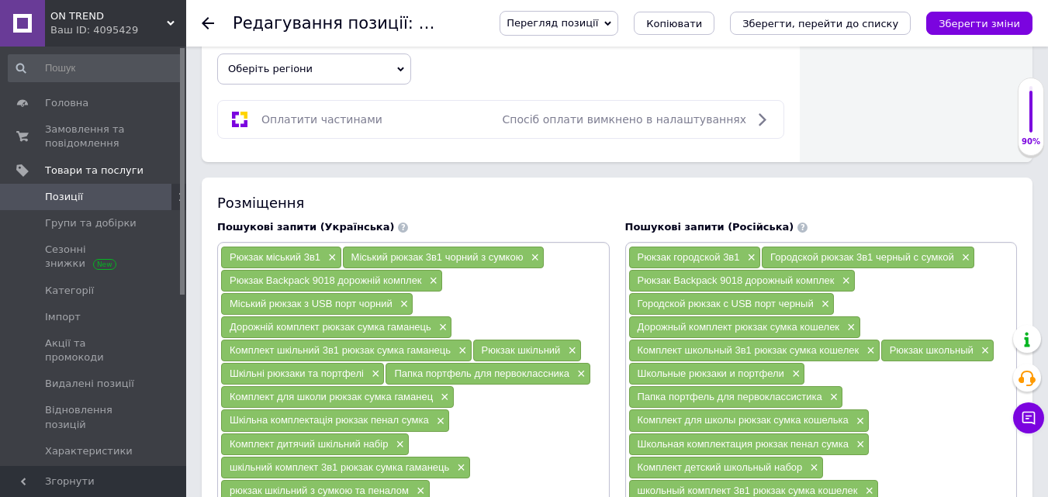
scroll to position [931, 0]
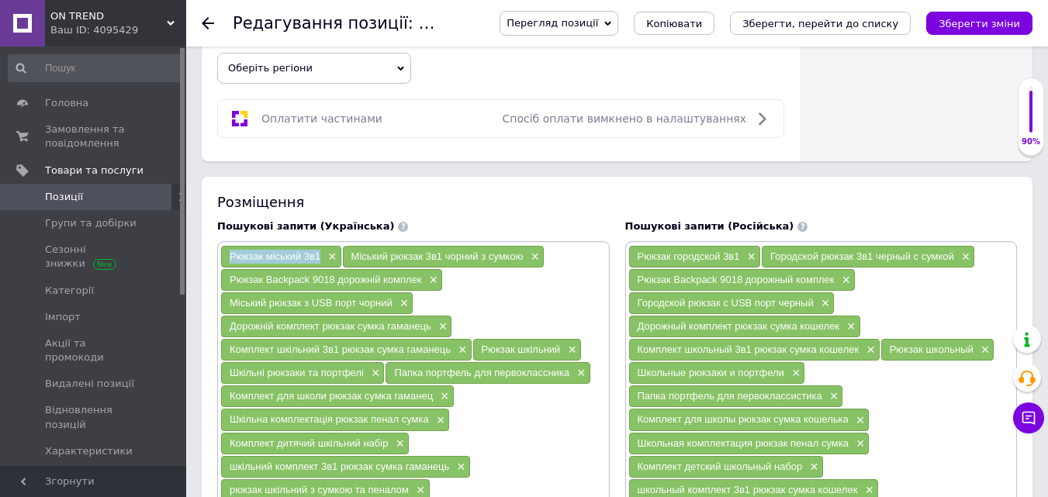
drag, startPoint x: 226, startPoint y: 259, endPoint x: 318, endPoint y: 261, distance: 92.3
click at [318, 261] on div "Рюкзак міський 3в1 ×" at bounding box center [281, 257] width 120 height 22
drag, startPoint x: 349, startPoint y: 254, endPoint x: 524, endPoint y: 256, distance: 175.3
click at [524, 256] on div "Міський рюкзак 3в1 чорний з сумкою ×" at bounding box center [443, 257] width 201 height 22
drag, startPoint x: 227, startPoint y: 278, endPoint x: 427, endPoint y: 288, distance: 200.4
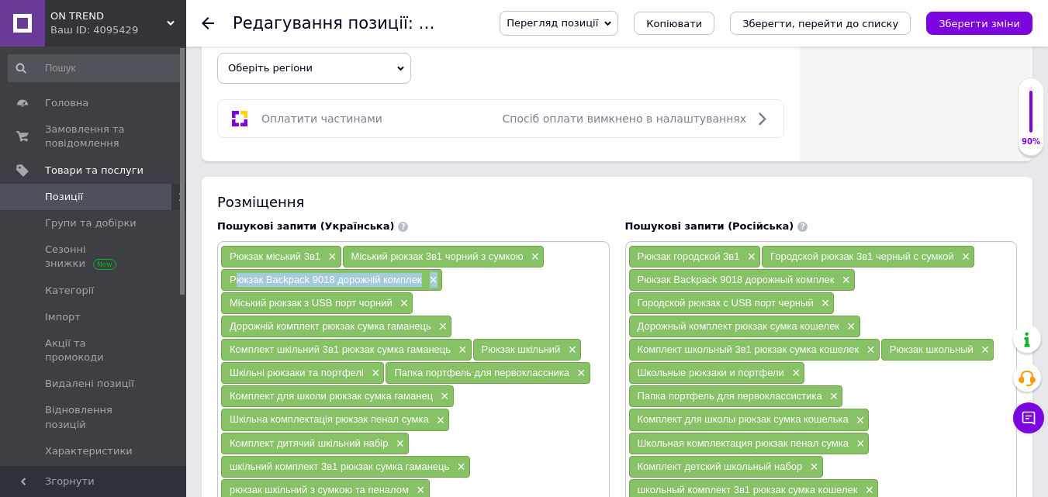
click at [427, 288] on div "Рюкзак Backpack 9018 дорожній комплек ×" at bounding box center [331, 280] width 221 height 22
click at [414, 286] on div "Рюкзак Backpack 9018 дорожній комплек ×" at bounding box center [331, 280] width 221 height 22
drag, startPoint x: 228, startPoint y: 280, endPoint x: 421, endPoint y: 290, distance: 193.4
click at [421, 290] on div "Рюкзак Backpack 9018 дорожній комплек ×" at bounding box center [331, 280] width 221 height 22
drag, startPoint x: 225, startPoint y: 297, endPoint x: 392, endPoint y: 306, distance: 167.0
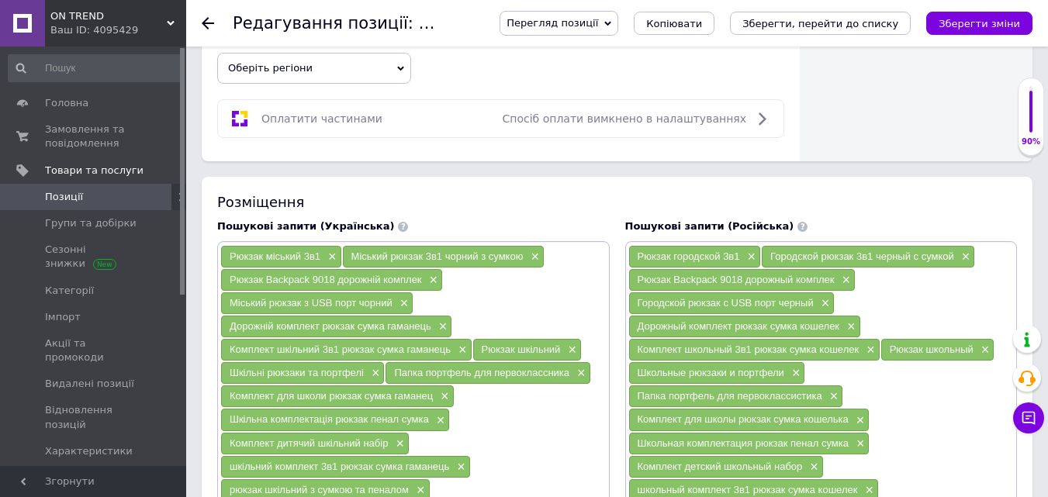
click at [392, 306] on div "Міський рюкзак з USB порт чорний ×" at bounding box center [317, 303] width 192 height 22
drag, startPoint x: 229, startPoint y: 330, endPoint x: 427, endPoint y: 330, distance: 198.6
click at [429, 330] on div "Дорожній комплект рюкзак сумка гаманець ×" at bounding box center [336, 327] width 230 height 22
drag, startPoint x: 227, startPoint y: 353, endPoint x: 452, endPoint y: 349, distance: 225.8
click at [452, 349] on div "Комплект шкільний 3в1 рюкзак сумка гаманець ×" at bounding box center [346, 350] width 251 height 22
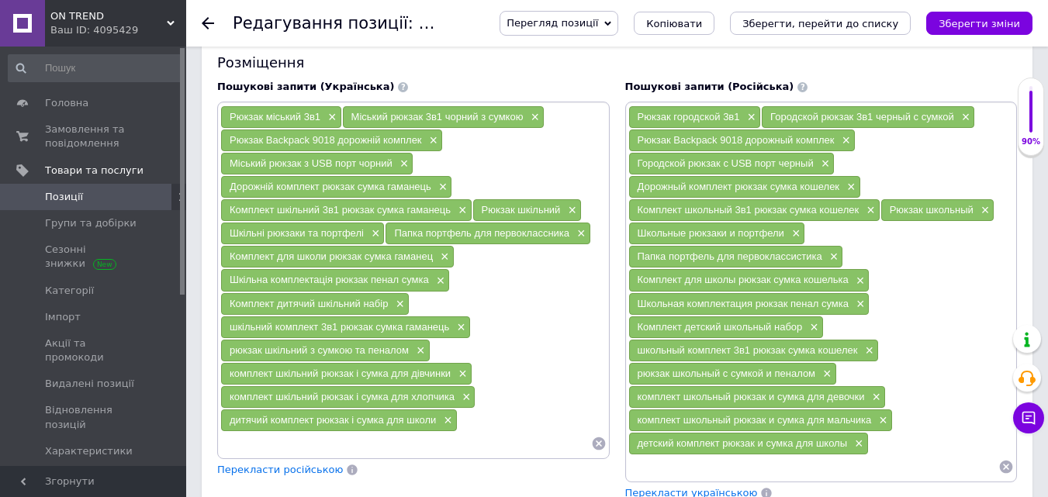
scroll to position [1086, 0]
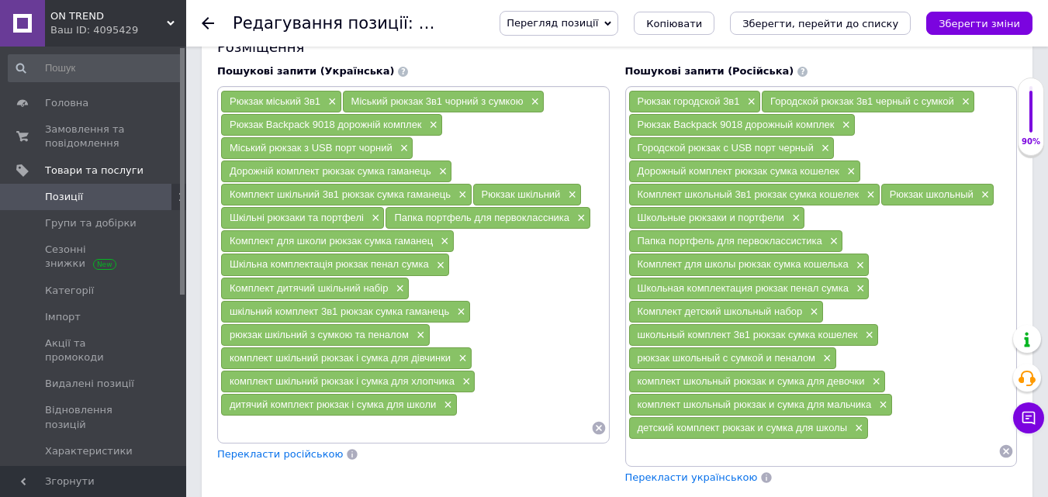
drag, startPoint x: 483, startPoint y: 199, endPoint x: 559, endPoint y: 200, distance: 76.0
click at [559, 200] on span "Рюкзак шкільний" at bounding box center [521, 195] width 79 height 12
drag, startPoint x: 230, startPoint y: 218, endPoint x: 366, endPoint y: 223, distance: 135.8
click at [366, 223] on div "Шкільні рюкзаки та портфелі ×" at bounding box center [302, 218] width 163 height 22
drag, startPoint x: 396, startPoint y: 220, endPoint x: 569, endPoint y: 223, distance: 173.8
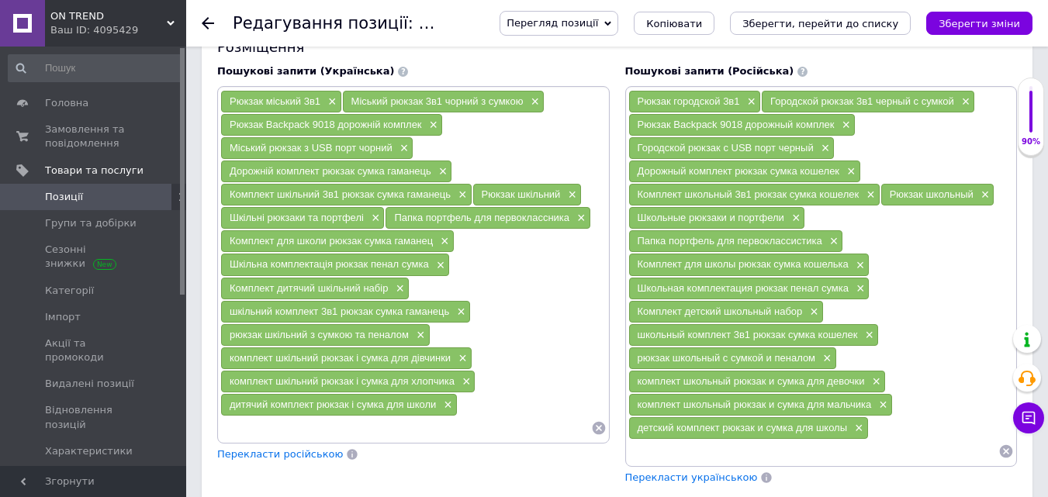
click at [569, 223] on div "Папка портфель для первоклассника ×" at bounding box center [488, 218] width 204 height 22
drag, startPoint x: 223, startPoint y: 238, endPoint x: 433, endPoint y: 251, distance: 209.8
click at [433, 251] on div "Комплект для школи рюкзак сумка гаманец ×" at bounding box center [337, 241] width 233 height 22
drag, startPoint x: 226, startPoint y: 265, endPoint x: 429, endPoint y: 270, distance: 203.3
click at [429, 270] on div "Шкільна комплектація рюкзак пенал сумка ×" at bounding box center [335, 265] width 228 height 22
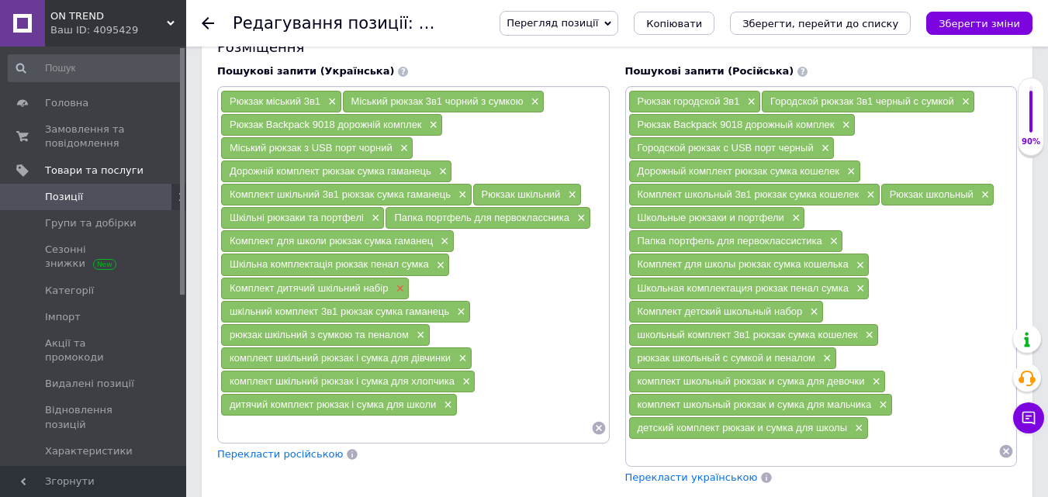
drag, startPoint x: 230, startPoint y: 288, endPoint x: 394, endPoint y: 292, distance: 163.8
click at [394, 292] on div "Комплект дитячий шкільний набір ×" at bounding box center [315, 289] width 188 height 22
drag, startPoint x: 227, startPoint y: 309, endPoint x: 448, endPoint y: 313, distance: 221.1
click at [448, 313] on div "шкільний комплект 3в1 рюкзак сумка гаманець ×" at bounding box center [345, 312] width 249 height 22
drag, startPoint x: 229, startPoint y: 337, endPoint x: 409, endPoint y: 338, distance: 180.0
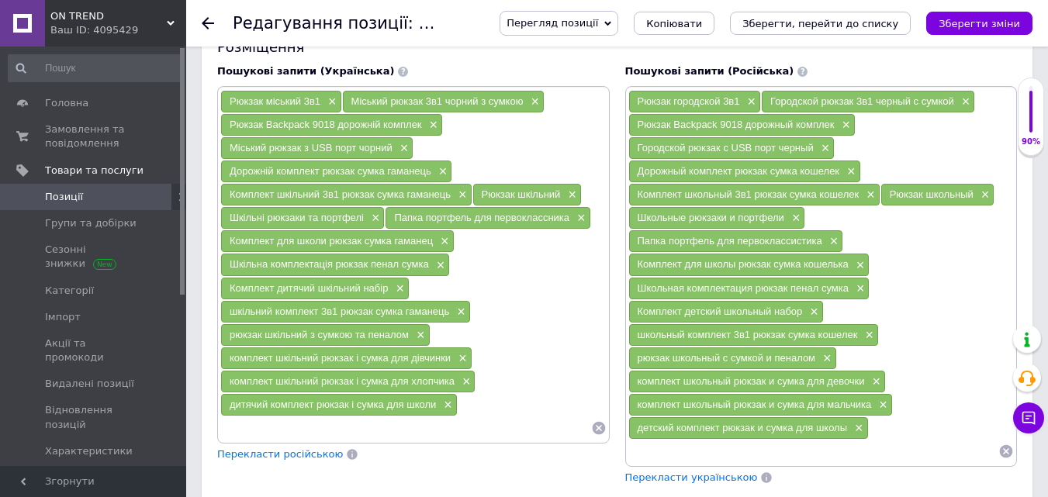
click at [409, 338] on div "рюкзак шкільний з сумкою та пеналом ×" at bounding box center [325, 335] width 209 height 22
drag, startPoint x: 236, startPoint y: 358, endPoint x: 452, endPoint y: 358, distance: 215.7
click at [452, 358] on div "комплект шкільний рюкзак і сумка для дівчинки ×" at bounding box center [346, 359] width 251 height 22
drag, startPoint x: 230, startPoint y: 380, endPoint x: 457, endPoint y: 384, distance: 227.3
click at [457, 384] on div "комплект шкільний рюкзак і сумка для хлопчика ×" at bounding box center [348, 382] width 254 height 22
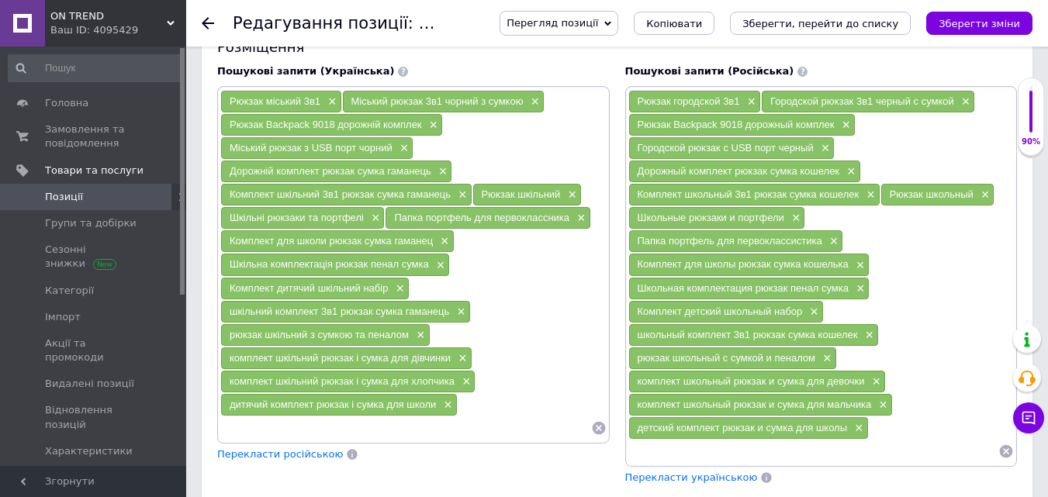
drag, startPoint x: 226, startPoint y: 407, endPoint x: 436, endPoint y: 410, distance: 210.3
click at [436, 410] on div "дитячий комплект рюкзак і сумка для школи ×" at bounding box center [339, 405] width 236 height 22
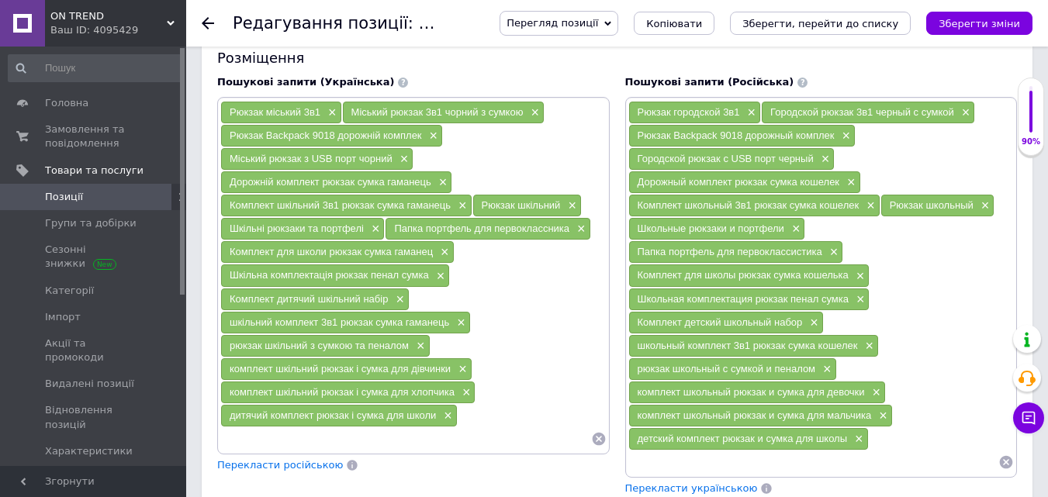
scroll to position [1009, 0]
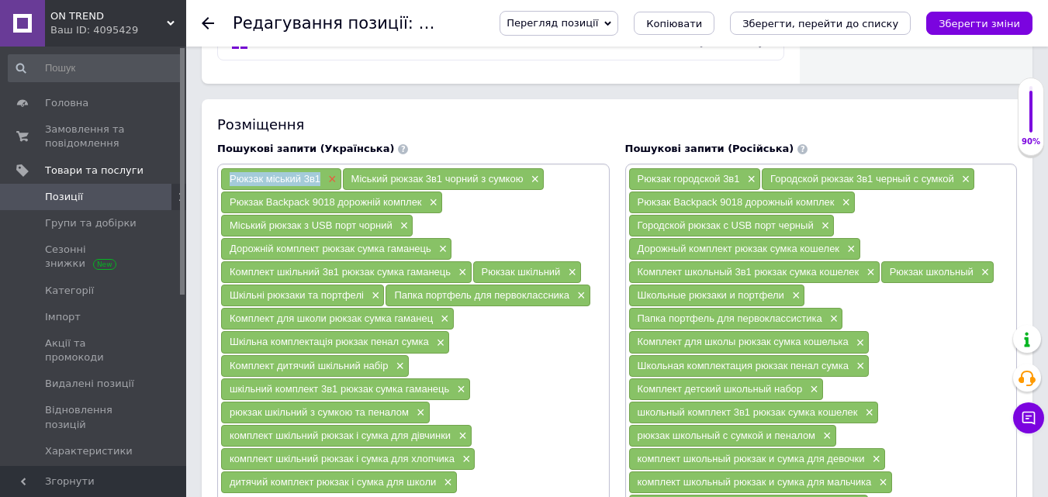
drag, startPoint x: 226, startPoint y: 178, endPoint x: 326, endPoint y: 182, distance: 100.1
click at [326, 182] on div "Рюкзак міський 3в1 ×" at bounding box center [281, 179] width 120 height 22
drag, startPoint x: 348, startPoint y: 178, endPoint x: 524, endPoint y: 185, distance: 177.0
click at [524, 185] on div "Міський рюкзак 3в1 чорний з сумкою ×" at bounding box center [443, 179] width 201 height 22
drag, startPoint x: 226, startPoint y: 204, endPoint x: 422, endPoint y: 211, distance: 196.4
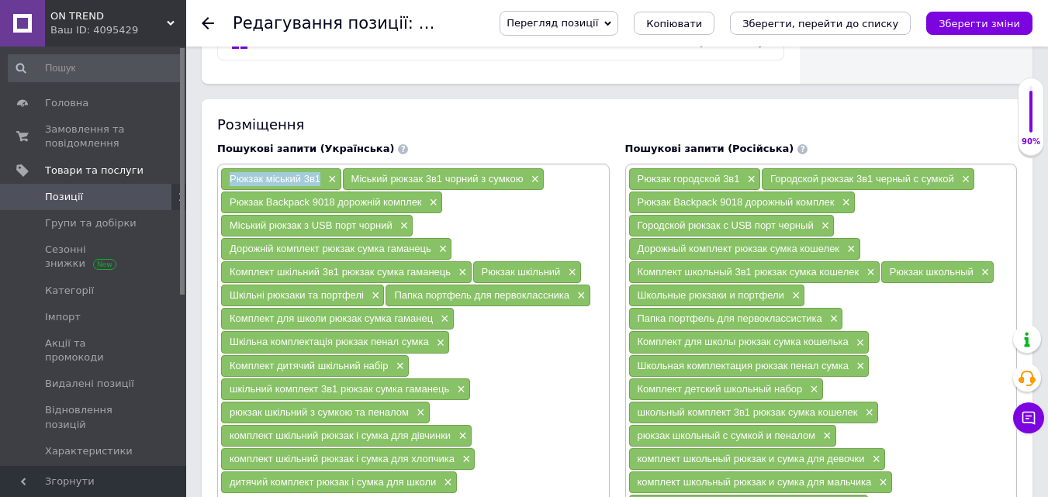
click at [422, 211] on div "Рюкзак Backpack 9018 дорожній комплек ×" at bounding box center [331, 203] width 221 height 22
drag, startPoint x: 227, startPoint y: 222, endPoint x: 396, endPoint y: 230, distance: 169.3
click at [396, 230] on div "Міський рюкзак з USB порт чорний ×" at bounding box center [317, 226] width 192 height 22
drag, startPoint x: 269, startPoint y: 251, endPoint x: 431, endPoint y: 254, distance: 161.4
click at [431, 254] on div "Дорожній комплект рюкзак сумка гаманець ×" at bounding box center [336, 249] width 230 height 22
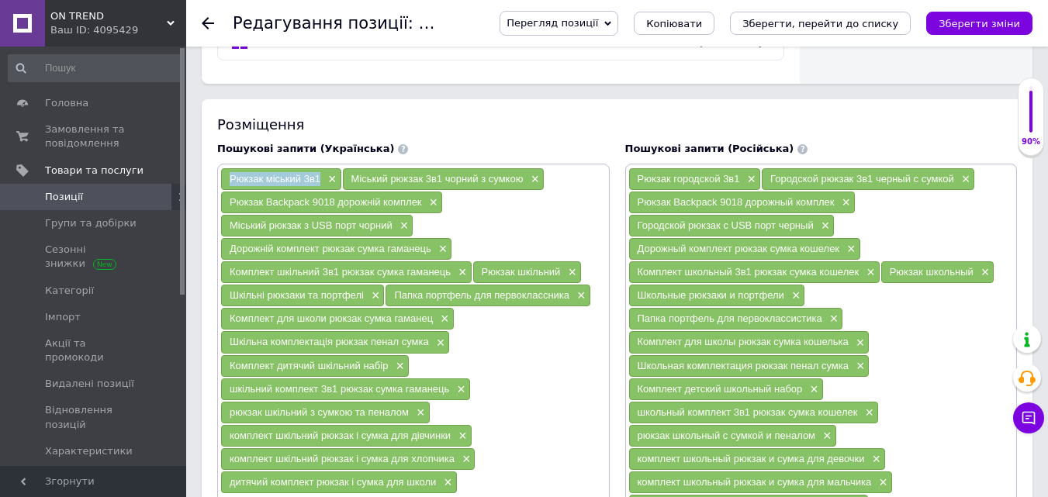
drag, startPoint x: 230, startPoint y: 273, endPoint x: 449, endPoint y: 283, distance: 219.8
click at [449, 283] on div "Комплект шкільний 3в1 рюкзак сумка гаманець ×" at bounding box center [346, 272] width 251 height 22
drag, startPoint x: 474, startPoint y: 274, endPoint x: 561, endPoint y: 274, distance: 86.9
click at [561, 274] on div "Рюкзак шкільний ×" at bounding box center [527, 272] width 108 height 22
drag, startPoint x: 224, startPoint y: 292, endPoint x: 365, endPoint y: 297, distance: 141.3
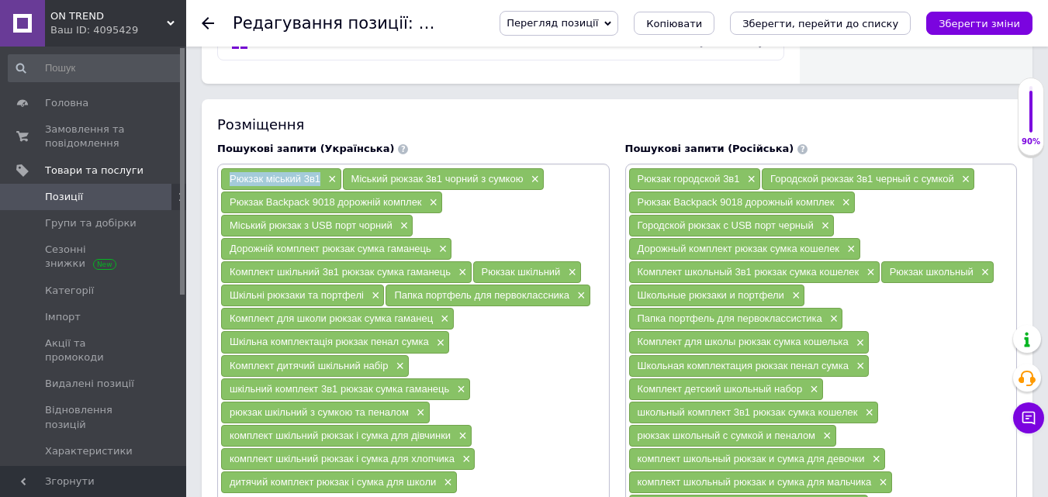
click at [365, 297] on div "Шкільні рюкзаки та портфелі ×" at bounding box center [302, 296] width 163 height 22
drag, startPoint x: 396, startPoint y: 297, endPoint x: 568, endPoint y: 301, distance: 172.3
click at [568, 301] on span "Папка портфель для первоклассника" at bounding box center [481, 295] width 175 height 12
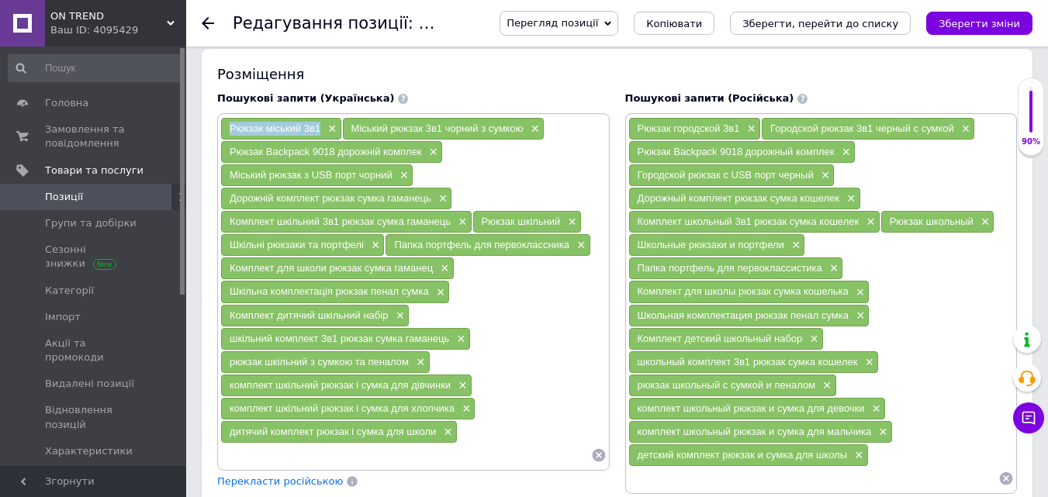
scroll to position [1086, 0]
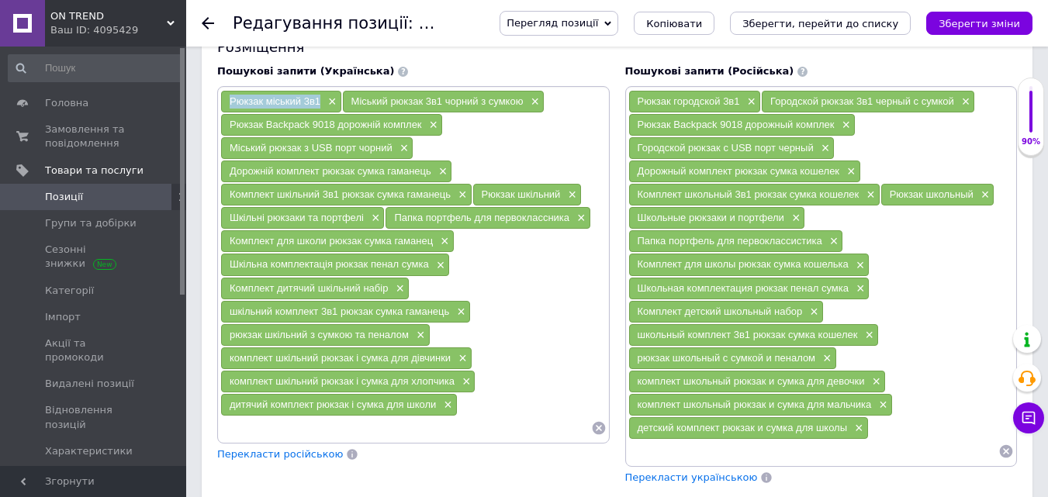
drag, startPoint x: 227, startPoint y: 239, endPoint x: 436, endPoint y: 247, distance: 209.6
click at [436, 247] on div "Комплект для школи рюкзак сумка гаманец ×" at bounding box center [337, 241] width 233 height 22
drag, startPoint x: 223, startPoint y: 258, endPoint x: 428, endPoint y: 268, distance: 205.8
click at [428, 268] on div "Шкільна комплектація рюкзак пенал сумка ×" at bounding box center [335, 265] width 228 height 22
drag, startPoint x: 229, startPoint y: 291, endPoint x: 390, endPoint y: 298, distance: 161.5
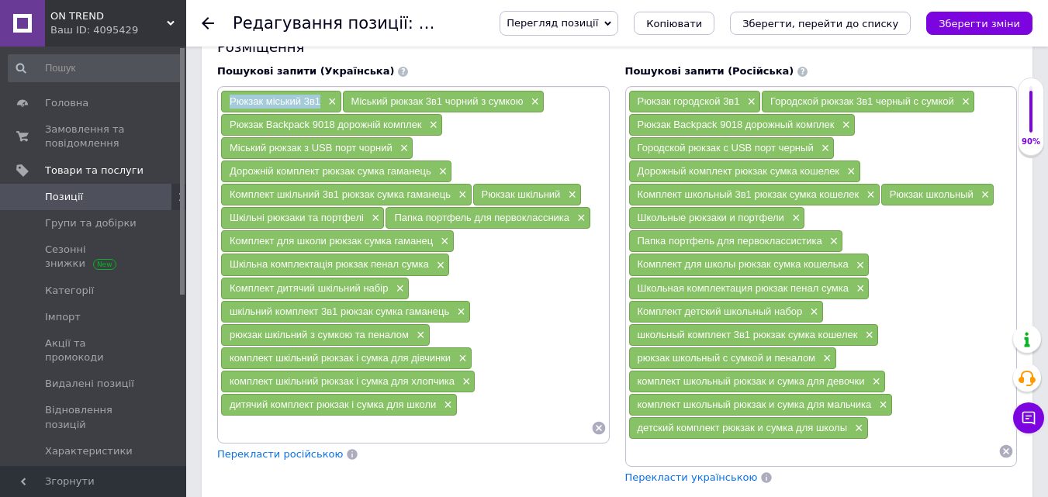
click at [390, 298] on div "Комплект дитячий шкільний набір ×" at bounding box center [315, 289] width 188 height 22
drag, startPoint x: 228, startPoint y: 307, endPoint x: 448, endPoint y: 317, distance: 220.5
click at [448, 317] on div "шкільний комплект 3в1 рюкзак сумка гаманець ×" at bounding box center [345, 312] width 249 height 22
drag, startPoint x: 229, startPoint y: 337, endPoint x: 411, endPoint y: 341, distance: 182.4
click at [411, 341] on div "рюкзак шкільний з сумкою та пеналом ×" at bounding box center [325, 335] width 209 height 22
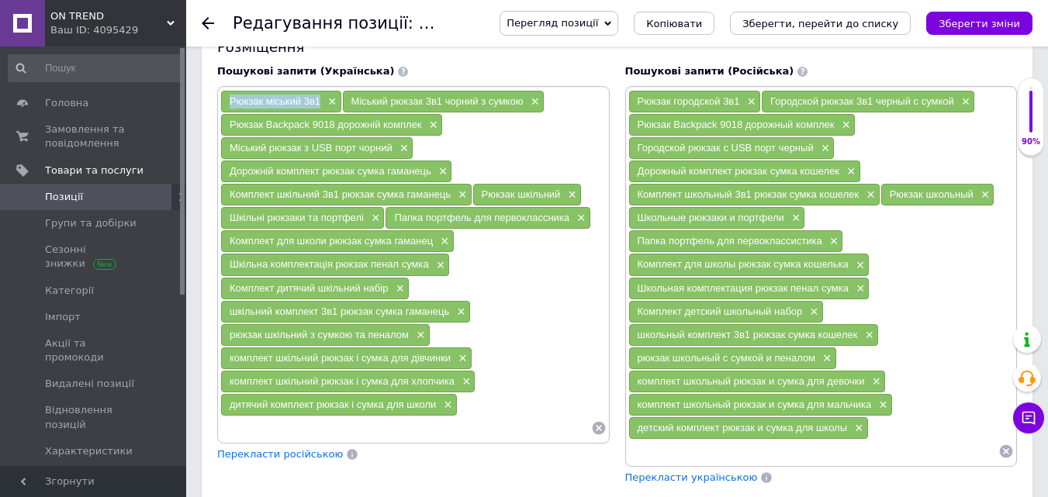
drag, startPoint x: 231, startPoint y: 360, endPoint x: 451, endPoint y: 362, distance: 219.6
click at [451, 362] on div "комплект шкільний рюкзак і сумка для дівчинки ×" at bounding box center [346, 359] width 251 height 22
drag, startPoint x: 228, startPoint y: 385, endPoint x: 455, endPoint y: 389, distance: 226.6
click at [455, 389] on div "комплект шкільний рюкзак і сумка для хлопчика ×" at bounding box center [348, 382] width 254 height 22
drag, startPoint x: 223, startPoint y: 404, endPoint x: 442, endPoint y: 411, distance: 219.7
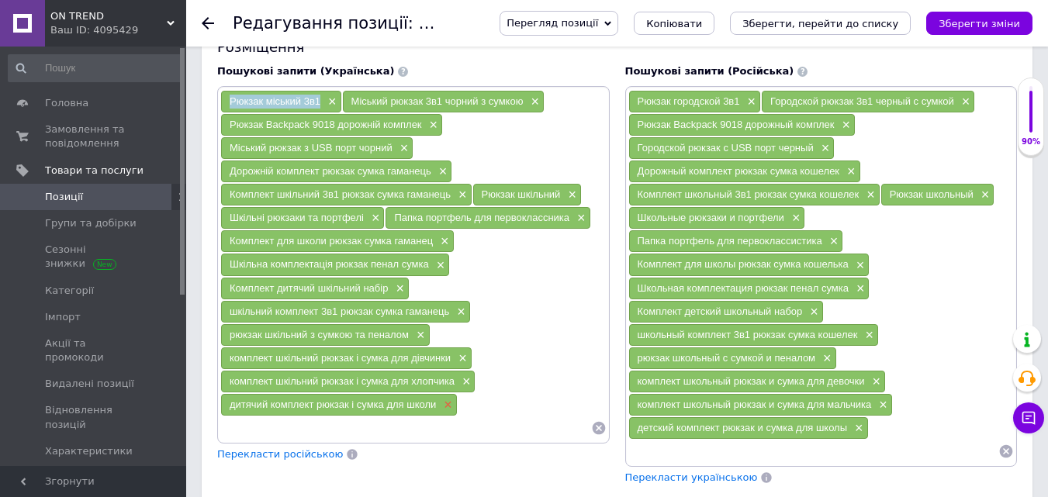
click at [442, 411] on div "дитячий комплект рюкзак і сумка для школи ×" at bounding box center [339, 405] width 236 height 22
click at [78, 131] on span "Замовлення та повідомлення" at bounding box center [94, 137] width 99 height 28
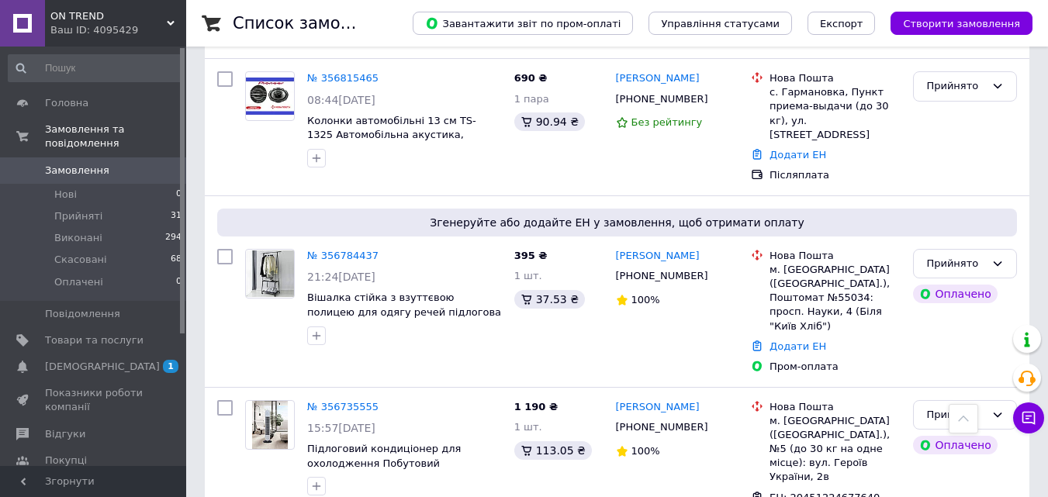
scroll to position [388, 0]
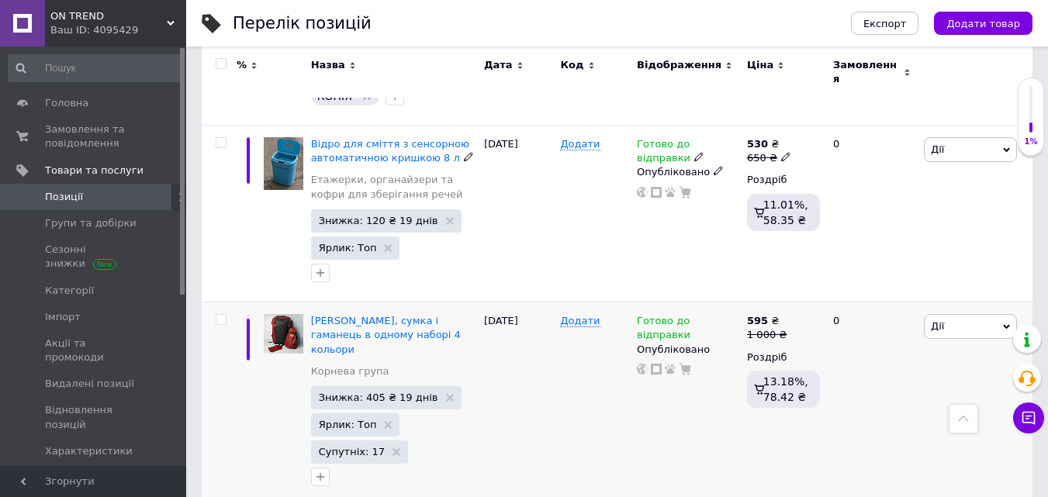
scroll to position [698, 0]
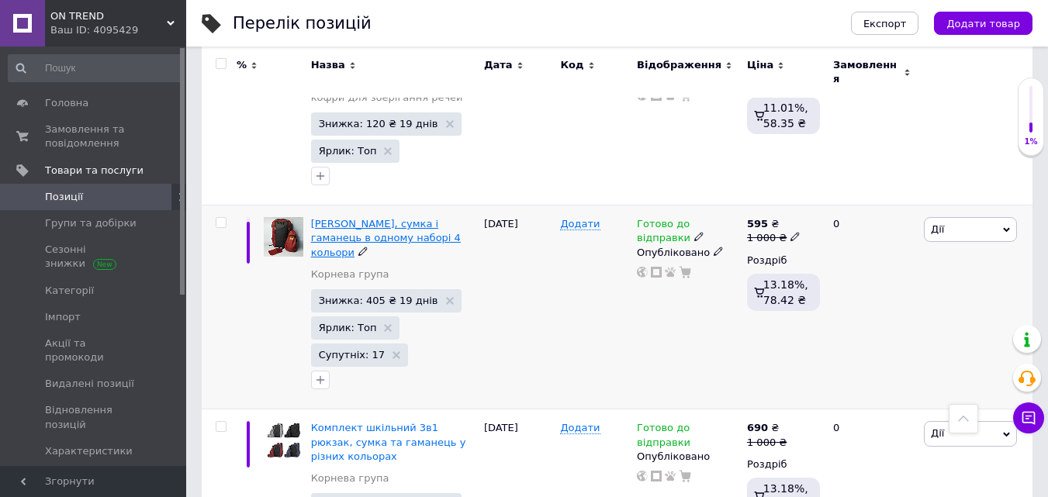
click at [361, 218] on span "Рюкзак, сумка і гаманець в одному наборі 4 кольори" at bounding box center [386, 238] width 150 height 40
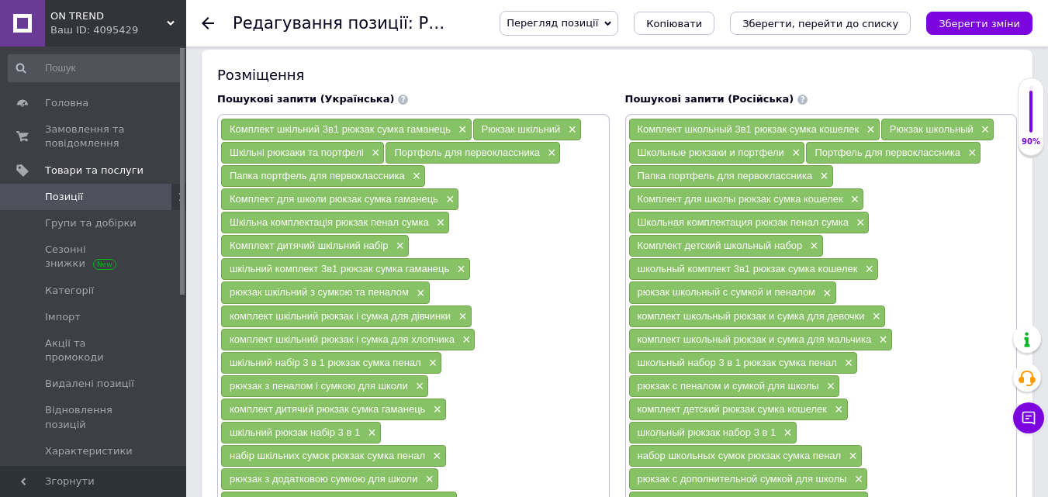
scroll to position [1086, 0]
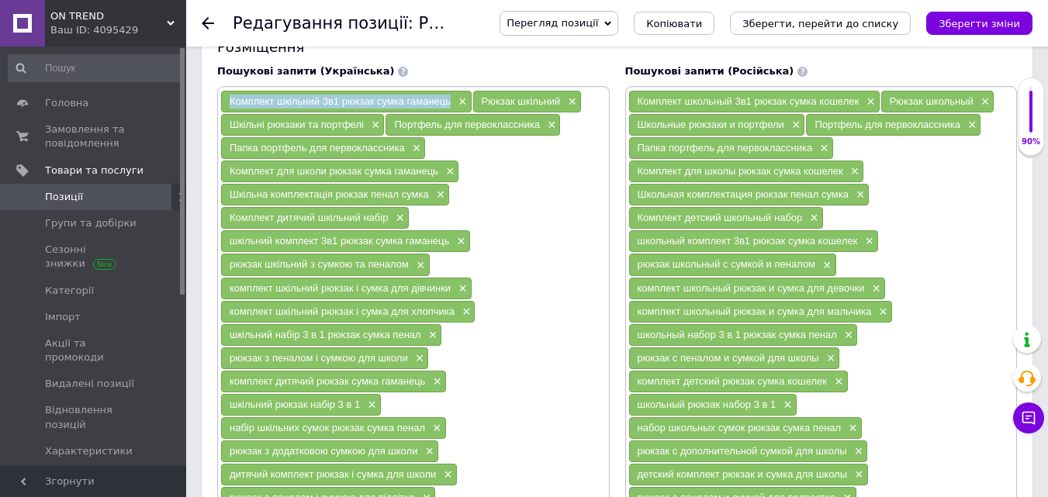
drag, startPoint x: 223, startPoint y: 102, endPoint x: 454, endPoint y: 106, distance: 231.2
click at [454, 106] on div "Комплект шкільний 3в1 рюкзак сумка гаманець ×" at bounding box center [346, 102] width 251 height 22
copy span "Комплект шкільний 3в1 рюкзак сумка гаманець"
drag, startPoint x: 479, startPoint y: 96, endPoint x: 561, endPoint y: 104, distance: 82.6
click at [561, 104] on div "Рюкзак шкільний ×" at bounding box center [527, 102] width 108 height 22
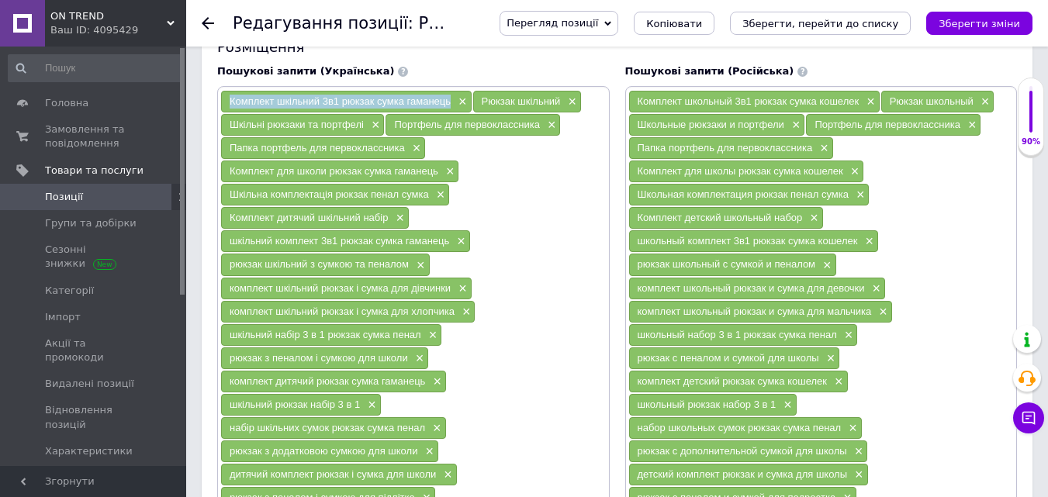
copy span "Рюкзак шкільний"
drag, startPoint x: 227, startPoint y: 128, endPoint x: 365, endPoint y: 133, distance: 138.2
click at [365, 133] on div "Шкільні рюкзаки та портфелі ×" at bounding box center [302, 125] width 163 height 22
copy span "Шкільні рюкзаки та портфелі"
drag, startPoint x: 230, startPoint y: 143, endPoint x: 405, endPoint y: 152, distance: 174.8
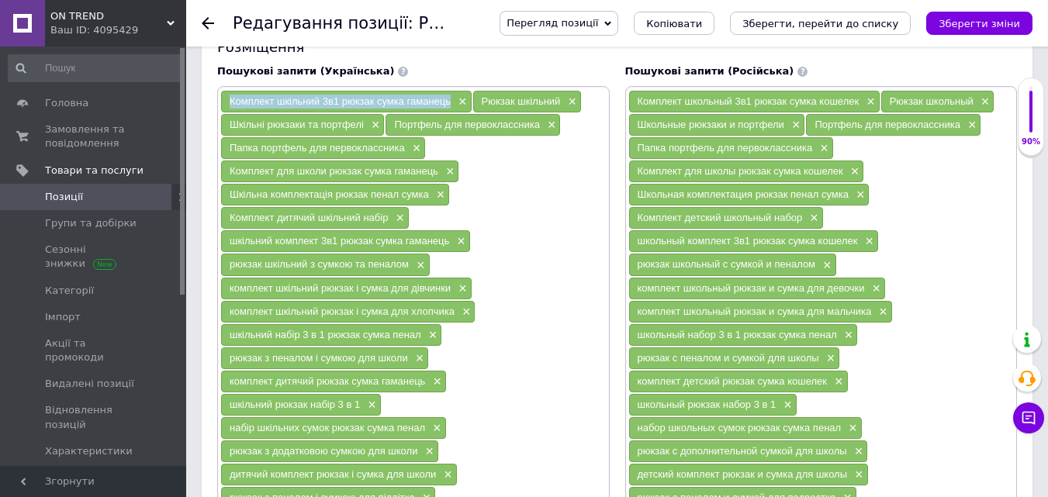
click at [405, 152] on div "Папка портфель для первоклассника ×" at bounding box center [323, 148] width 204 height 22
copy span "Папка портфель для первоклассника"
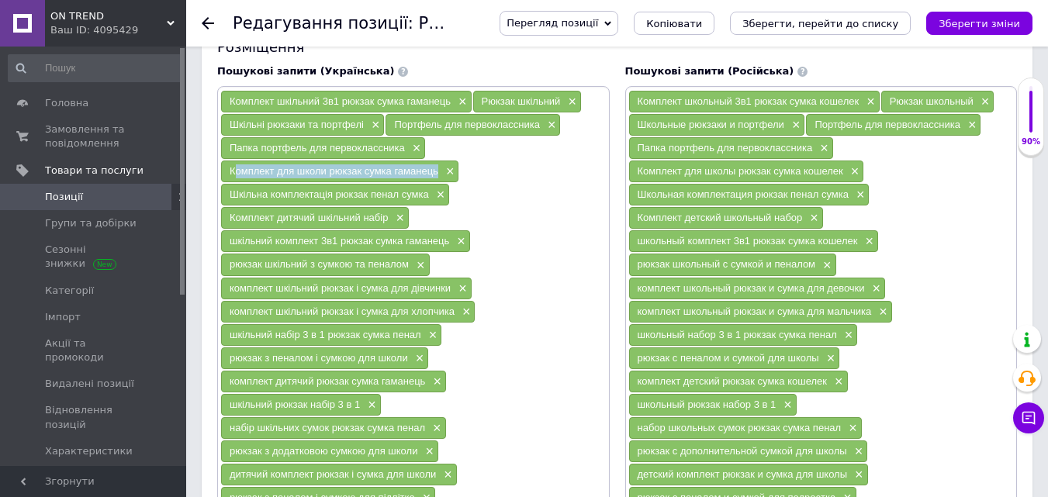
drag, startPoint x: 230, startPoint y: 175, endPoint x: 435, endPoint y: 175, distance: 204.8
click at [435, 175] on div "Комплект для школи рюкзак сумка гаманець ×" at bounding box center [339, 172] width 237 height 22
copy span "Комплект для школи рюкзак сумка гаманец"
drag, startPoint x: 228, startPoint y: 195, endPoint x: 428, endPoint y: 201, distance: 200.3
click at [428, 201] on div "Шкільна комплектація рюкзак пенал сумка ×" at bounding box center [335, 195] width 228 height 22
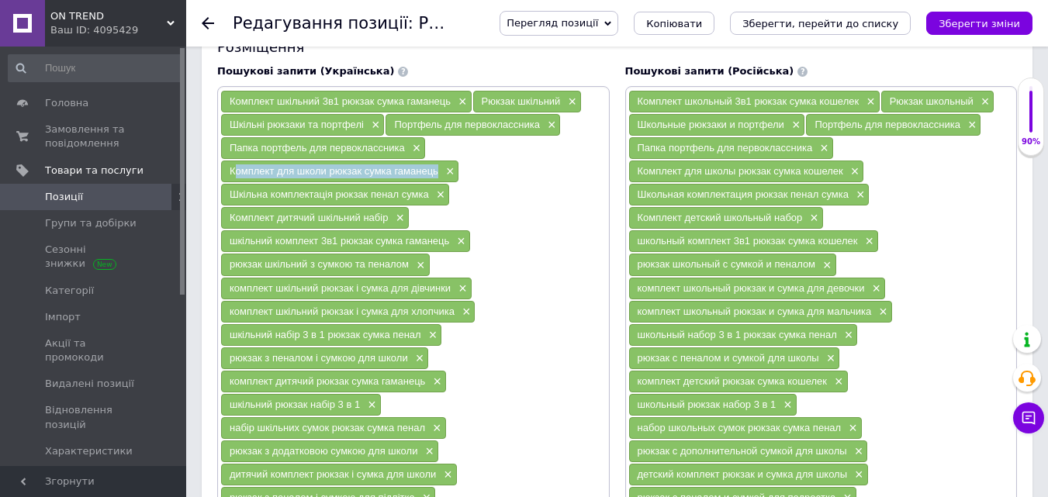
copy span "Шкільна комплектація рюкзак пенал сумка"
drag, startPoint x: 229, startPoint y: 219, endPoint x: 391, endPoint y: 222, distance: 162.2
click at [391, 222] on div "Комплект дитячий шкільний набір ×" at bounding box center [315, 218] width 188 height 22
copy span "Комплект дитячий шкільний набір"
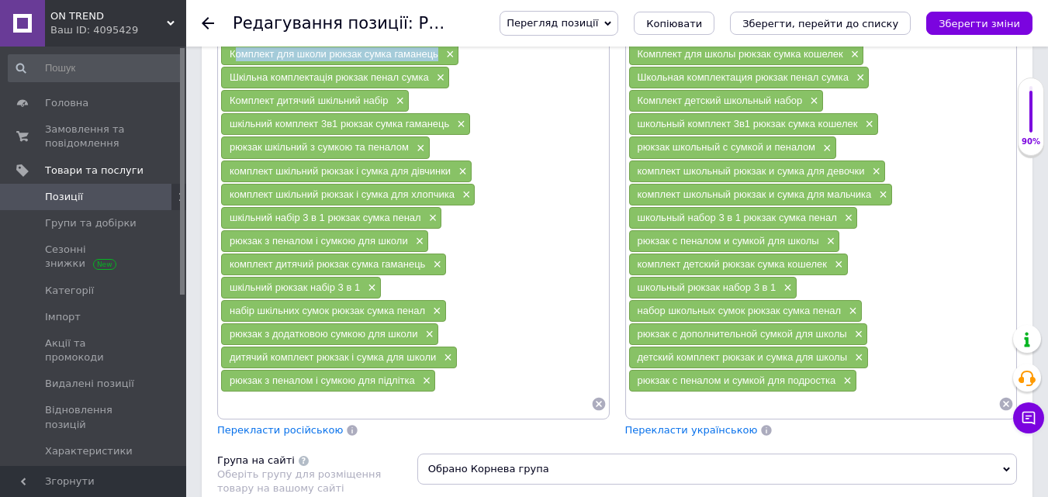
scroll to position [1241, 0]
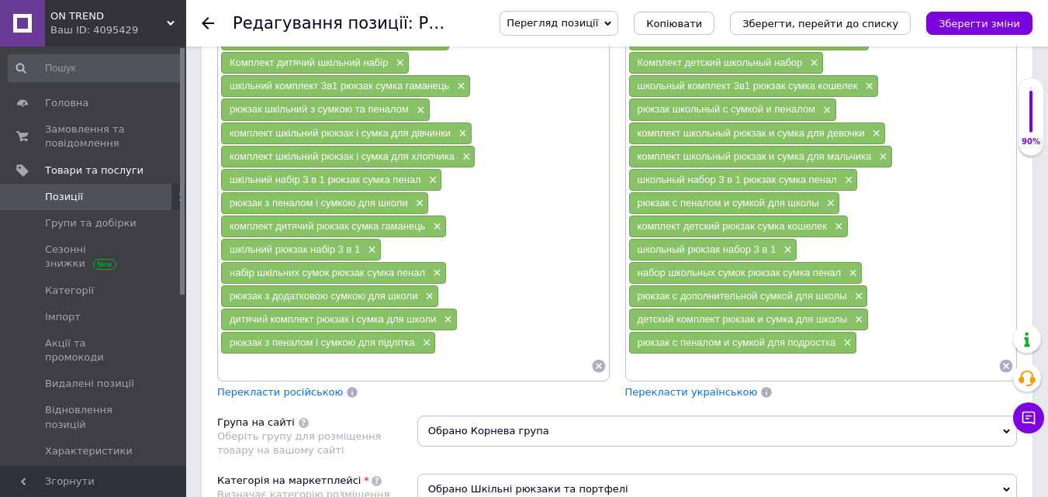
drag, startPoint x: 225, startPoint y: 85, endPoint x: 452, endPoint y: 91, distance: 227.4
click at [452, 91] on div "шкільний комплект 3в1 рюкзак сумка гаманець ×" at bounding box center [345, 86] width 249 height 22
copy span "шкільний комплект 3в1 рюкзак сумка гаманець"
drag, startPoint x: 223, startPoint y: 108, endPoint x: 412, endPoint y: 107, distance: 189.3
click at [412, 107] on div "рюкзак шкільний з сумкою та пеналом ×" at bounding box center [325, 110] width 209 height 22
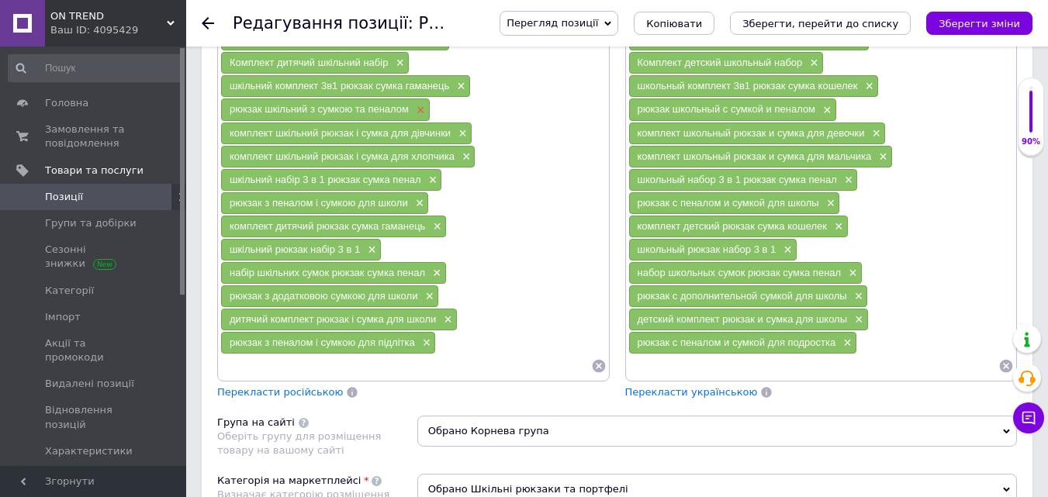
copy span "рюкзак шкільний з сумкою та пеналом"
drag, startPoint x: 225, startPoint y: 134, endPoint x: 450, endPoint y: 141, distance: 225.1
click at [450, 141] on div "комплект шкільний рюкзак і сумка для дівчинки ×" at bounding box center [346, 134] width 251 height 22
copy span "комплект шкільний рюкзак і сумка для дівчинки"
drag, startPoint x: 225, startPoint y: 154, endPoint x: 454, endPoint y: 157, distance: 228.9
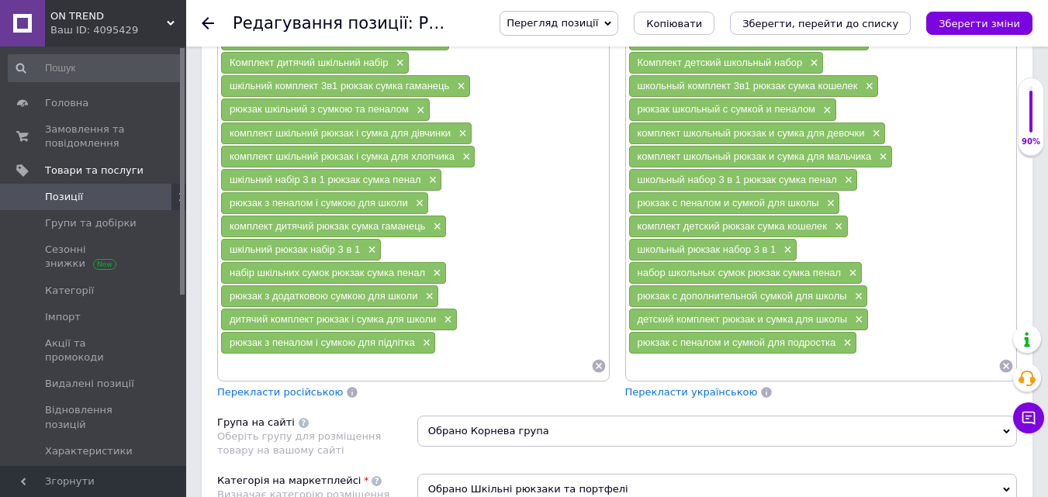
click at [454, 157] on div "комплект шкільний рюкзак і сумка для хлопчика ×" at bounding box center [348, 157] width 254 height 22
drag, startPoint x: 234, startPoint y: 272, endPoint x: 420, endPoint y: 281, distance: 187.2
click at [420, 281] on div "набір шкільних сумок рюкзак сумка пенал ×" at bounding box center [333, 273] width 225 height 22
click at [285, 284] on div "набір шкільних сумок рюкзак сумка пенал ×" at bounding box center [333, 273] width 225 height 22
drag, startPoint x: 222, startPoint y: 296, endPoint x: 379, endPoint y: 306, distance: 157.8
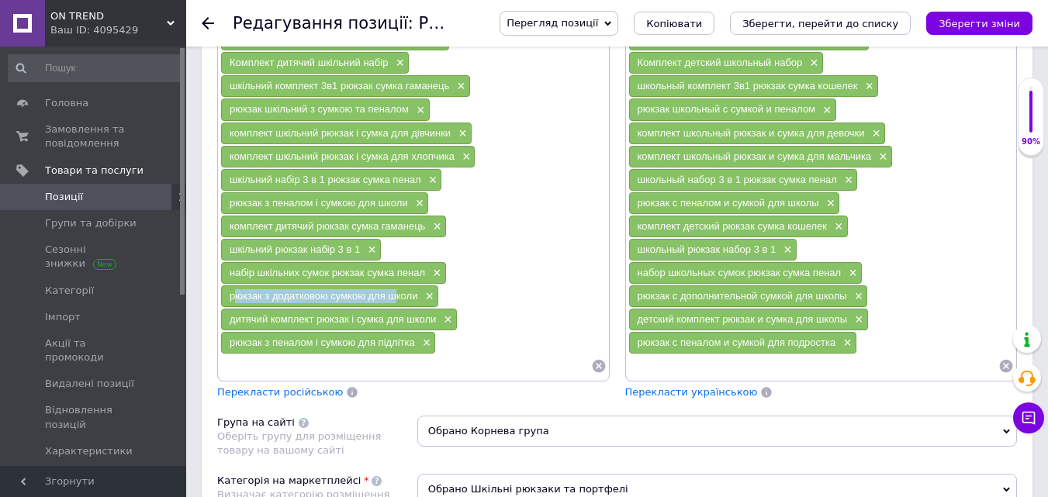
click at [388, 306] on div "рюкзак з додатковою сумкою для школи ×" at bounding box center [329, 297] width 217 height 22
drag, startPoint x: 289, startPoint y: 318, endPoint x: 436, endPoint y: 324, distance: 147.5
click at [436, 324] on div "дитячий комплект рюкзак і сумка для школи ×" at bounding box center [339, 320] width 236 height 22
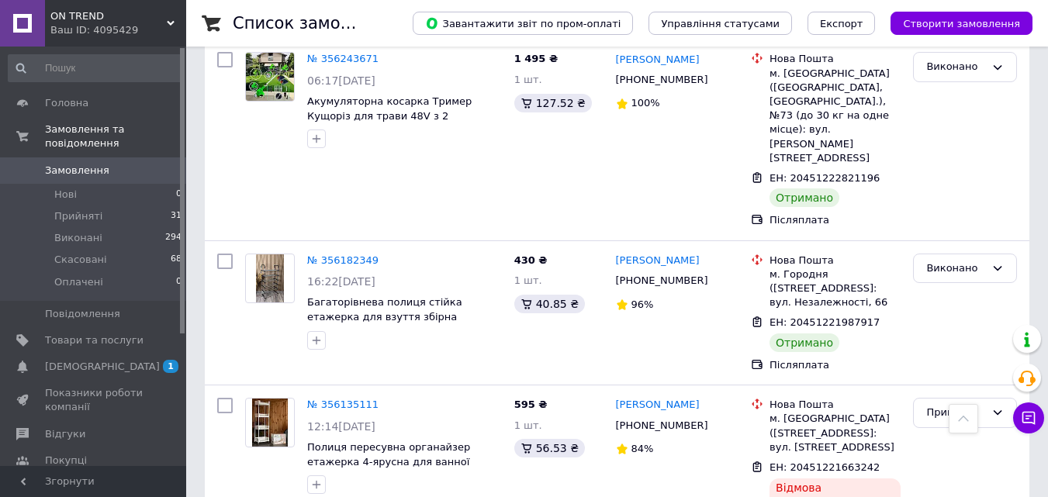
scroll to position [2172, 0]
